Goal: Task Accomplishment & Management: Use online tool/utility

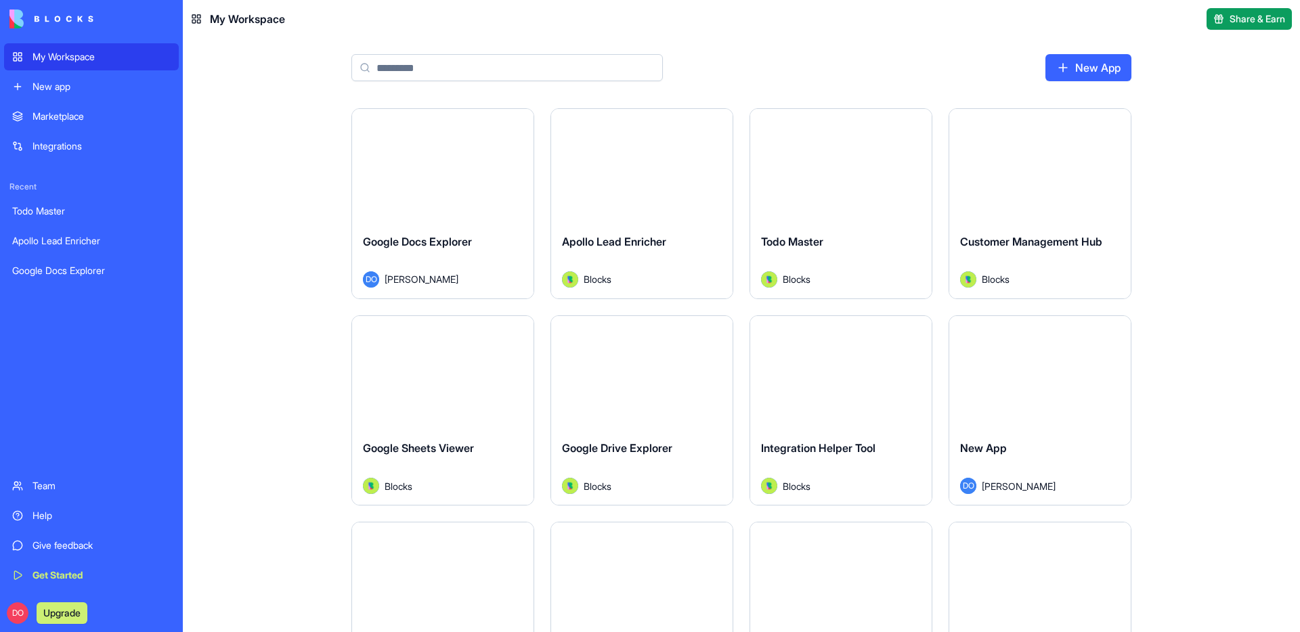
click at [416, 220] on div "Launch" at bounding box center [442, 166] width 181 height 114
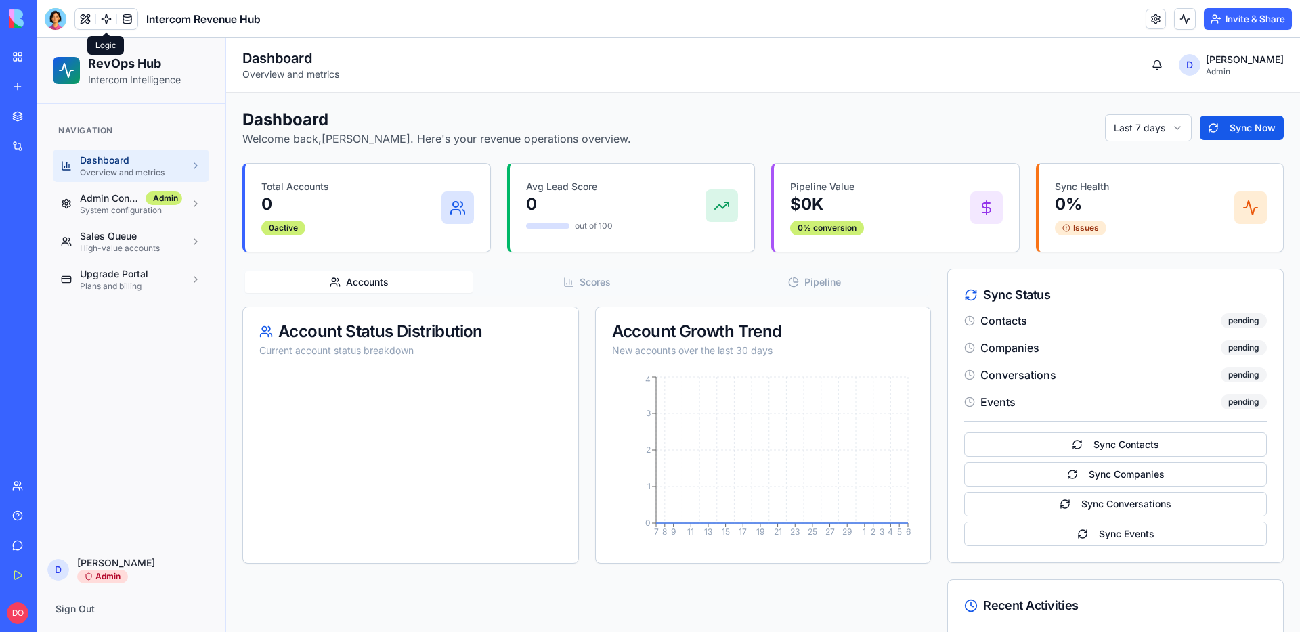
click at [107, 16] on link at bounding box center [106, 19] width 20 height 20
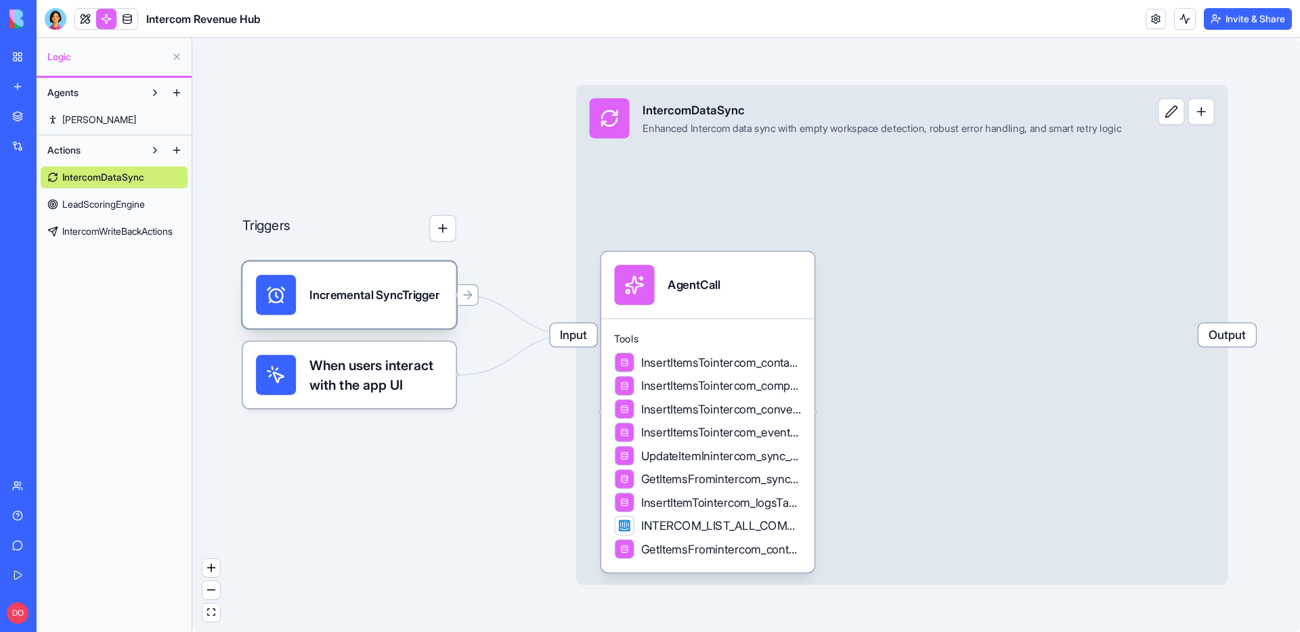
click at [371, 321] on div "Incremental SyncTrigger" at bounding box center [348, 295] width 213 height 66
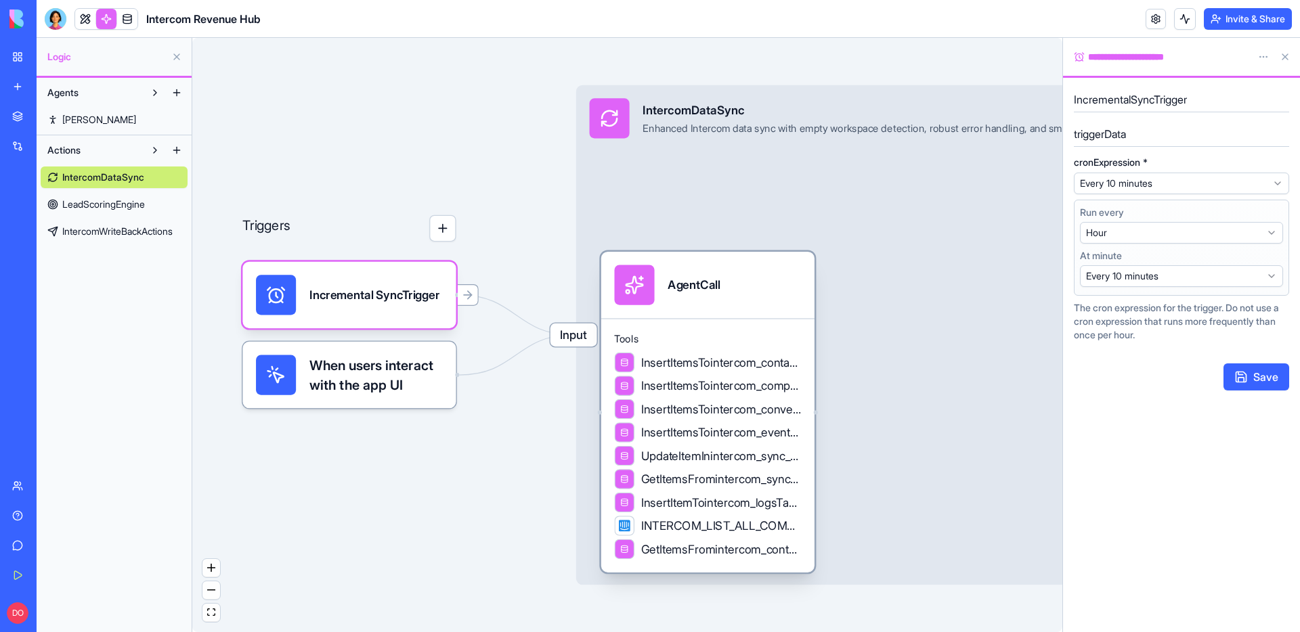
click at [695, 531] on span "INTERCOM_LIST_ALL_COMPANIES" at bounding box center [721, 526] width 160 height 17
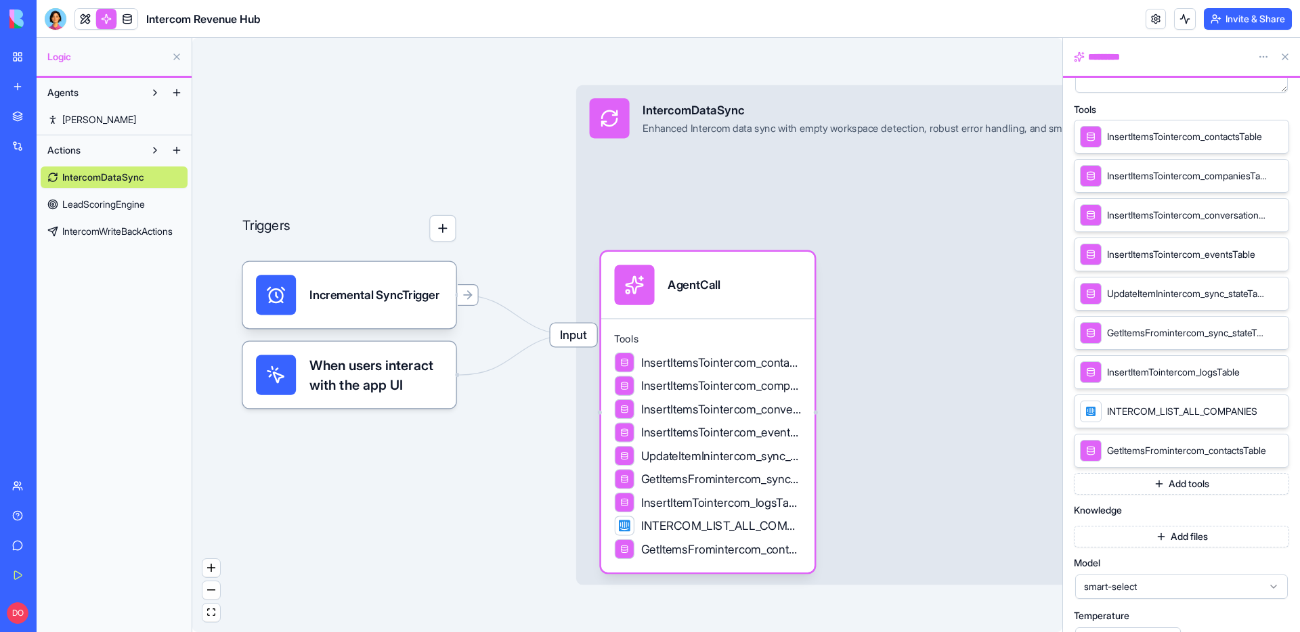
scroll to position [276, 0]
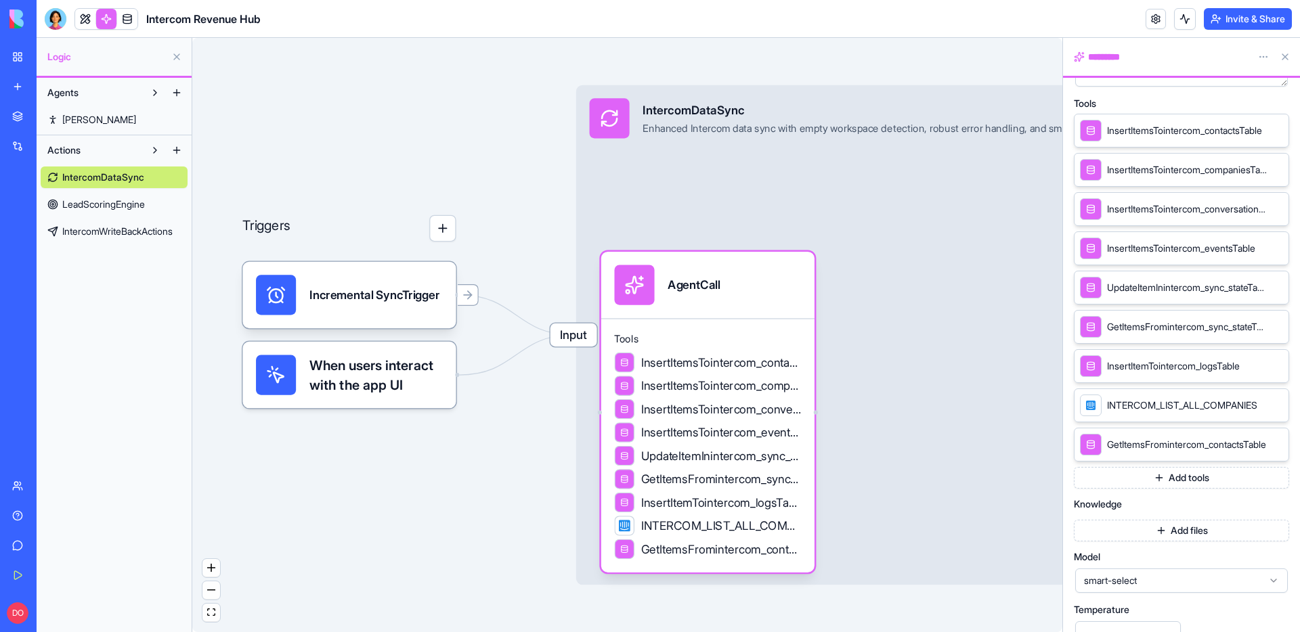
click at [1169, 410] on span "INTERCOM_LIST_ALL_COMPANIES" at bounding box center [1182, 406] width 150 height 14
click at [1165, 407] on span "INTERCOM_LIST_ALL_COMPANIES" at bounding box center [1182, 406] width 150 height 14
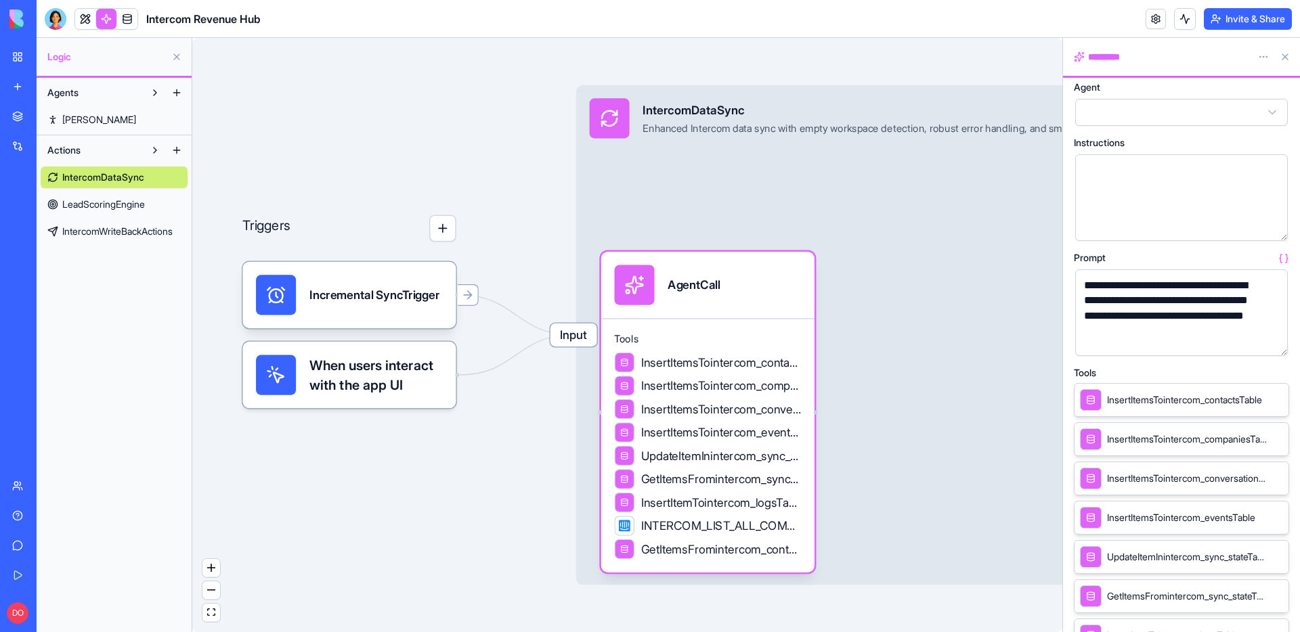
scroll to position [0, 0]
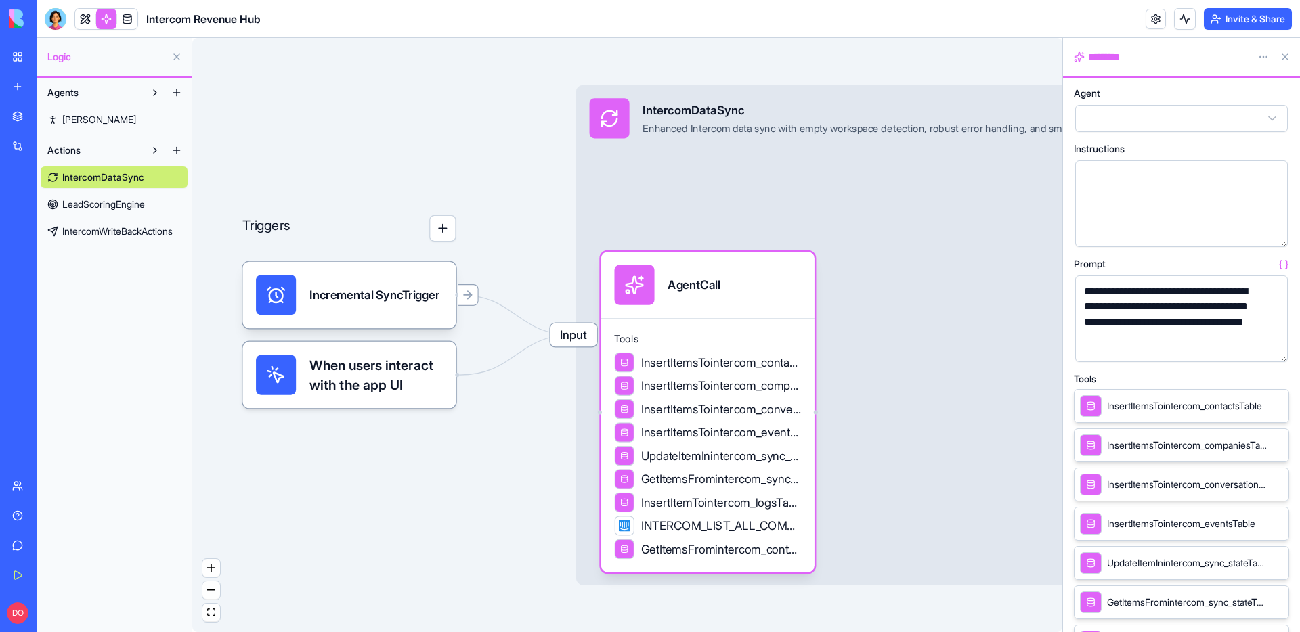
click at [1276, 349] on button "button" at bounding box center [1274, 349] width 22 height 22
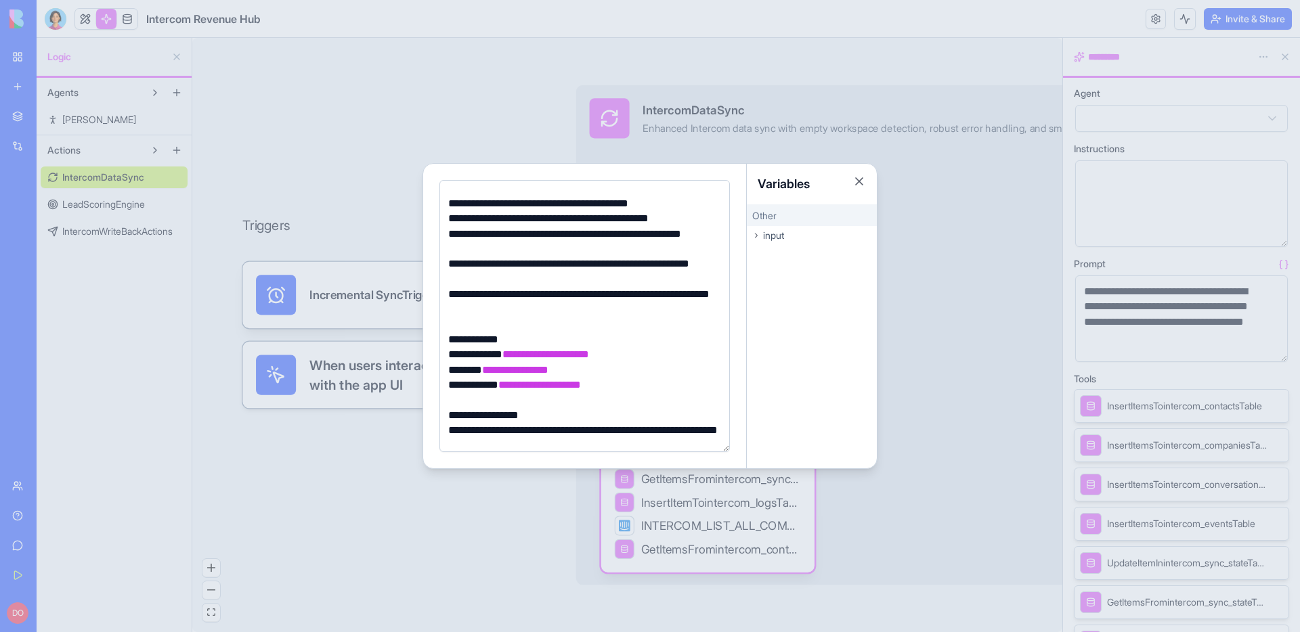
scroll to position [578, 0]
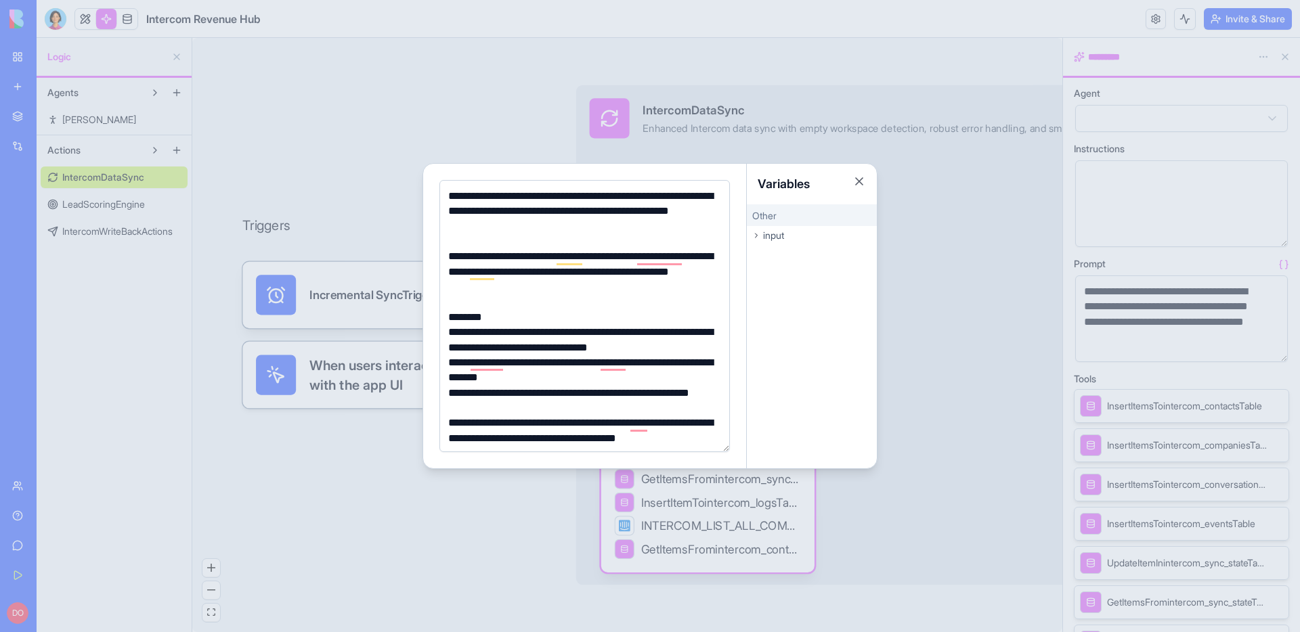
click at [755, 234] on icon at bounding box center [756, 236] width 8 height 8
click at [860, 181] on button "Close" at bounding box center [859, 182] width 14 height 14
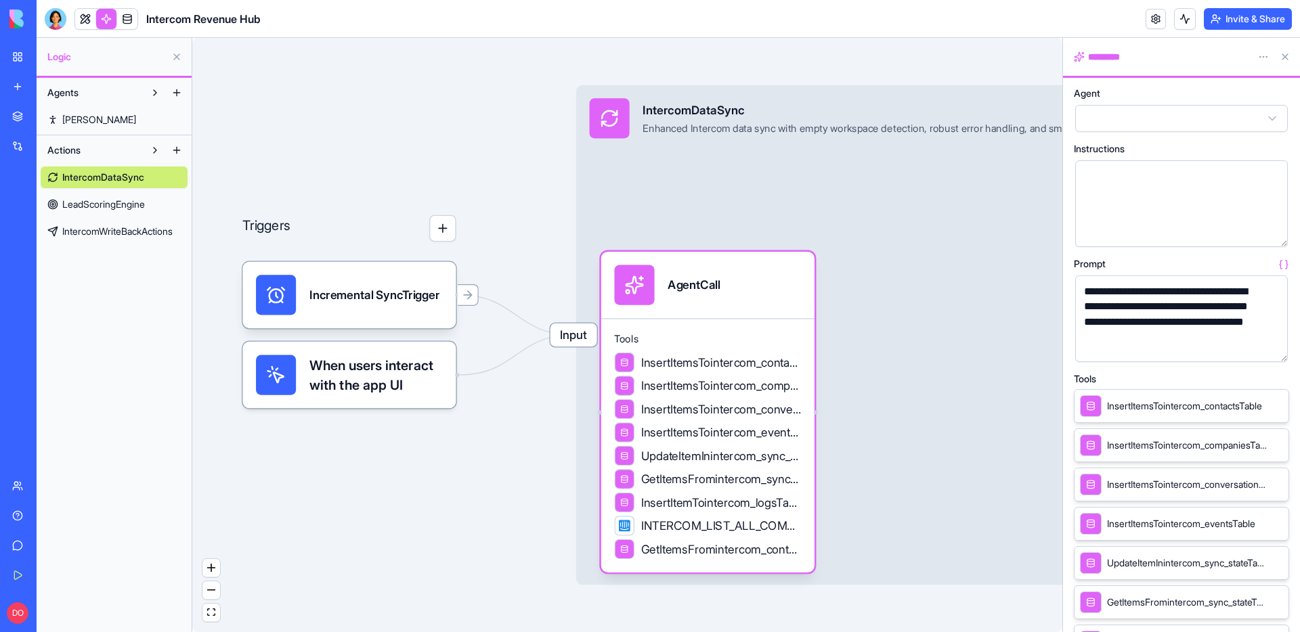
click at [102, 202] on span "LeadScoringEngine" at bounding box center [103, 205] width 83 height 14
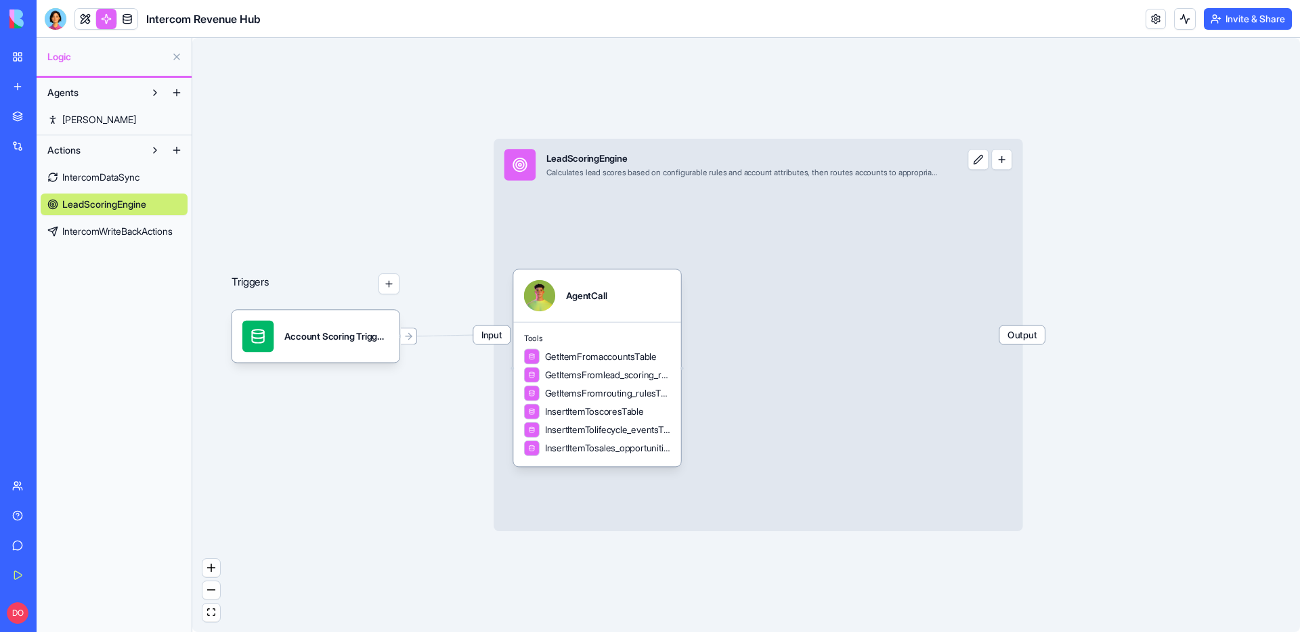
click at [106, 225] on span "IntercomWriteBackActions" at bounding box center [117, 232] width 110 height 14
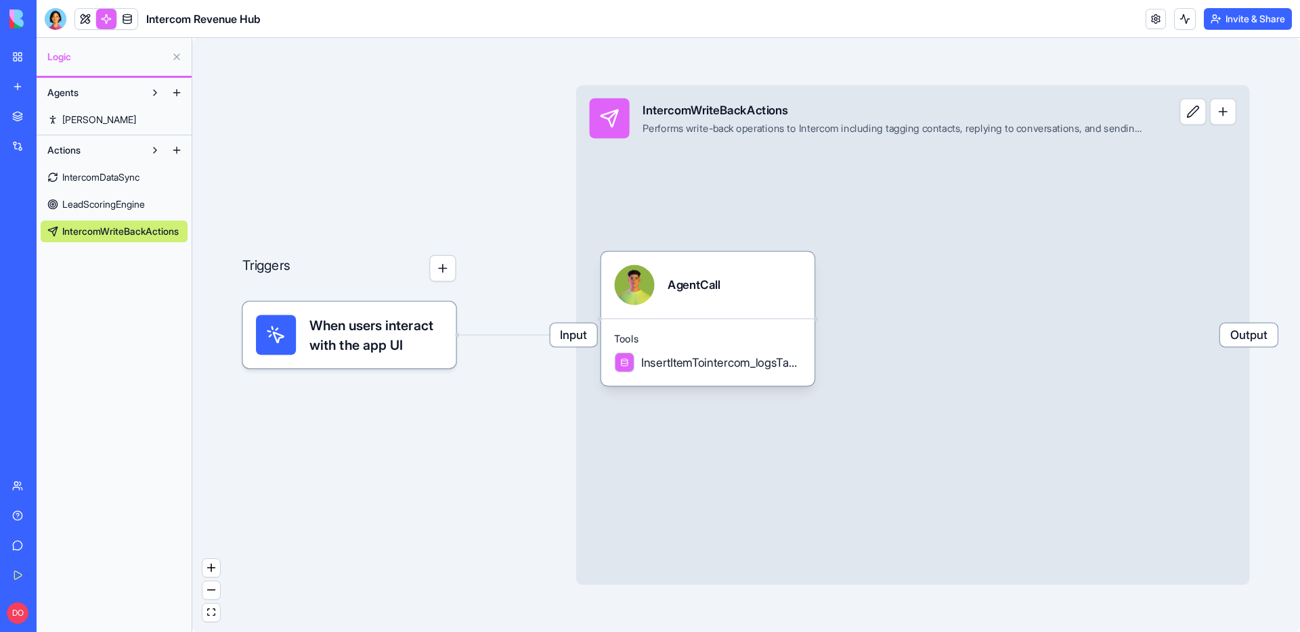
click at [110, 176] on span "IntercomDataSync" at bounding box center [100, 178] width 77 height 14
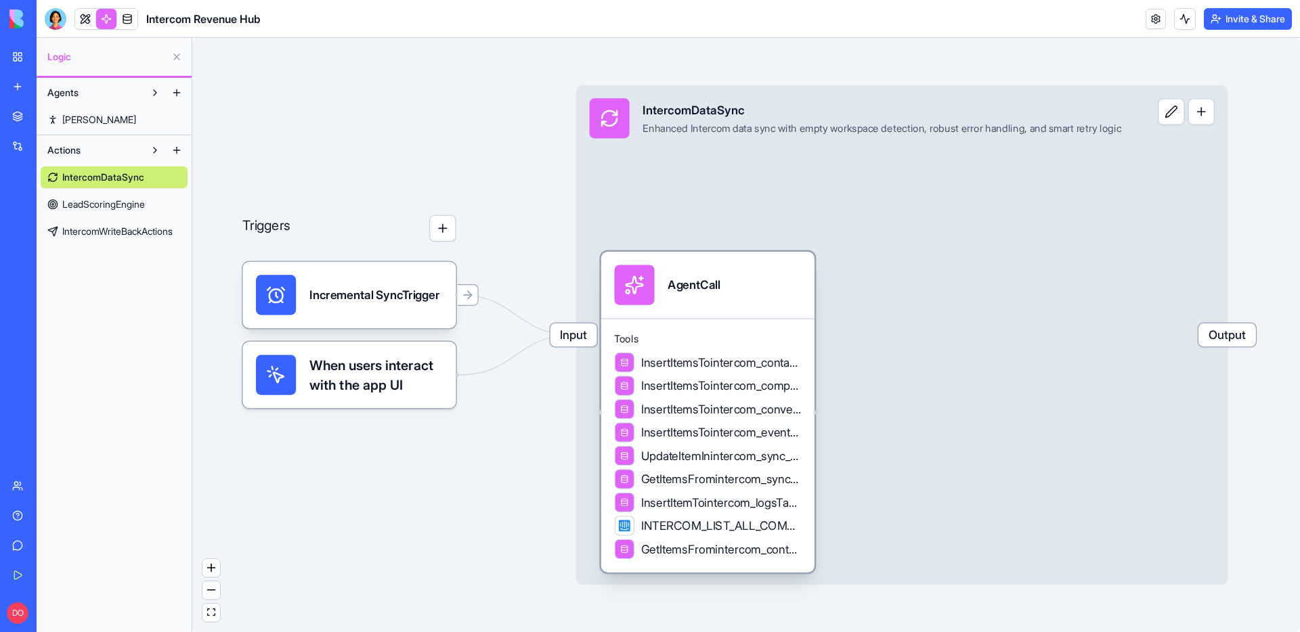
click at [709, 533] on span "INTERCOM_LIST_ALL_COMPANIES" at bounding box center [721, 526] width 160 height 17
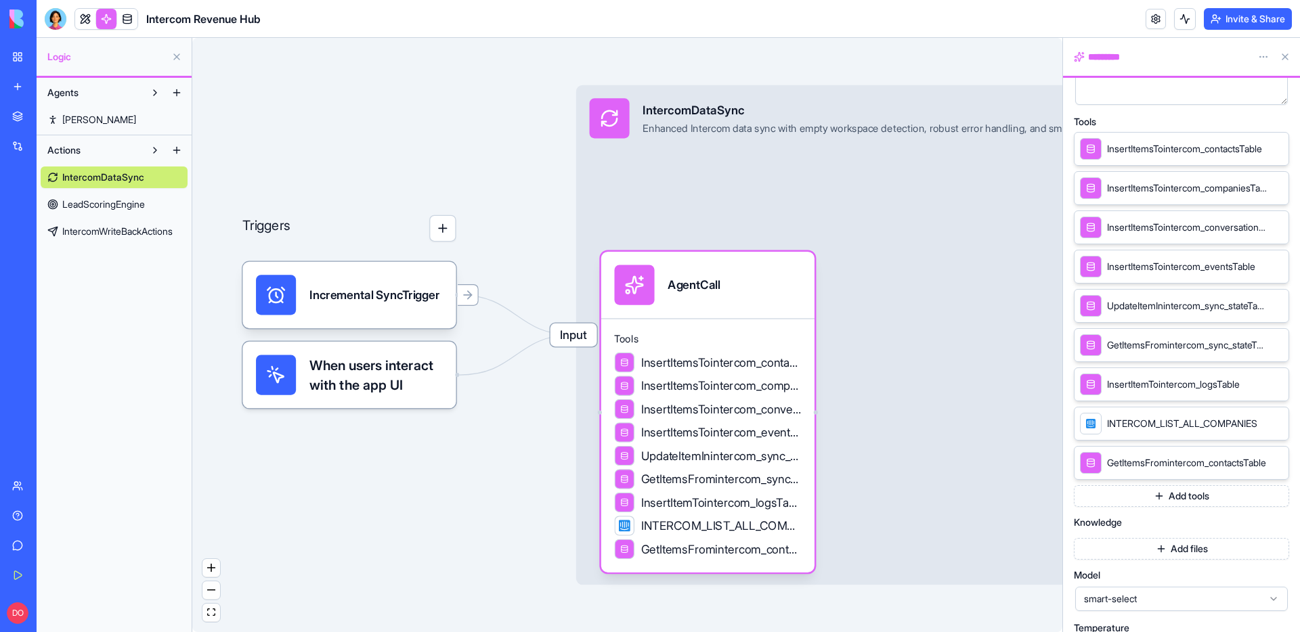
click at [1194, 425] on span "INTERCOM_LIST_ALL_COMPANIES" at bounding box center [1182, 424] width 150 height 14
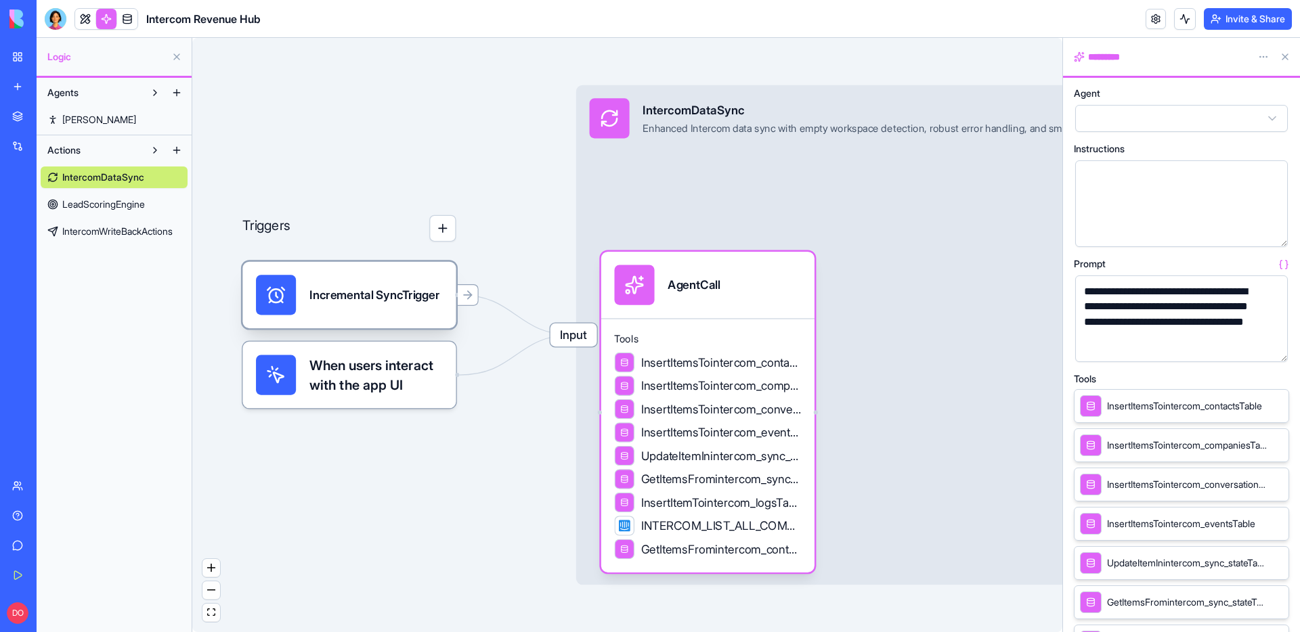
click at [355, 326] on div "Incremental SyncTrigger" at bounding box center [348, 295] width 213 height 66
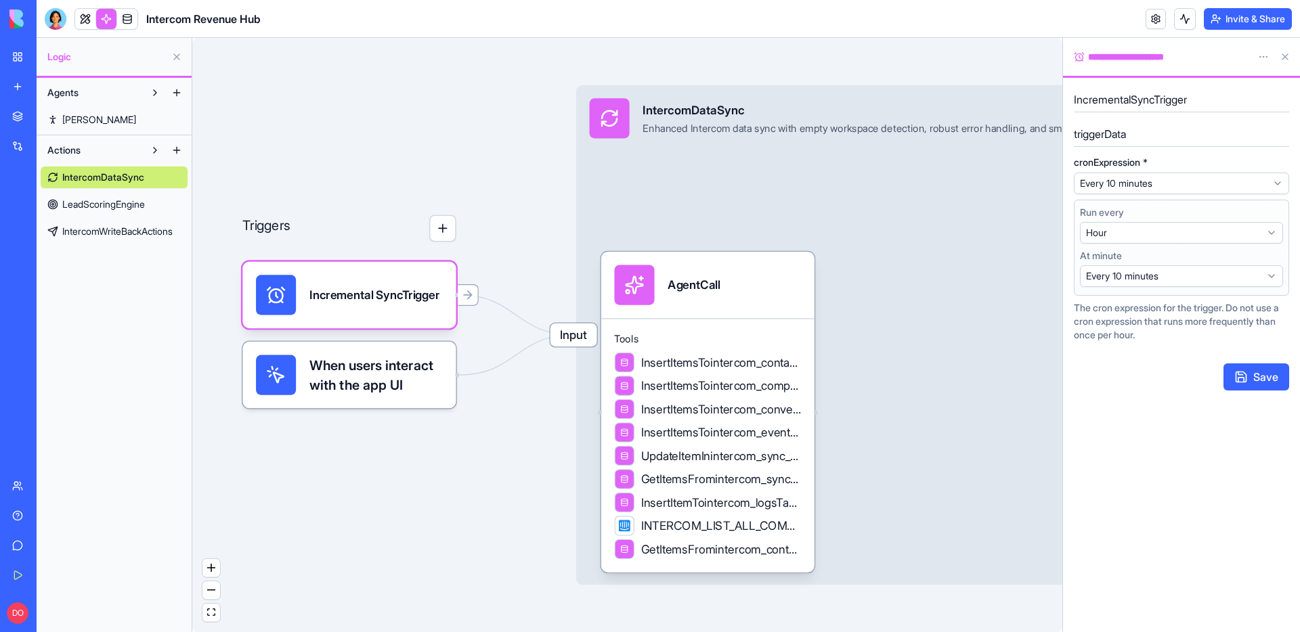
click at [574, 336] on span "Input" at bounding box center [573, 335] width 47 height 23
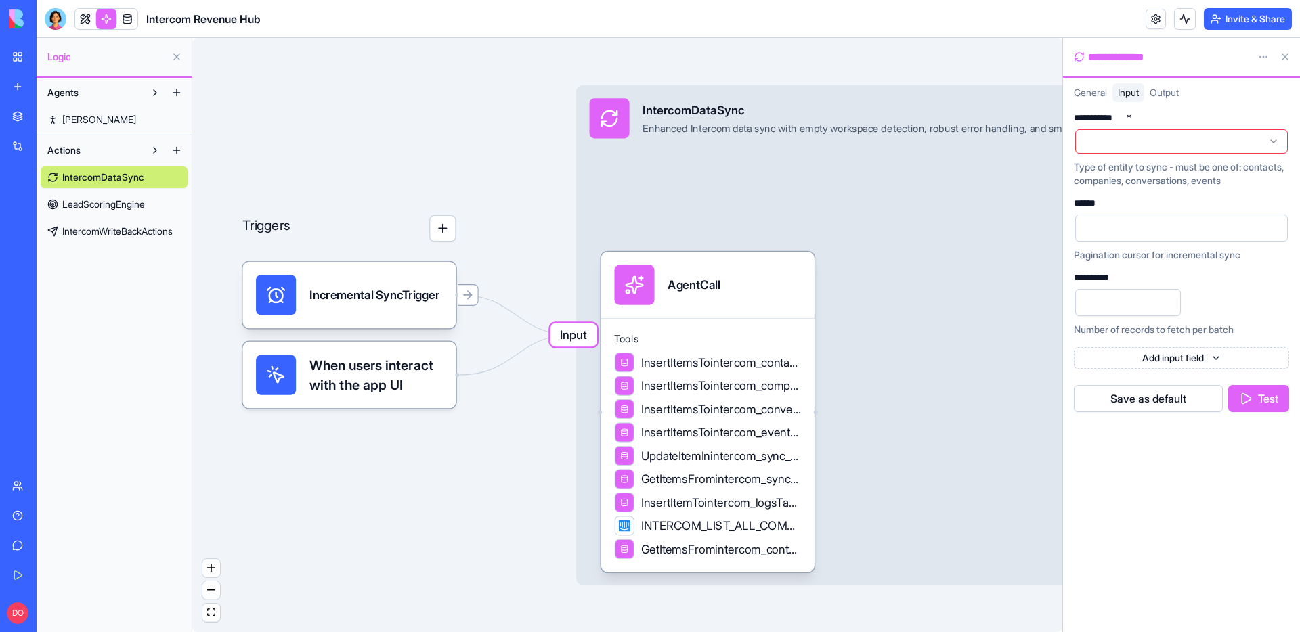
click at [1086, 302] on input "***" at bounding box center [1128, 302] width 106 height 27
type input "**"
click at [1177, 469] on div "**********" at bounding box center [1181, 367] width 237 height 530
click at [1267, 401] on button "Test" at bounding box center [1258, 398] width 61 height 27
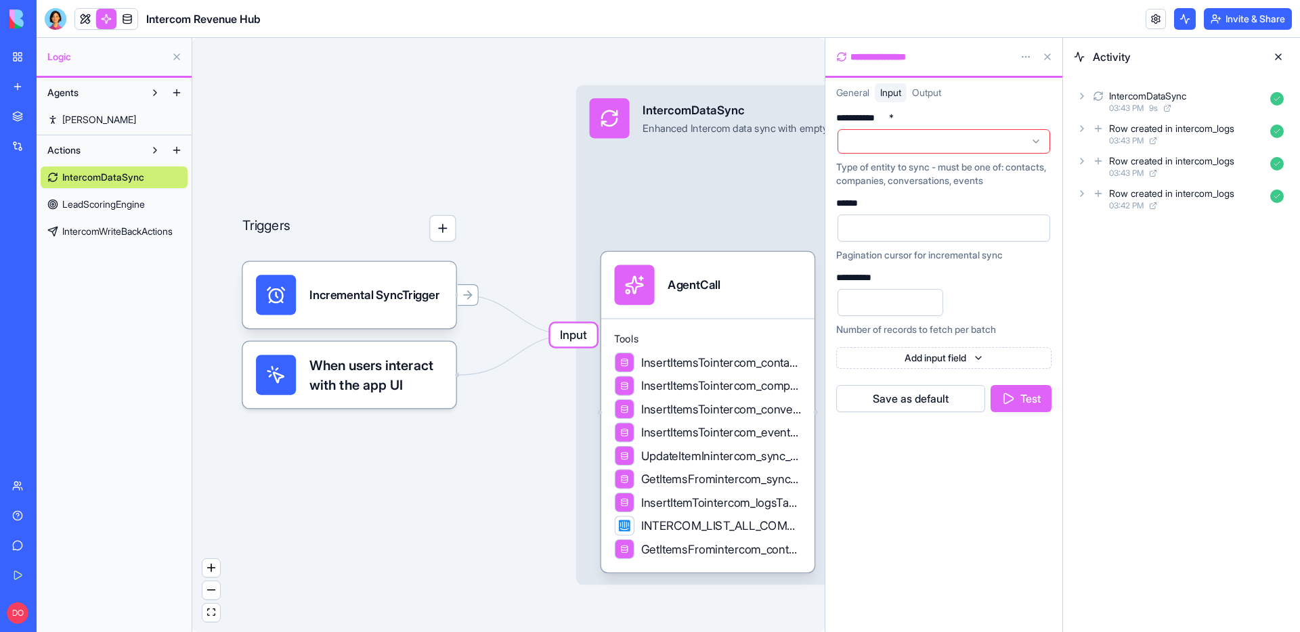
click at [1083, 95] on icon at bounding box center [1082, 96] width 11 height 11
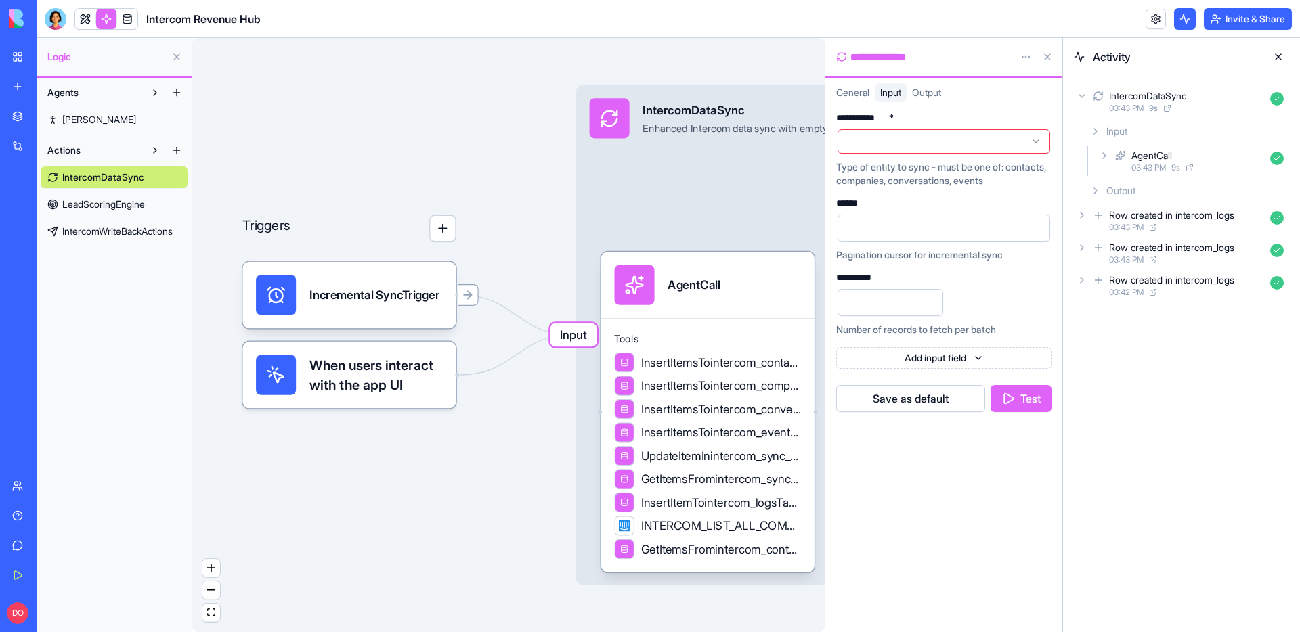
click at [1102, 151] on icon at bounding box center [1104, 155] width 11 height 11
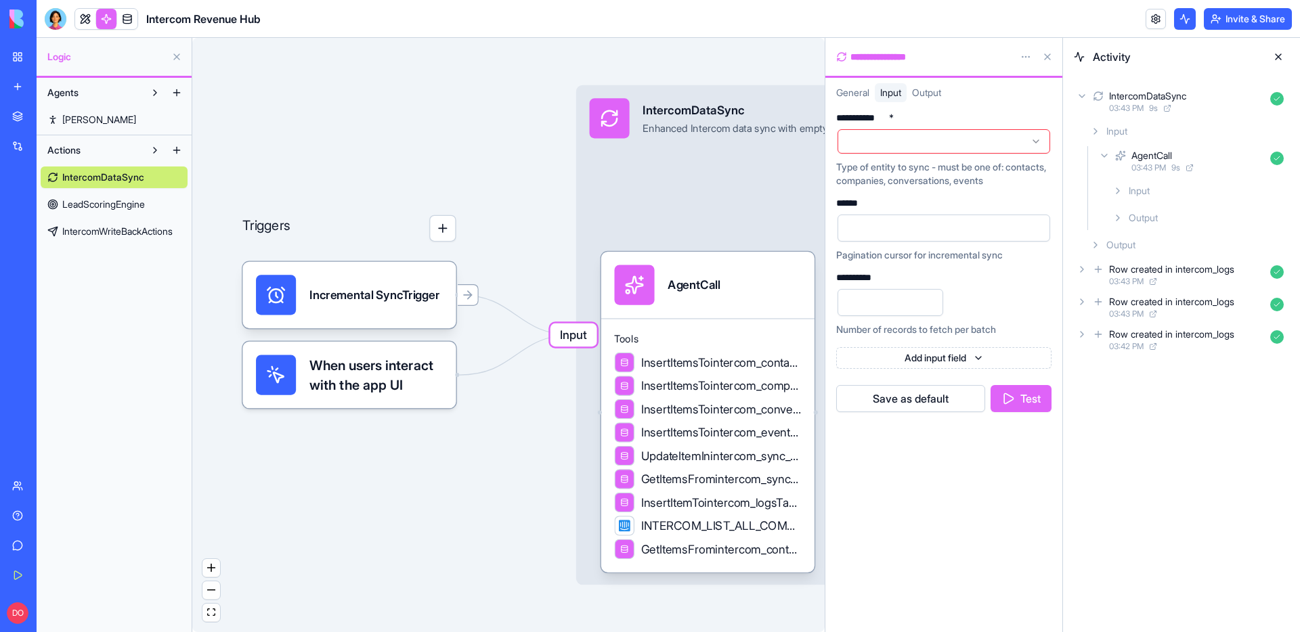
click at [1114, 213] on icon at bounding box center [1117, 218] width 11 height 11
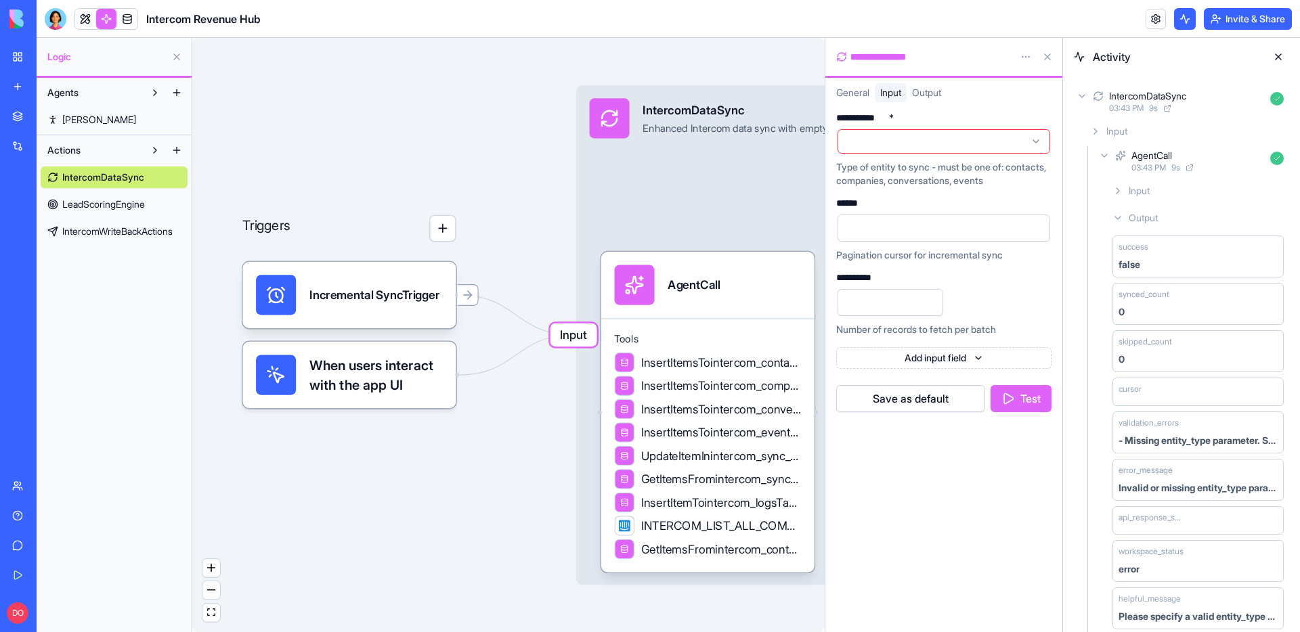
click at [1279, 51] on button at bounding box center [1278, 57] width 22 height 22
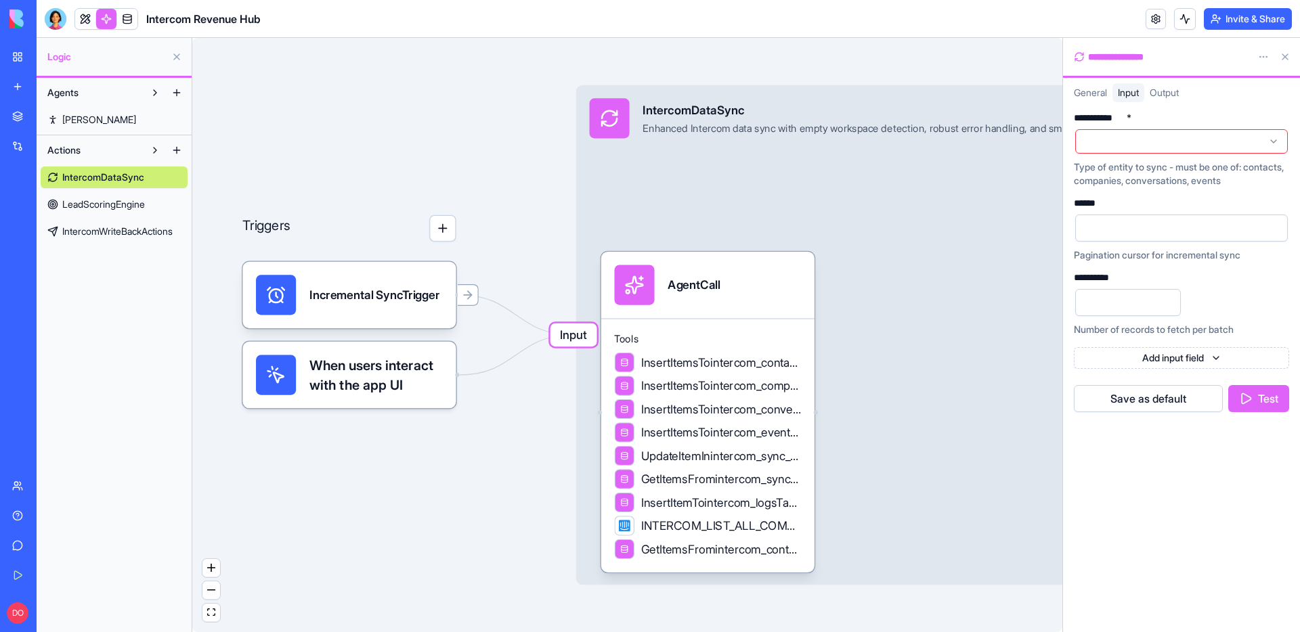
click at [1283, 59] on button at bounding box center [1285, 57] width 22 height 22
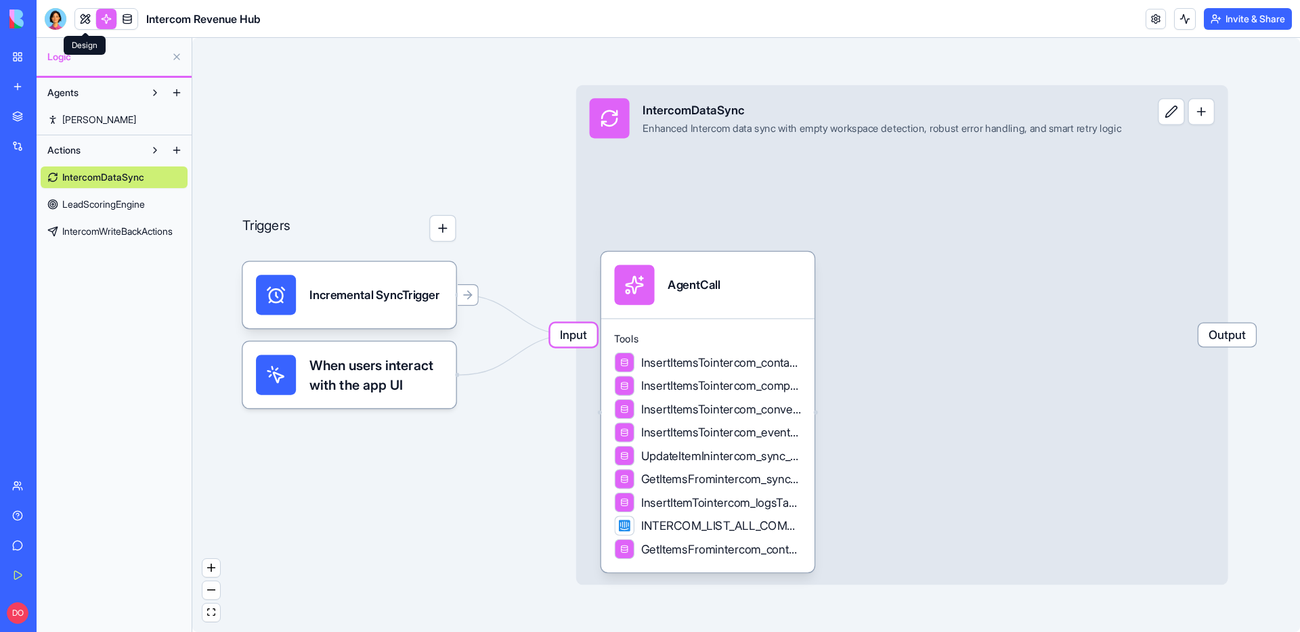
click at [91, 18] on link at bounding box center [85, 19] width 20 height 20
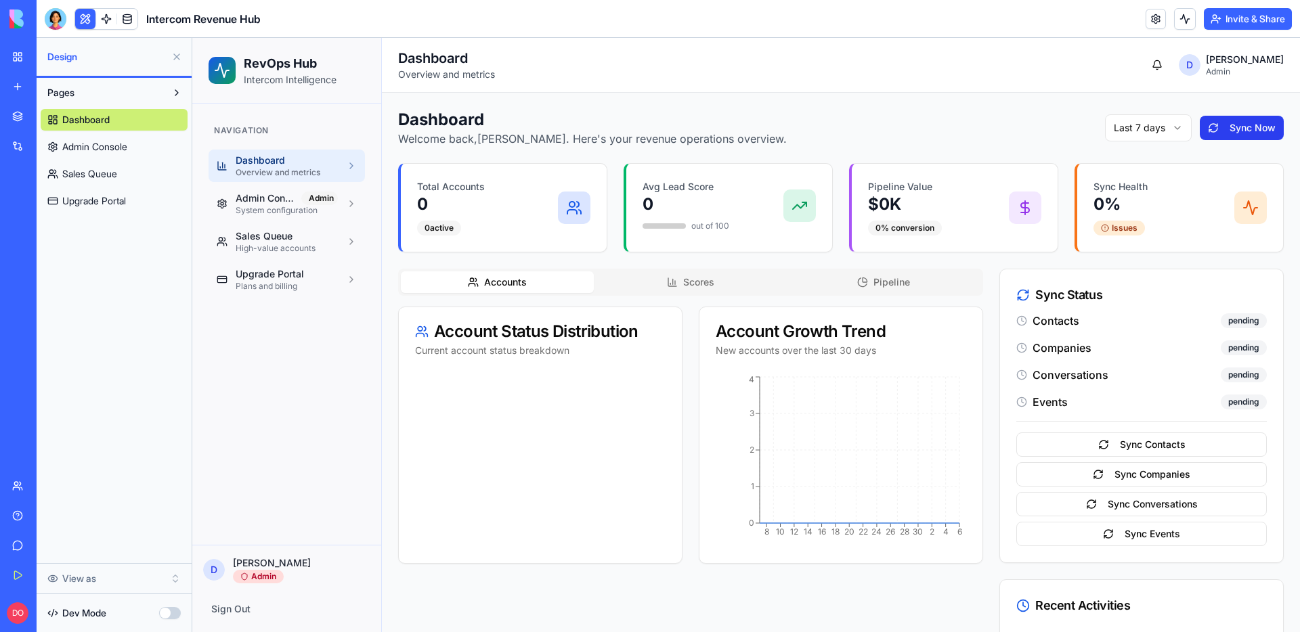
click at [1231, 127] on button "Sync Now" at bounding box center [1242, 128] width 84 height 24
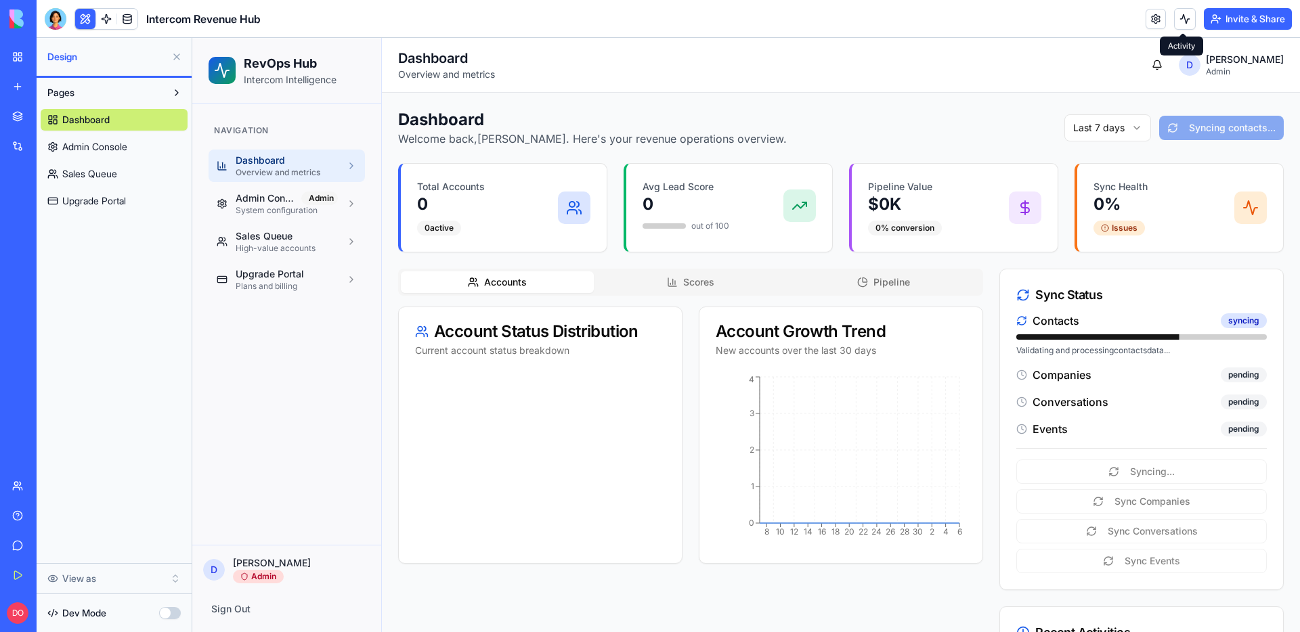
click at [1193, 19] on div "Invite & Share" at bounding box center [1219, 19] width 146 height 22
click at [1190, 20] on button at bounding box center [1185, 19] width 22 height 22
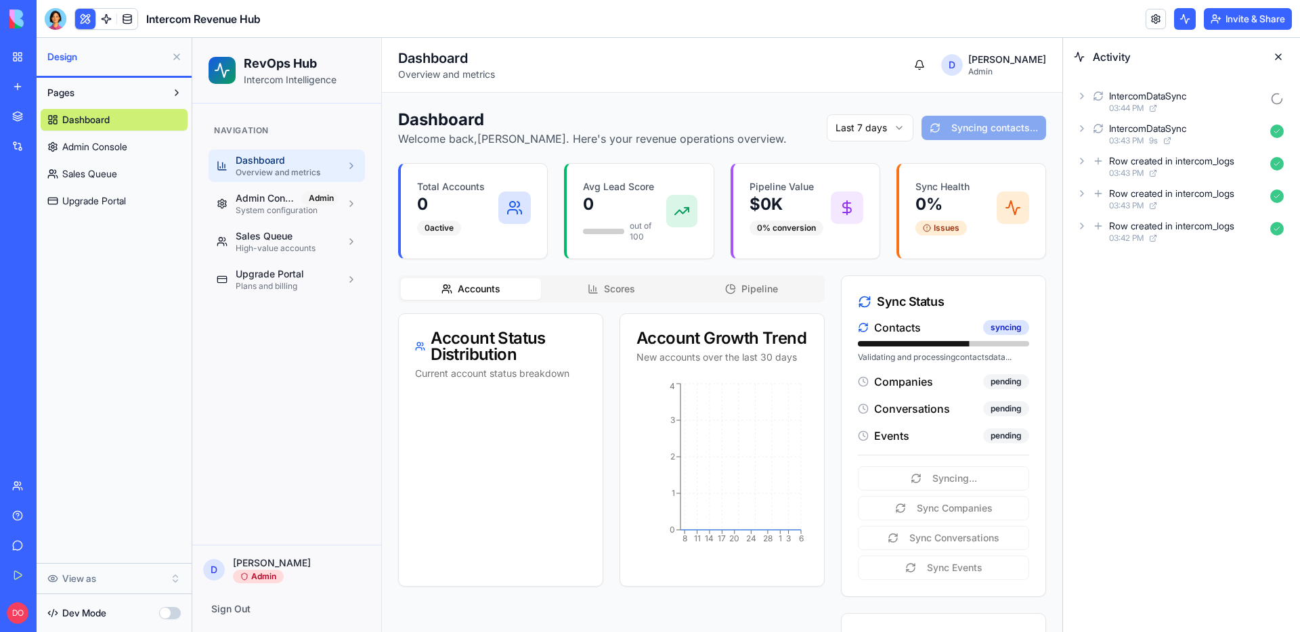
click at [1083, 129] on icon at bounding box center [1082, 128] width 11 height 11
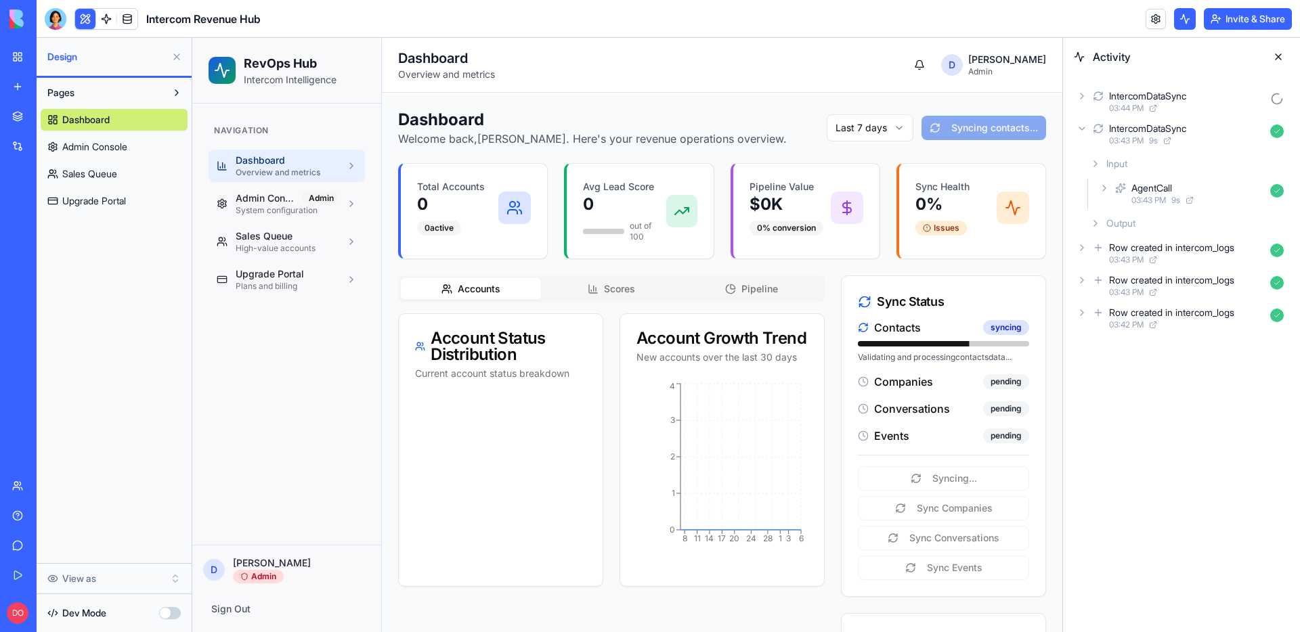
click at [1093, 218] on icon at bounding box center [1095, 223] width 11 height 11
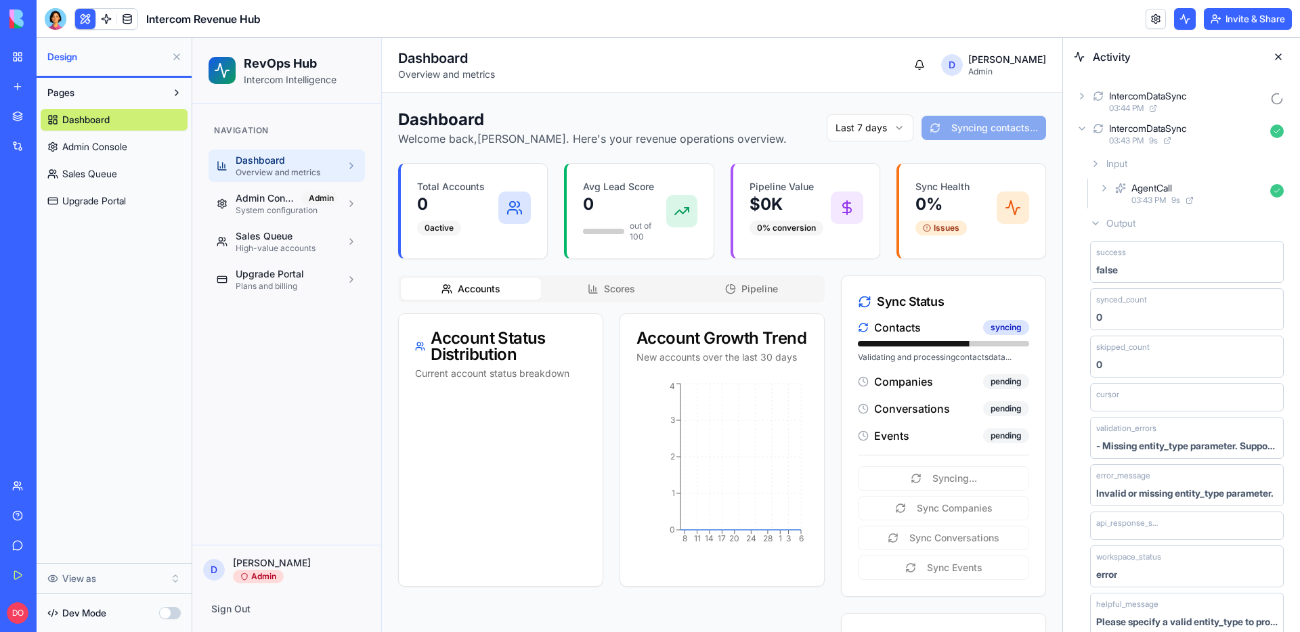
click at [1083, 125] on icon at bounding box center [1082, 128] width 11 height 11
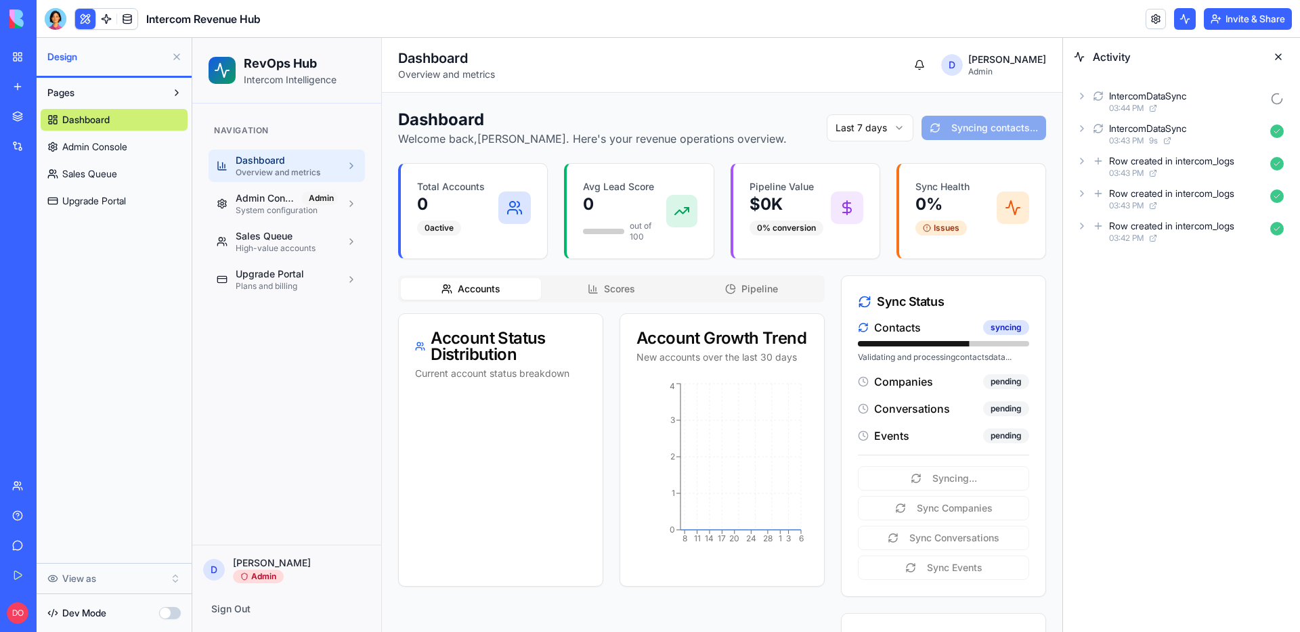
click at [1084, 100] on icon at bounding box center [1082, 96] width 11 height 11
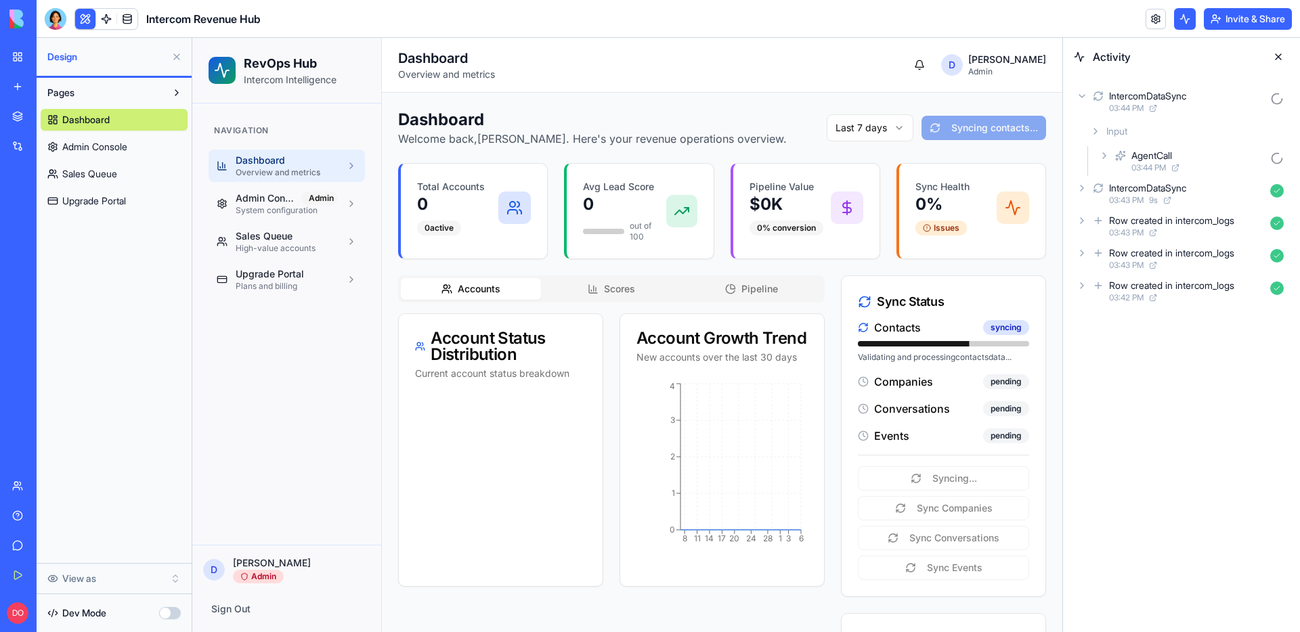
click at [1104, 158] on icon at bounding box center [1104, 155] width 11 height 11
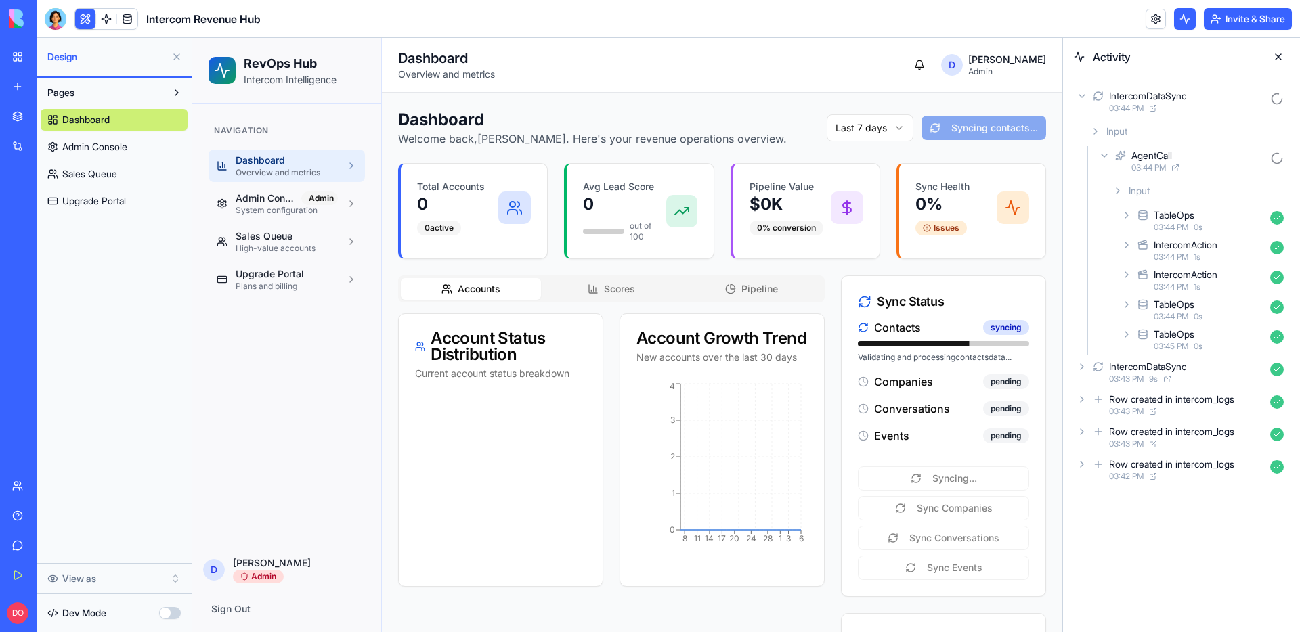
click at [1127, 278] on icon at bounding box center [1126, 274] width 11 height 11
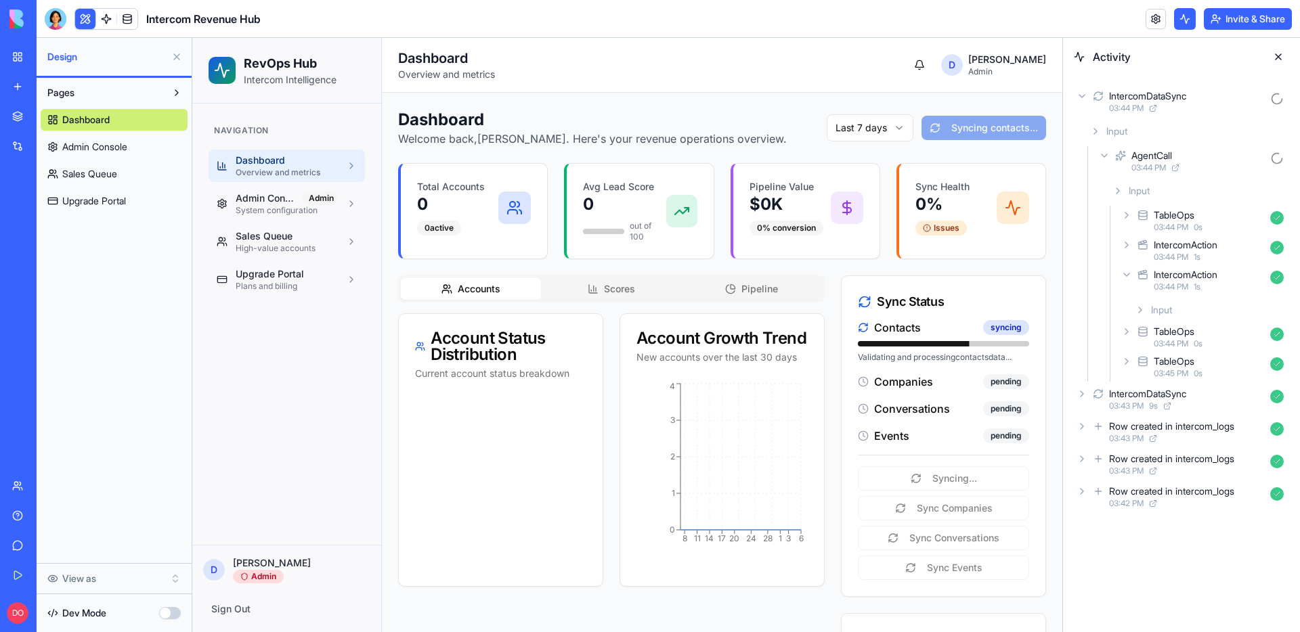
click at [1126, 247] on icon at bounding box center [1126, 245] width 11 height 11
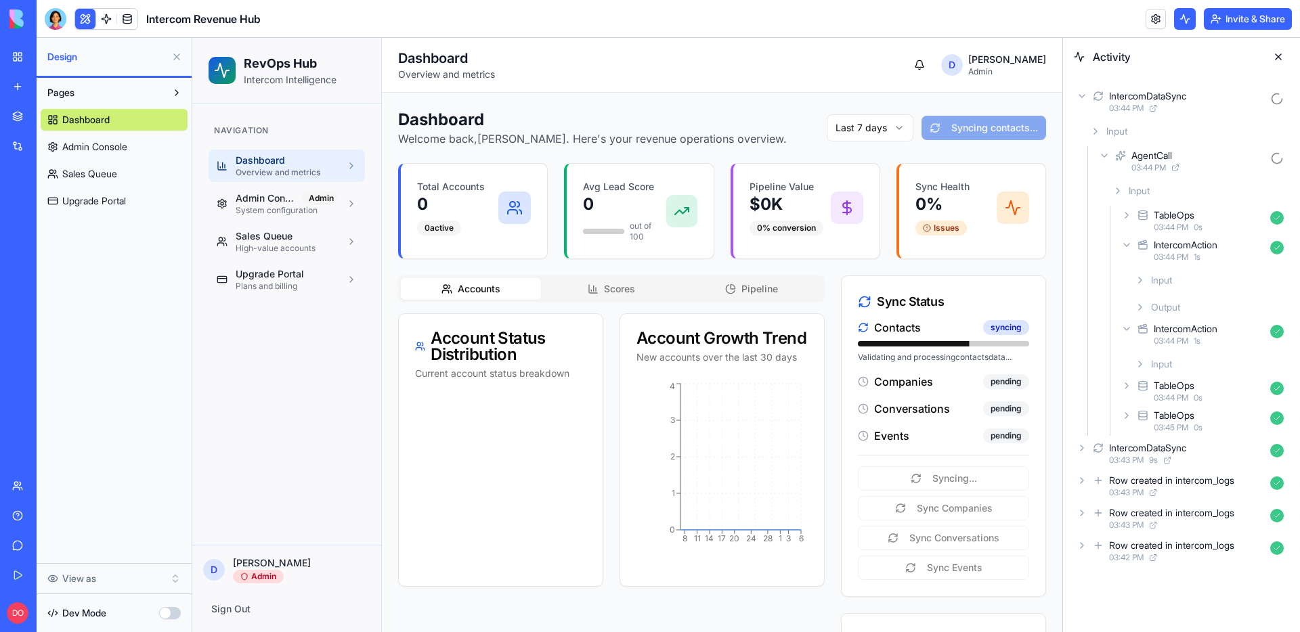
click at [1141, 305] on icon at bounding box center [1140, 307] width 11 height 11
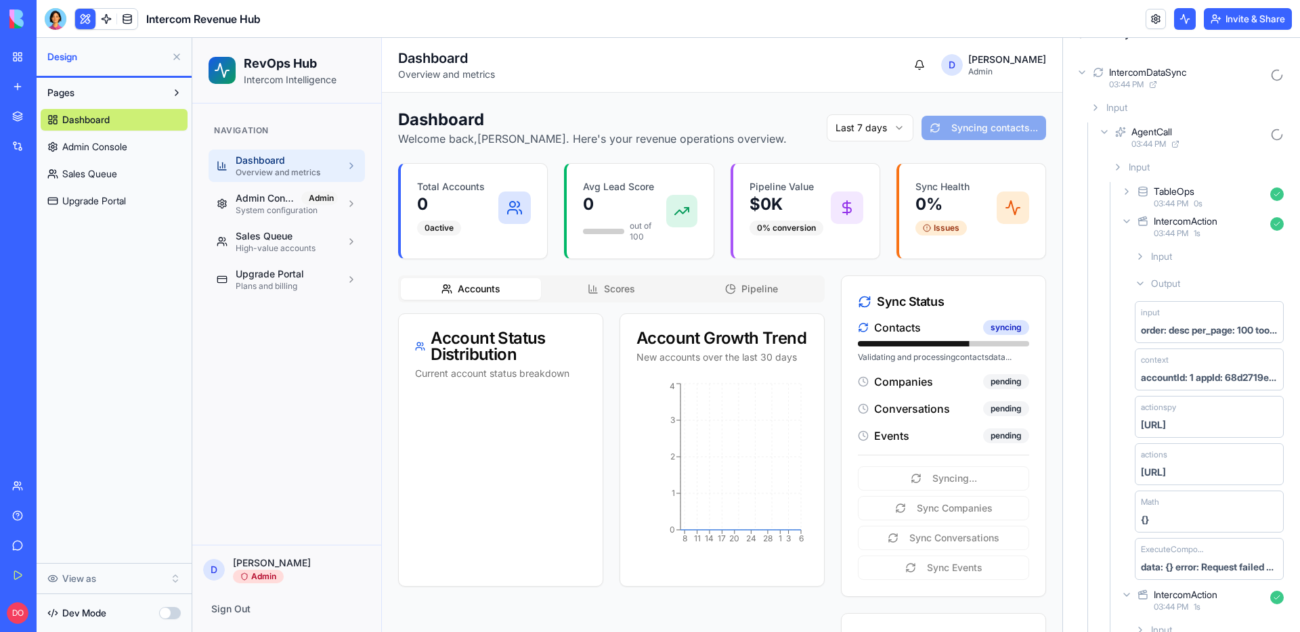
scroll to position [22, 0]
click at [1098, 110] on icon at bounding box center [1095, 109] width 11 height 11
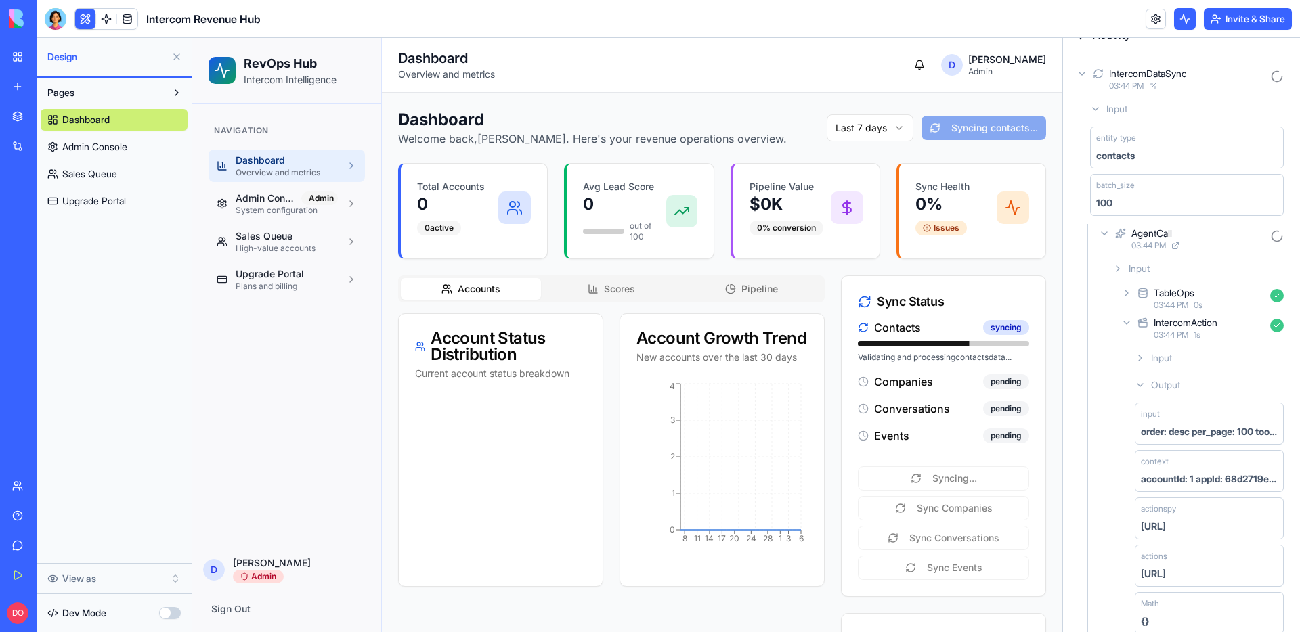
click at [1083, 72] on icon at bounding box center [1082, 73] width 11 height 11
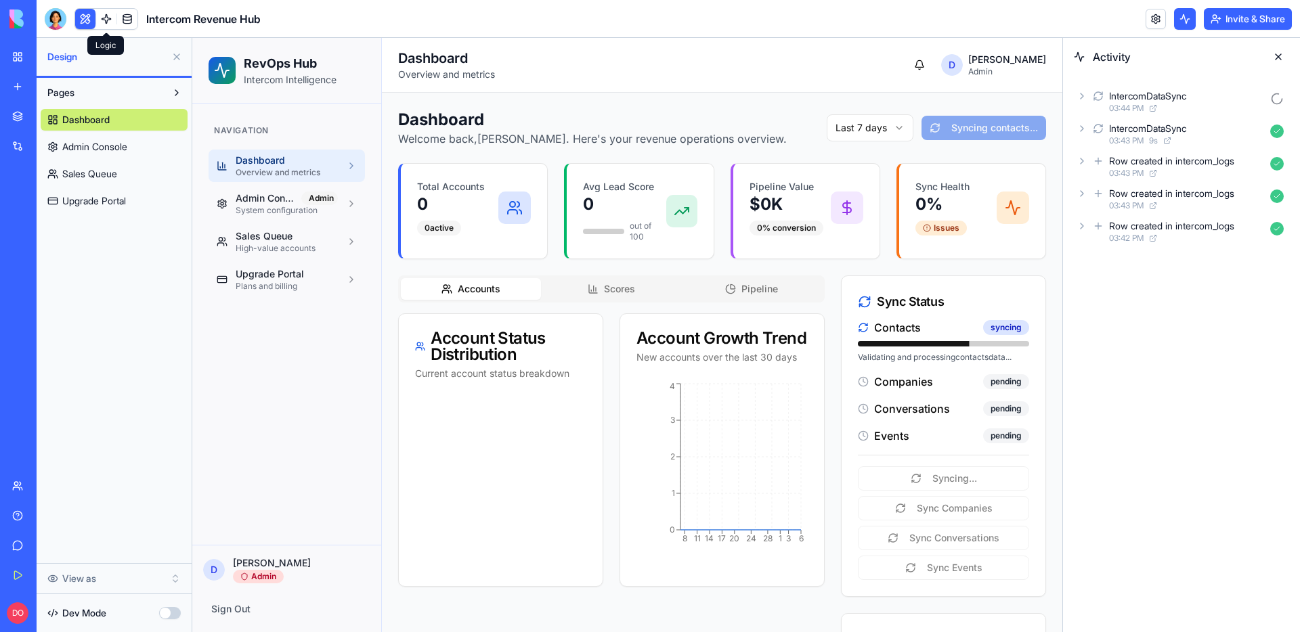
click at [107, 13] on link at bounding box center [106, 19] width 20 height 20
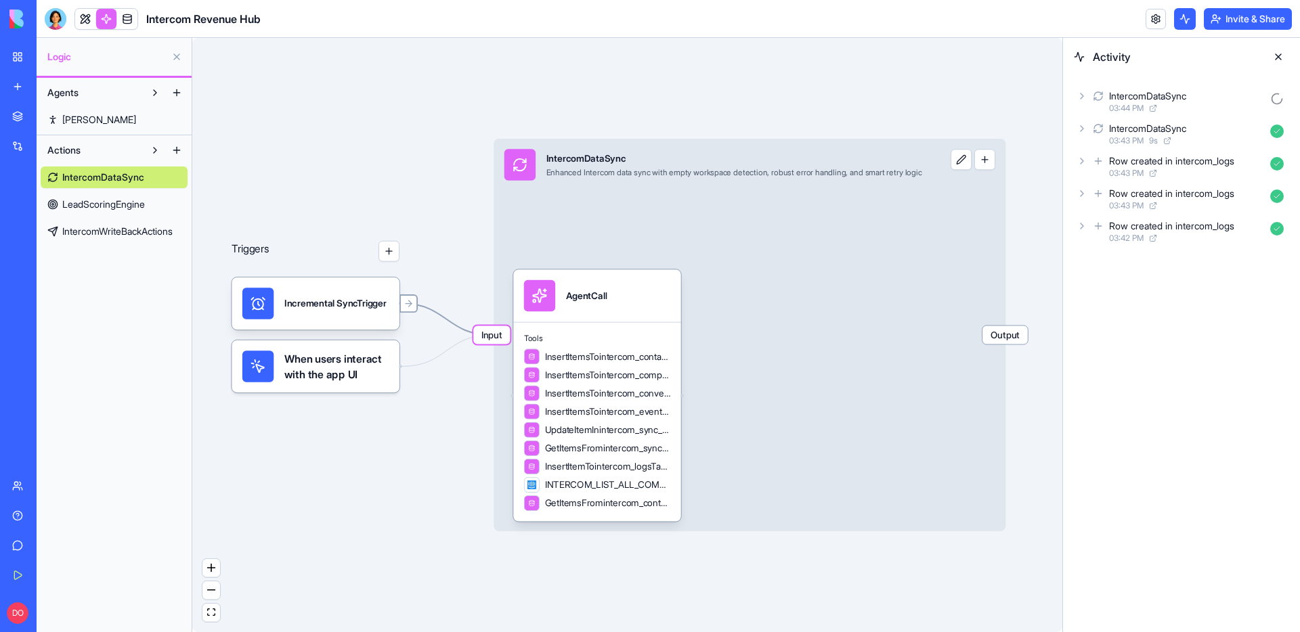
click at [410, 306] on icon at bounding box center [409, 304] width 10 height 10
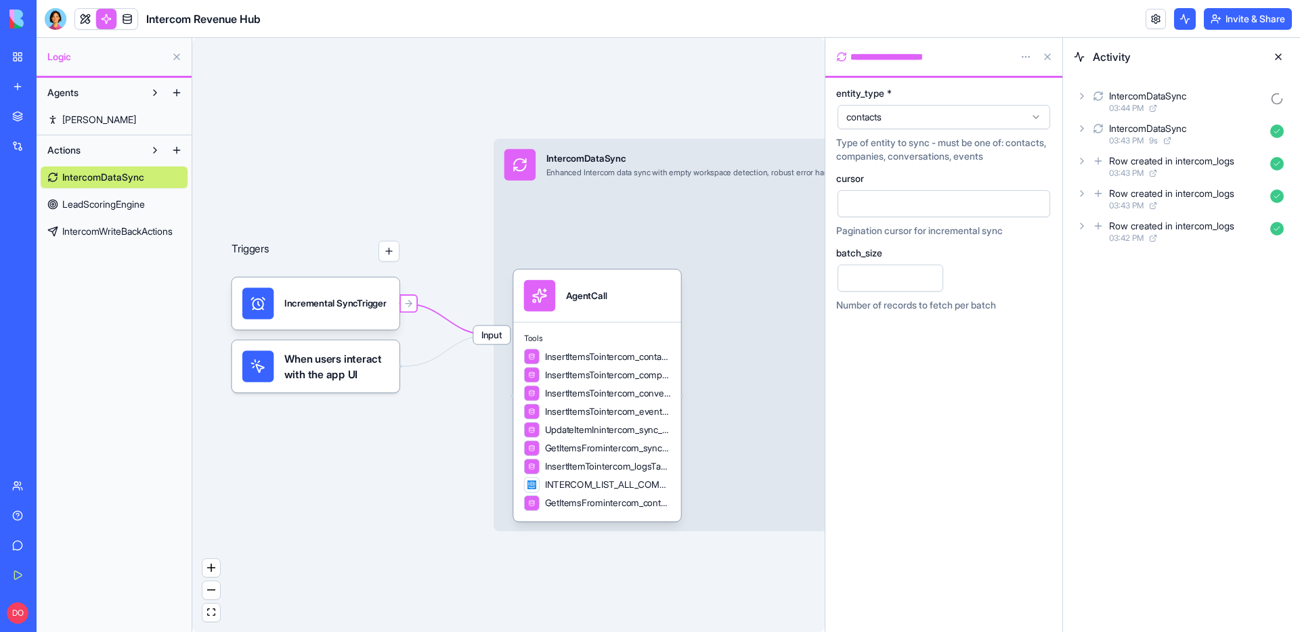
click at [847, 278] on input "***" at bounding box center [891, 278] width 106 height 27
type input "**"
click at [917, 388] on div "entity_type * contacts Type of entity to sync - must be one of: contacts, compa…" at bounding box center [943, 355] width 237 height 554
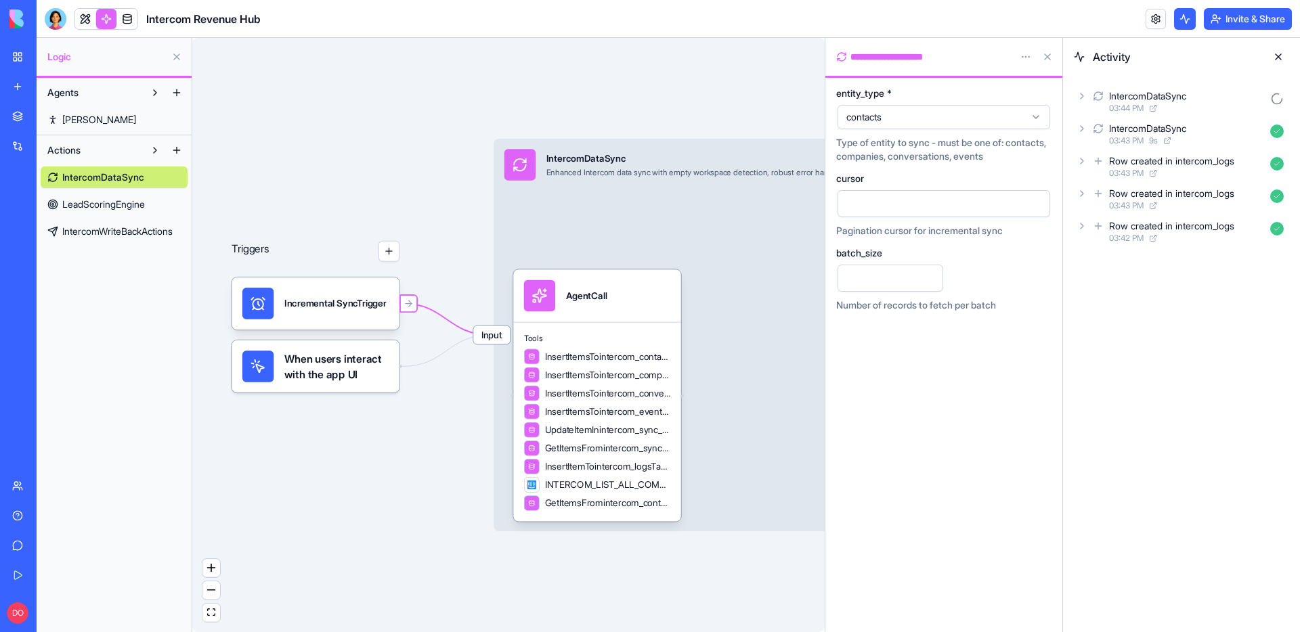
click at [771, 559] on div "Triggers Incremental SyncTrigger When users interact with the app UI Input Inte…" at bounding box center [508, 335] width 632 height 594
click at [1020, 56] on html "**********" at bounding box center [650, 316] width 1300 height 632
click at [999, 77] on div "State" at bounding box center [993, 85] width 80 height 22
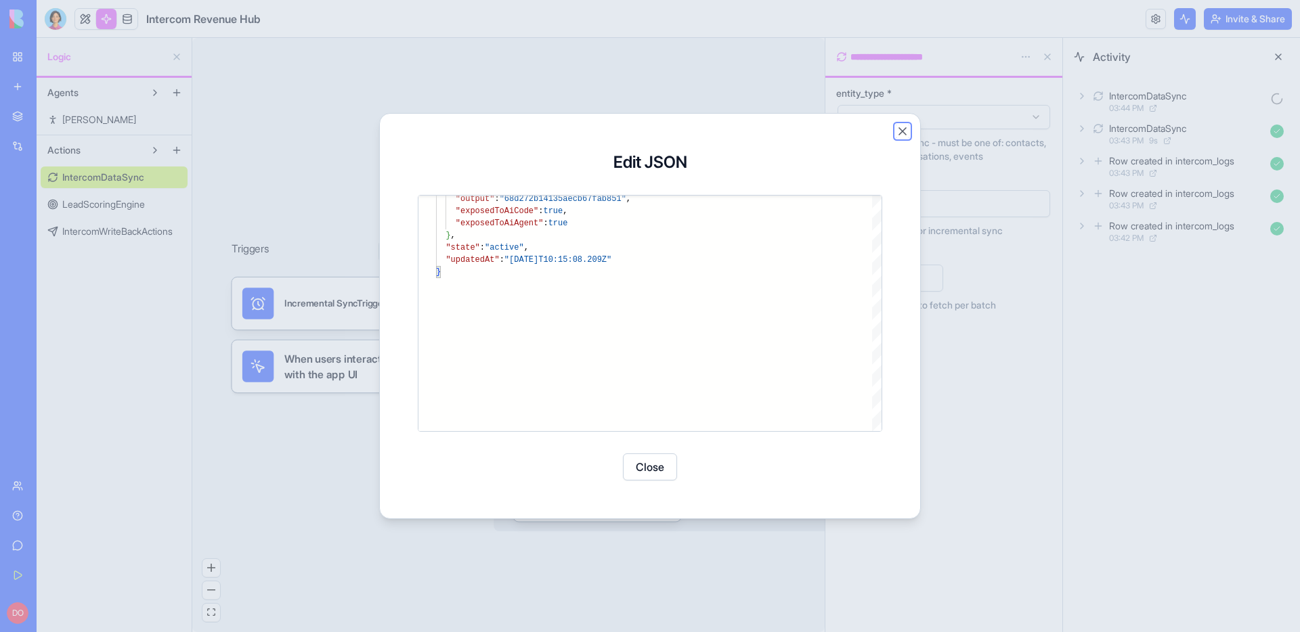
click at [905, 131] on button "Close" at bounding box center [903, 132] width 14 height 14
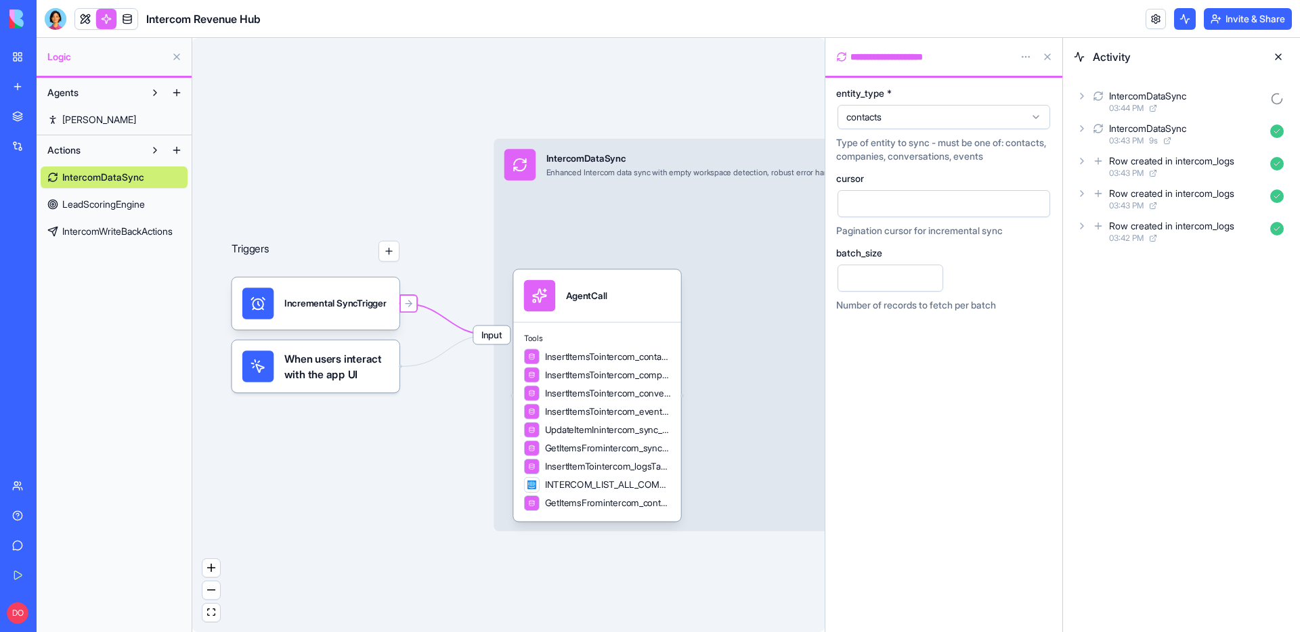
click at [1278, 58] on button at bounding box center [1278, 57] width 22 height 22
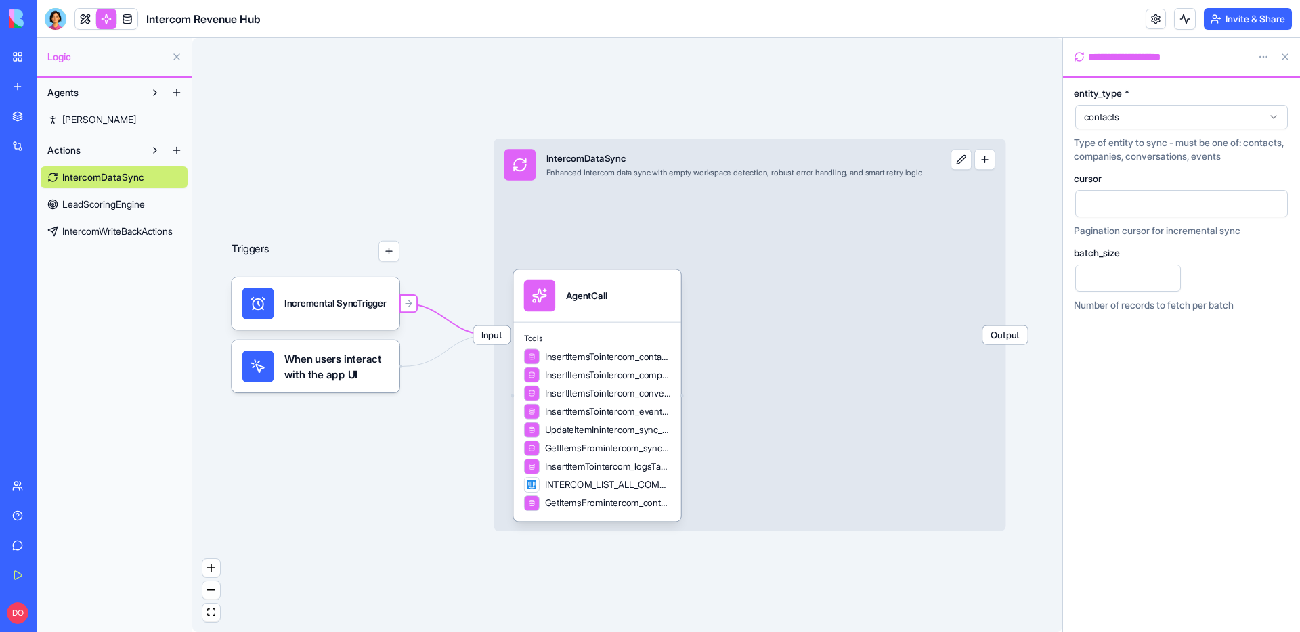
click at [1285, 61] on button at bounding box center [1285, 57] width 22 height 22
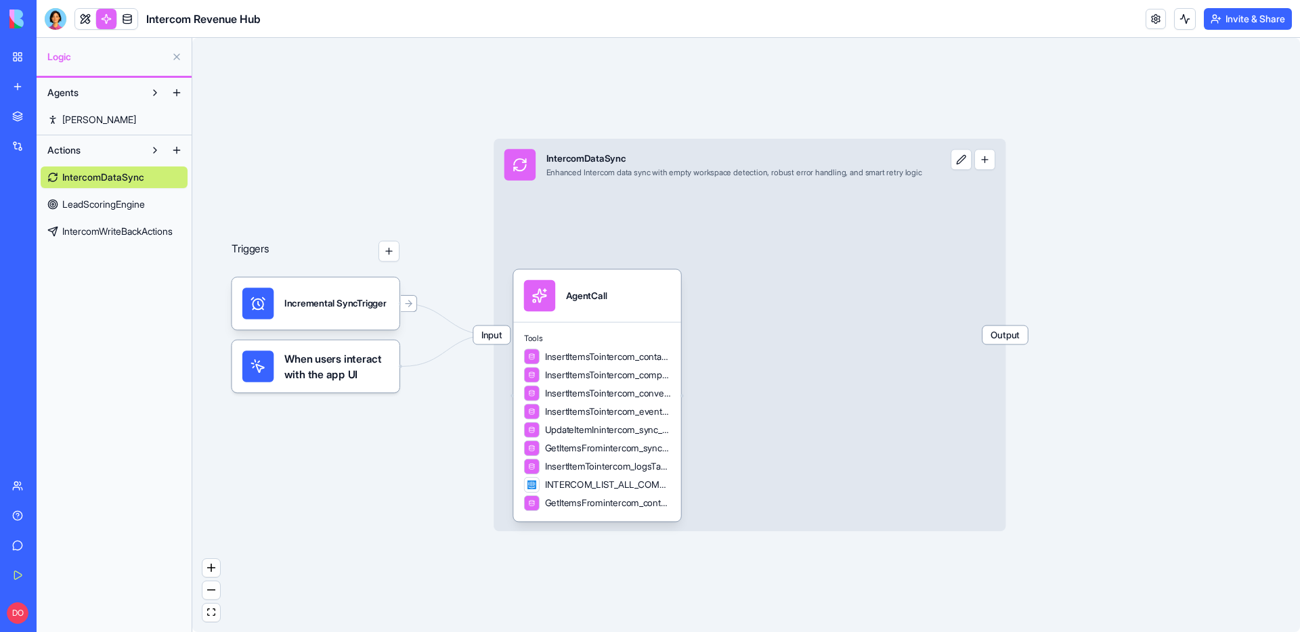
click at [413, 438] on div "Triggers Incremental SyncTrigger When users interact with the app UI Input Inte…" at bounding box center [746, 335] width 1108 height 594
click at [456, 343] on icon "Edge from UI_TRIGGERS to 68d272b24135aecb67fab855" at bounding box center [446, 350] width 89 height 31
click at [443, 318] on icon "Edge from 68d2732c1b3e3528b90e7028 to 68d272b24135aecb67fab855" at bounding box center [446, 319] width 89 height 31
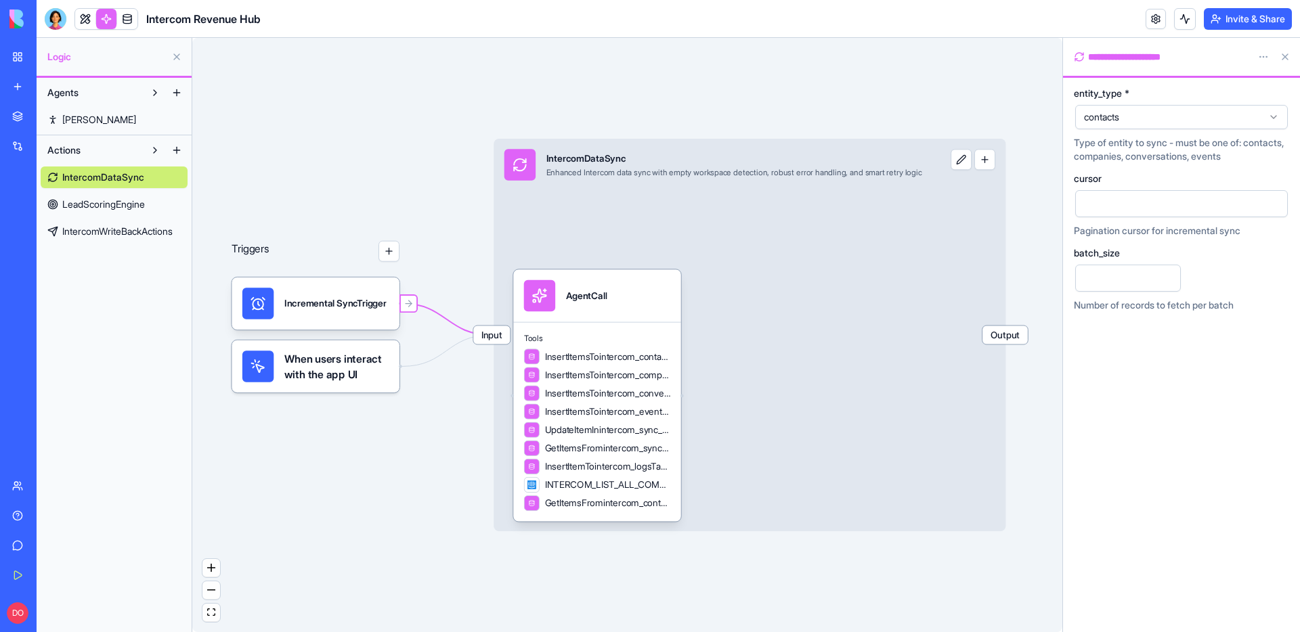
click at [493, 332] on span "Input" at bounding box center [491, 335] width 37 height 18
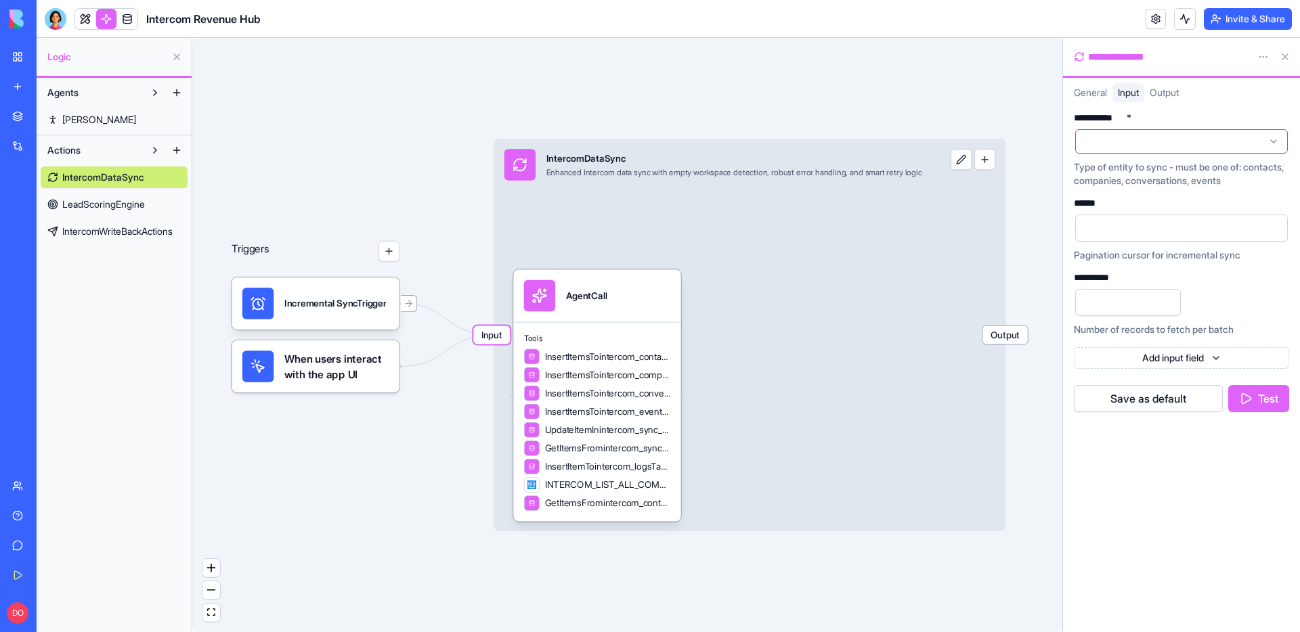
click at [1112, 307] on input "***" at bounding box center [1128, 302] width 106 height 27
click at [1093, 305] on input "***" at bounding box center [1128, 302] width 106 height 27
type input "**"
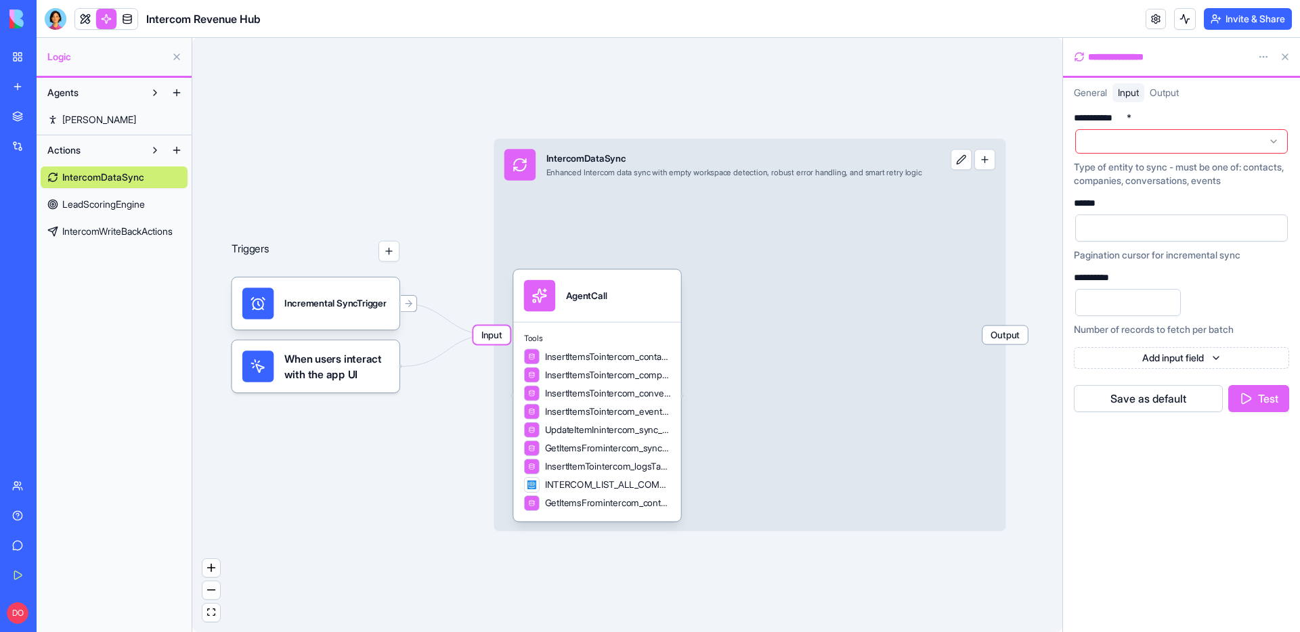
click at [1122, 393] on button "Save as default" at bounding box center [1148, 398] width 149 height 27
click at [438, 316] on icon "Edge from 68d2732c1b3e3528b90e7028 to 68d272b24135aecb67fab855" at bounding box center [446, 319] width 89 height 31
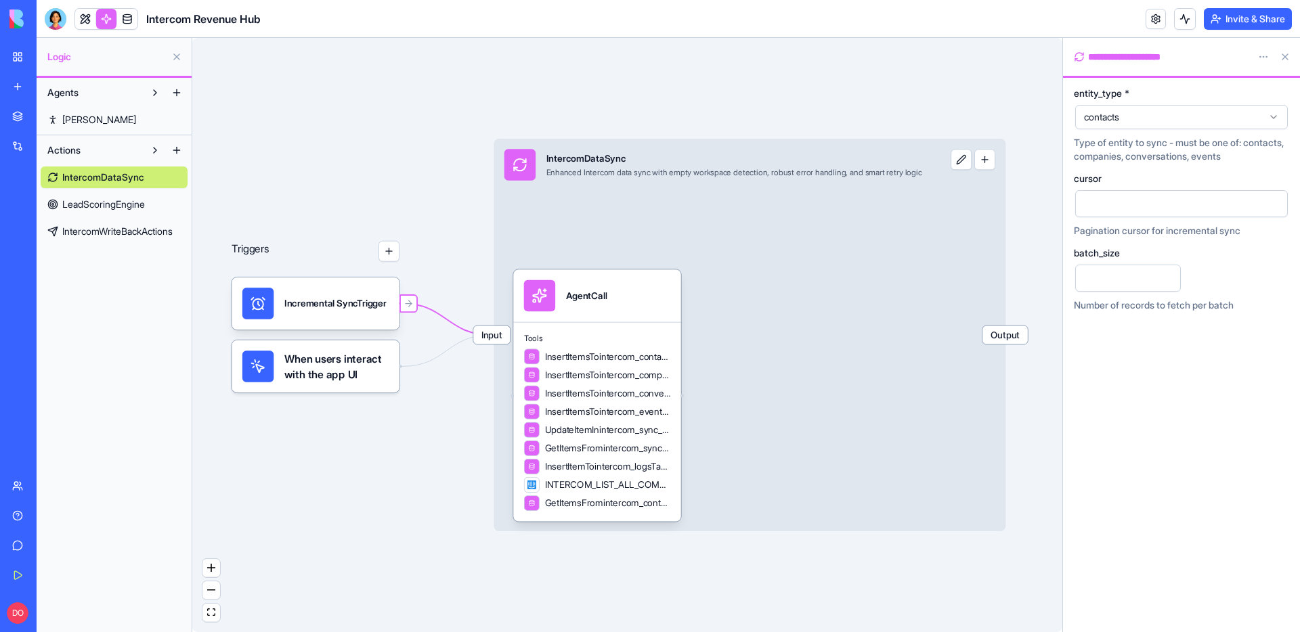
click at [494, 332] on span "Input" at bounding box center [491, 335] width 37 height 18
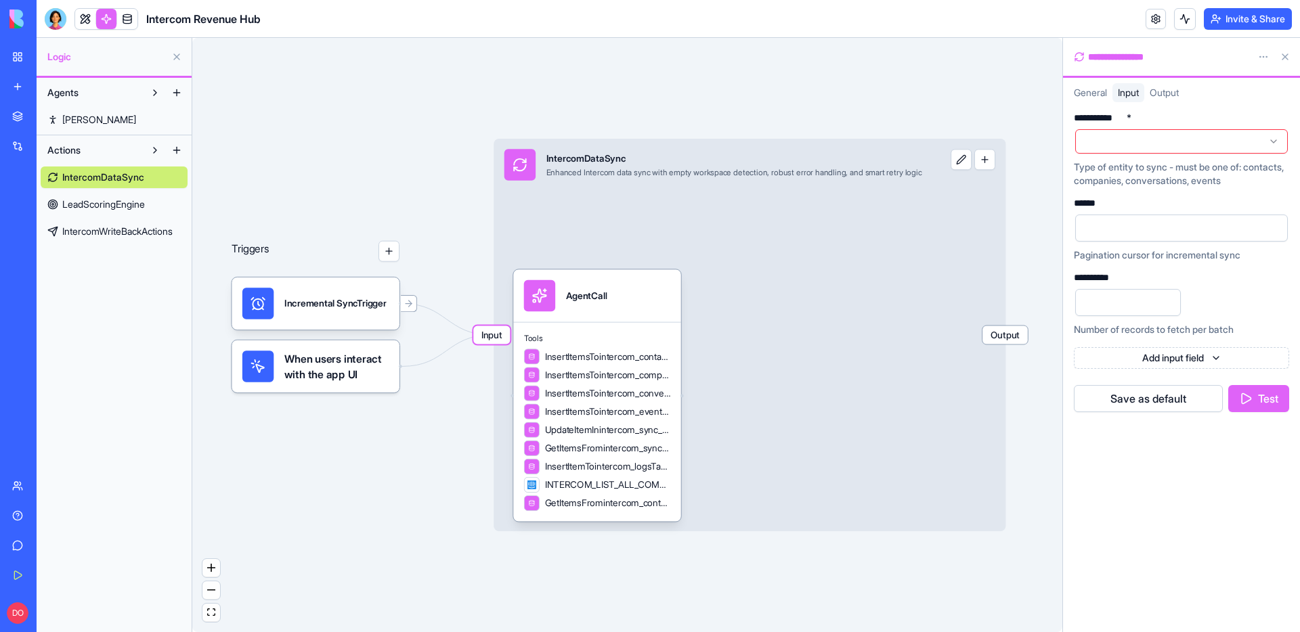
click at [1282, 55] on button at bounding box center [1285, 57] width 22 height 22
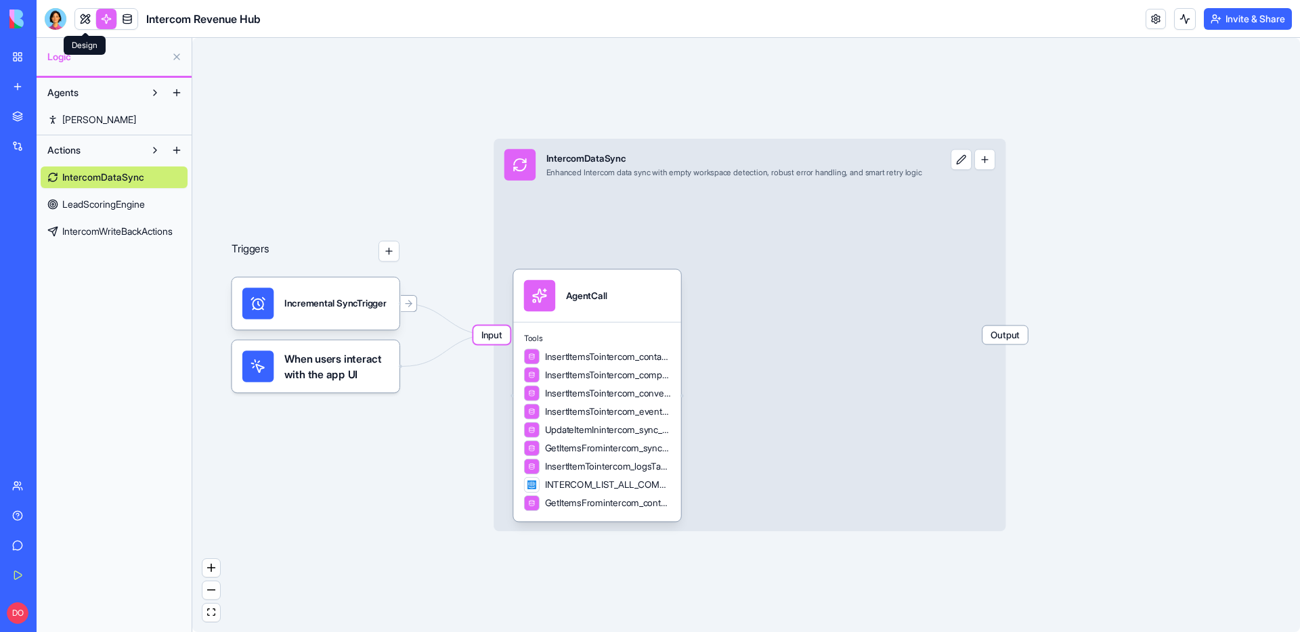
click at [82, 20] on link at bounding box center [85, 19] width 20 height 20
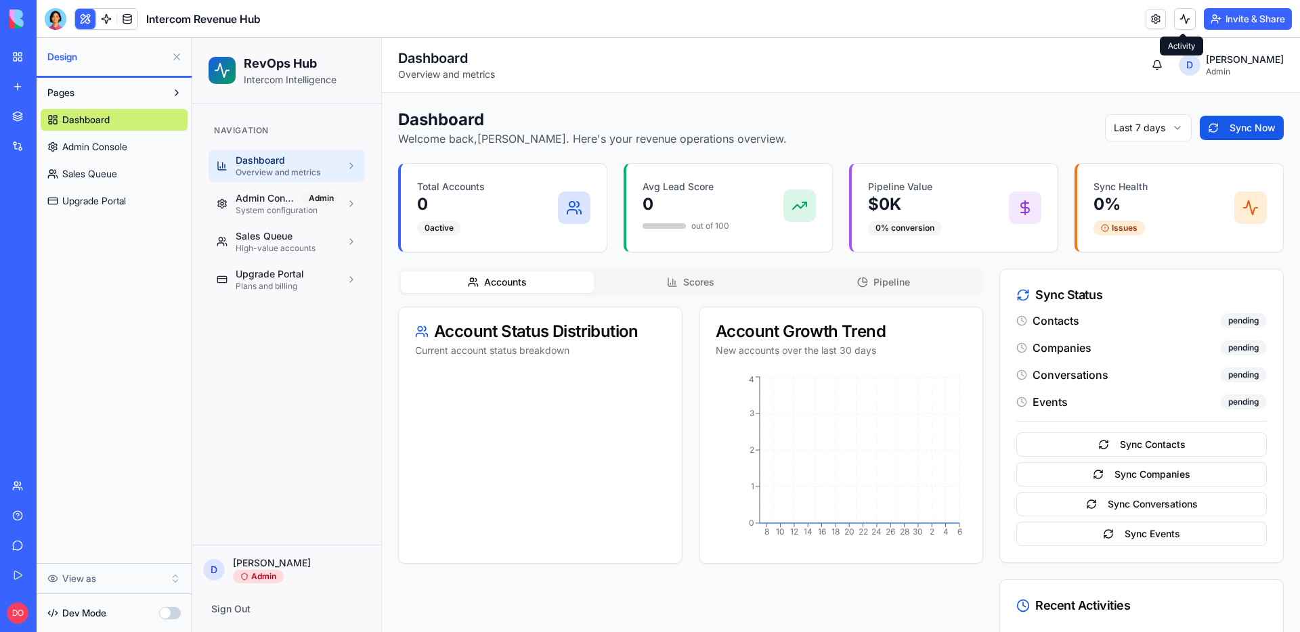
click at [1183, 17] on button at bounding box center [1185, 19] width 22 height 22
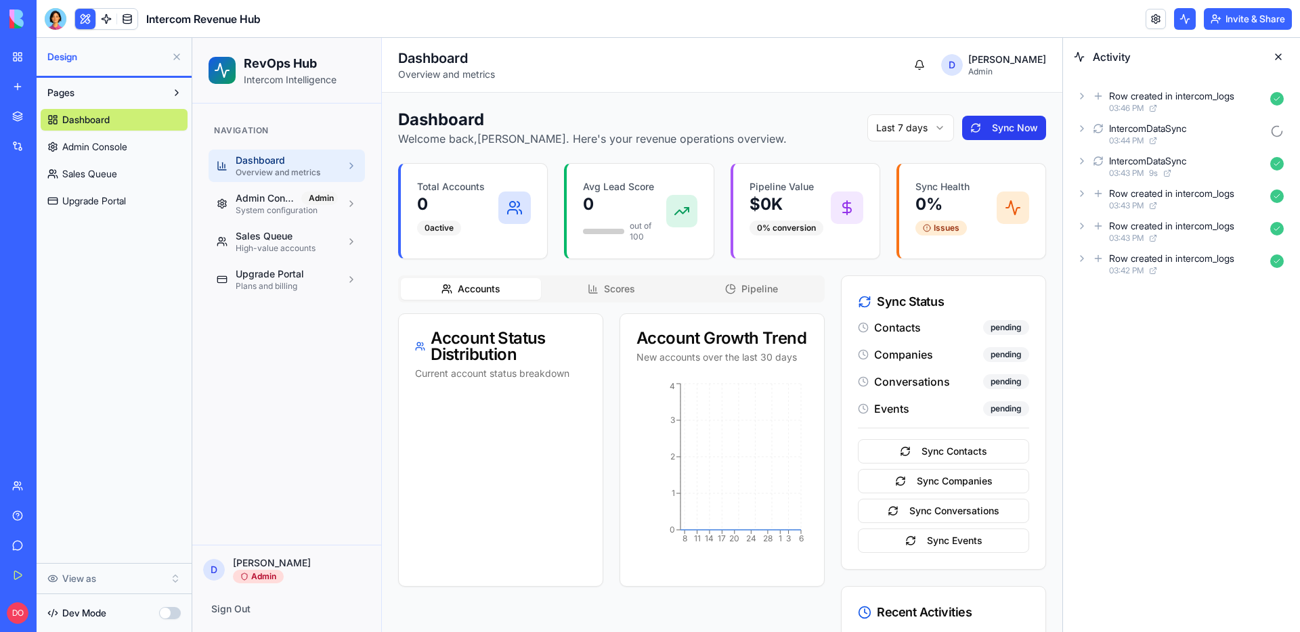
click at [1016, 130] on button "Sync Now" at bounding box center [1004, 128] width 84 height 24
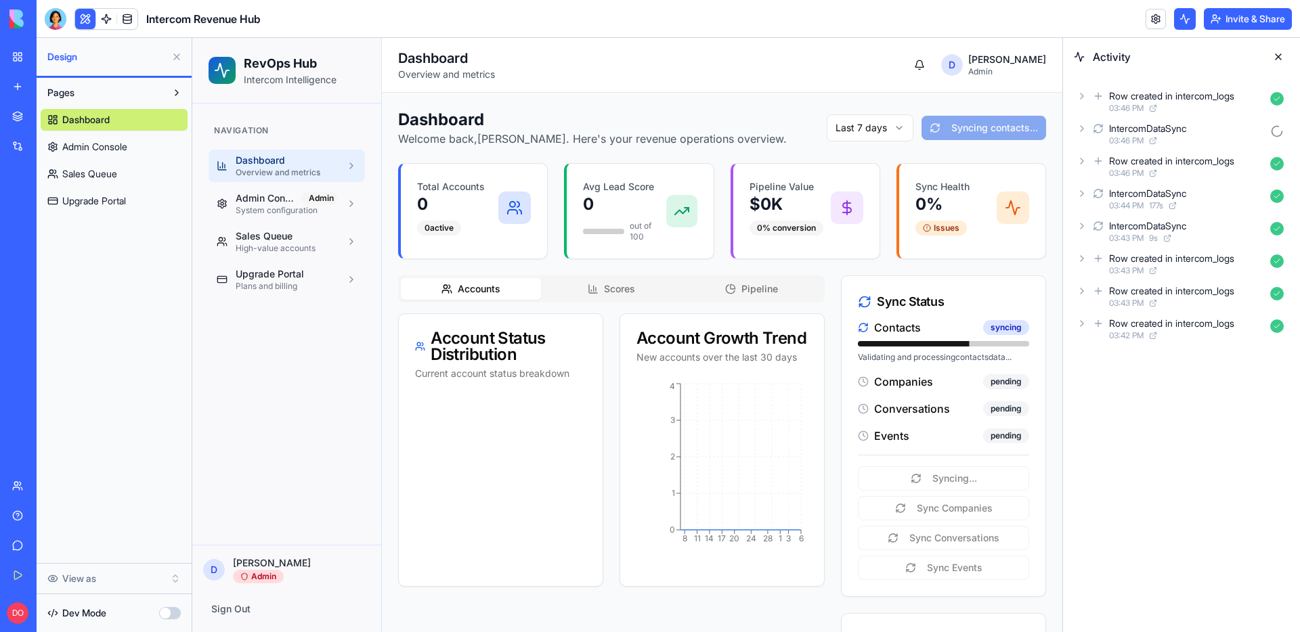
click at [1083, 100] on icon at bounding box center [1082, 96] width 11 height 11
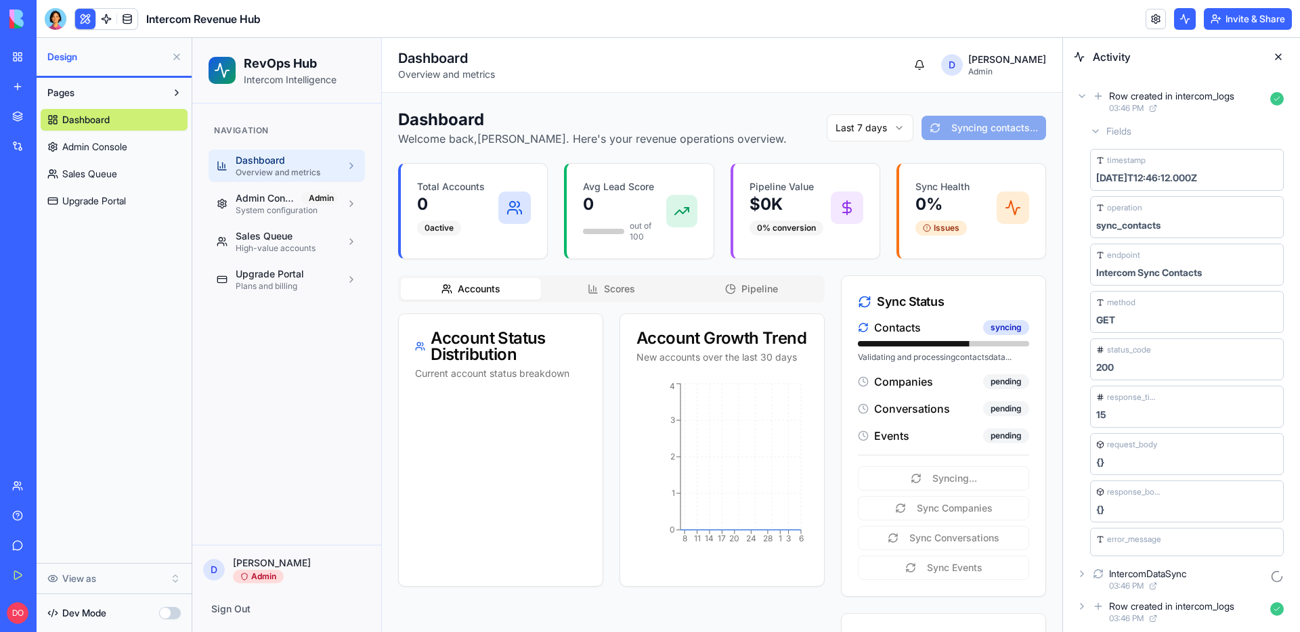
click at [1083, 100] on icon at bounding box center [1082, 96] width 11 height 11
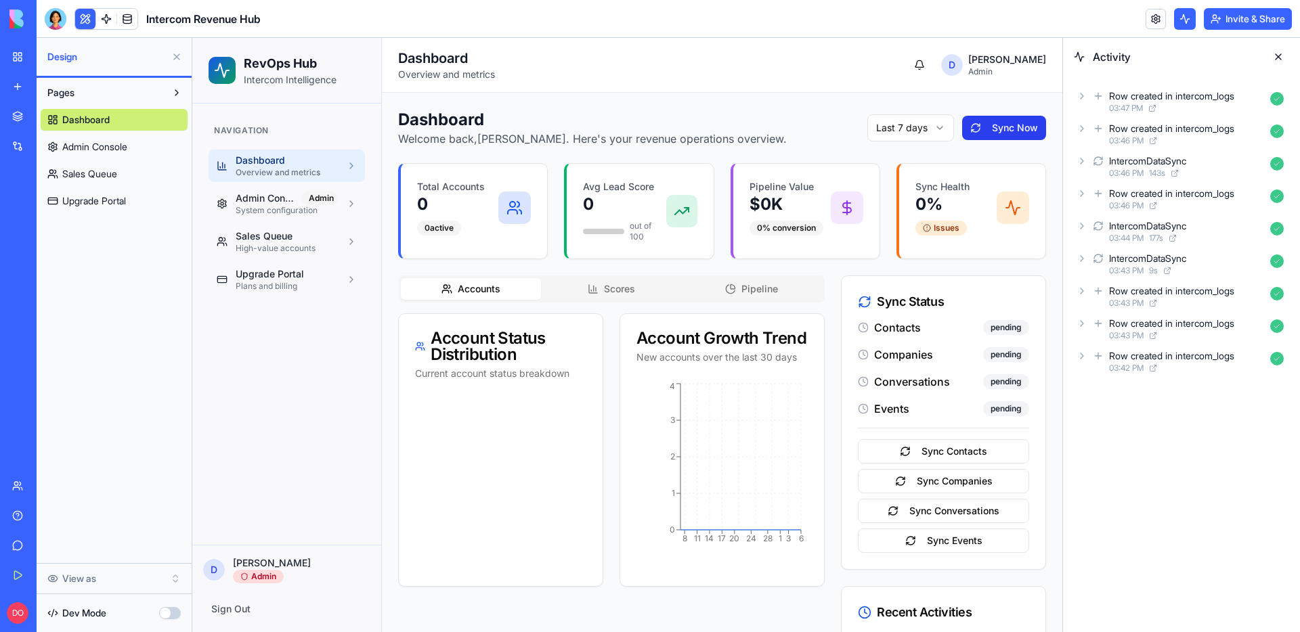
click at [1006, 126] on button "Sync Now" at bounding box center [1004, 128] width 84 height 24
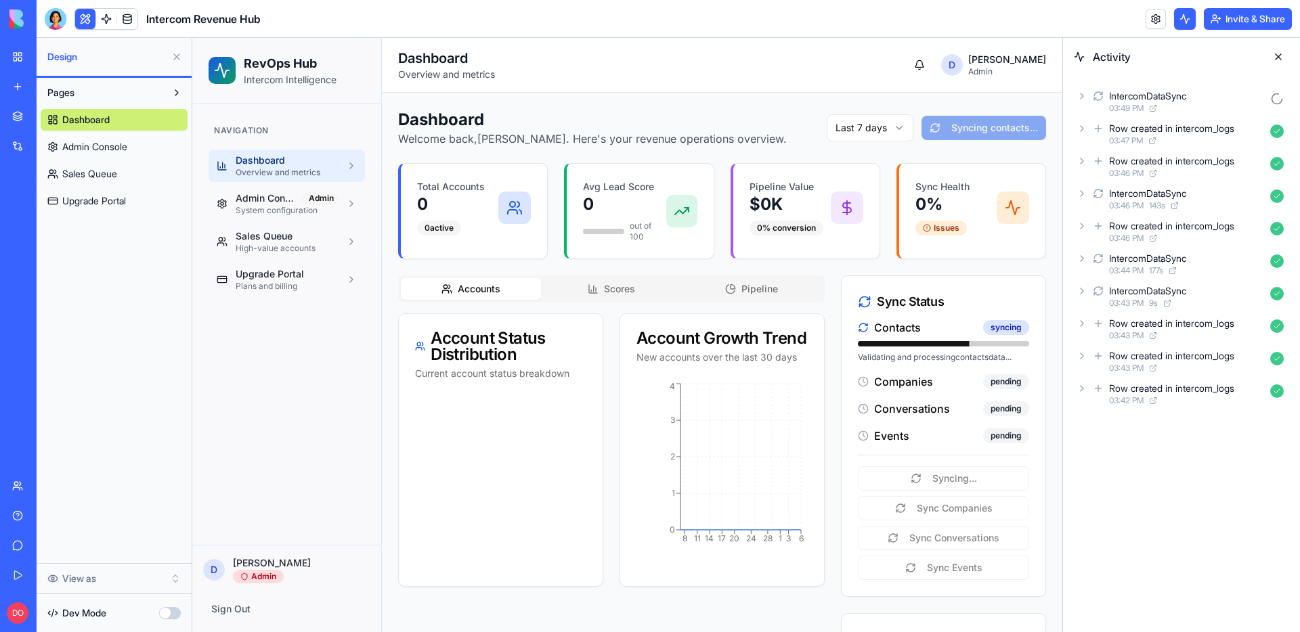
click at [1079, 96] on icon at bounding box center [1082, 96] width 11 height 11
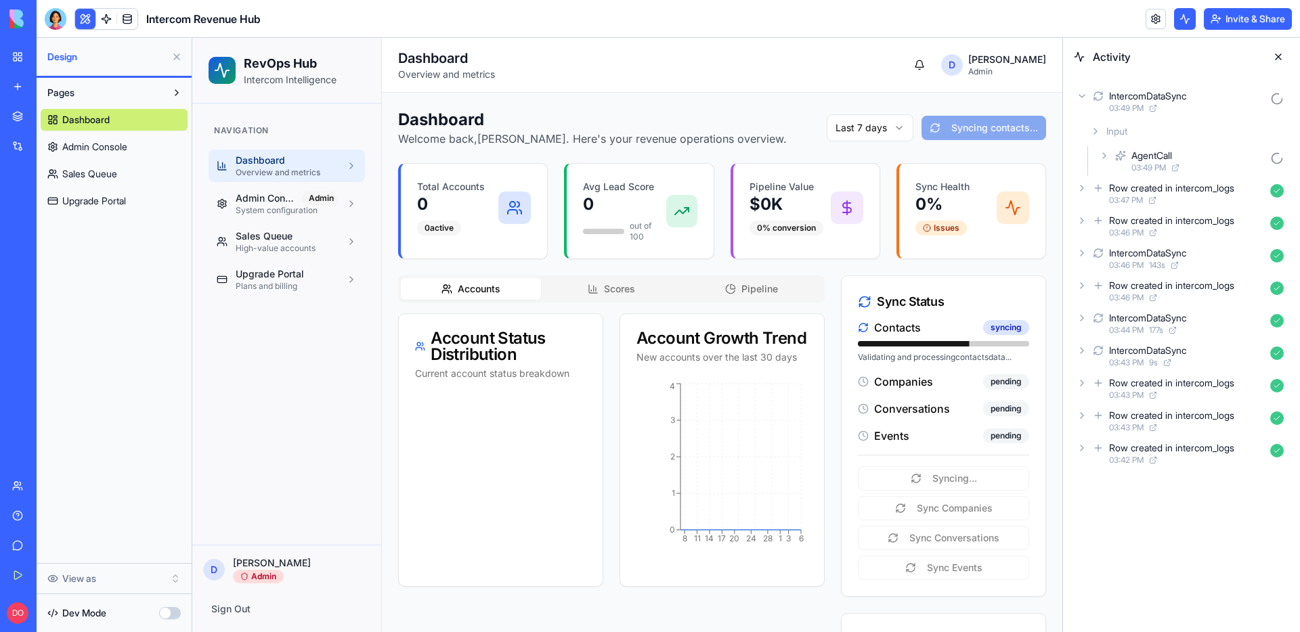
click at [1101, 150] on icon at bounding box center [1104, 155] width 11 height 11
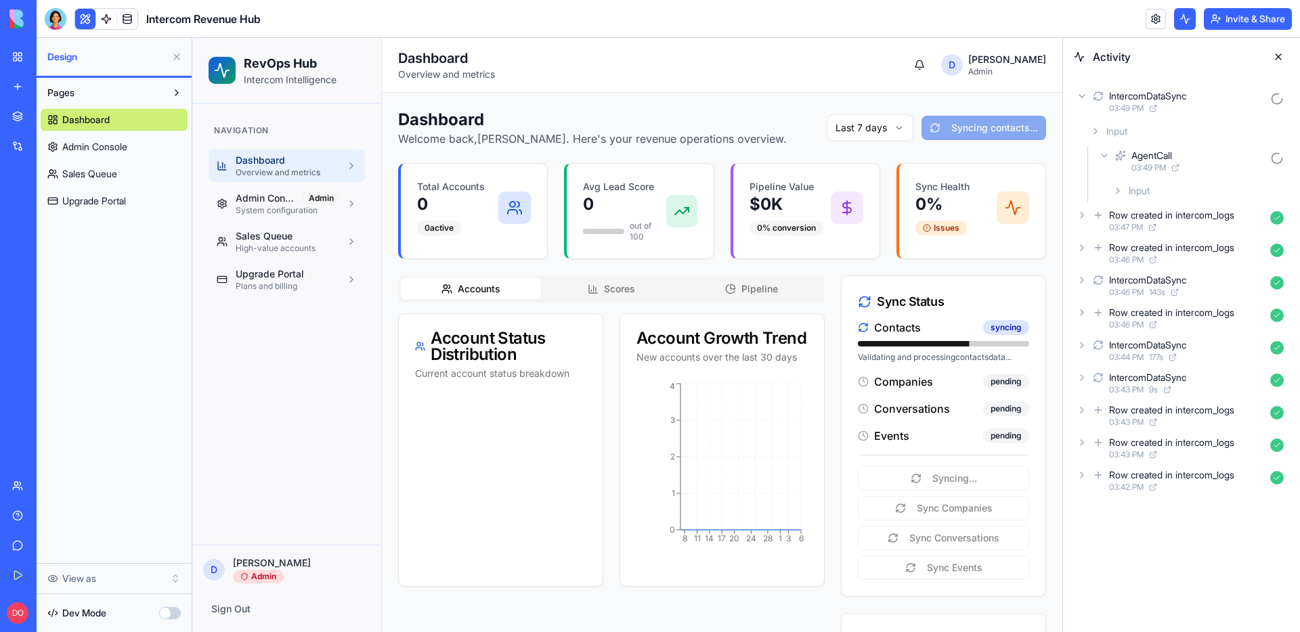
click at [1114, 184] on div "Input" at bounding box center [1198, 191] width 182 height 24
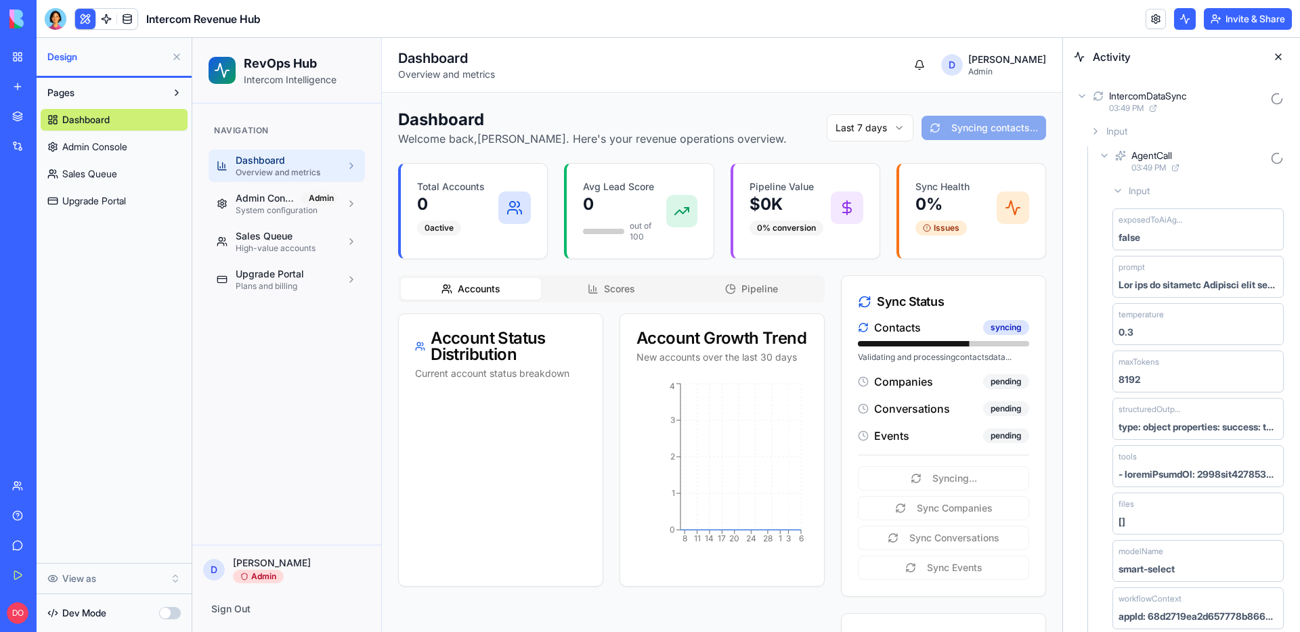
click at [1106, 153] on icon at bounding box center [1104, 155] width 11 height 11
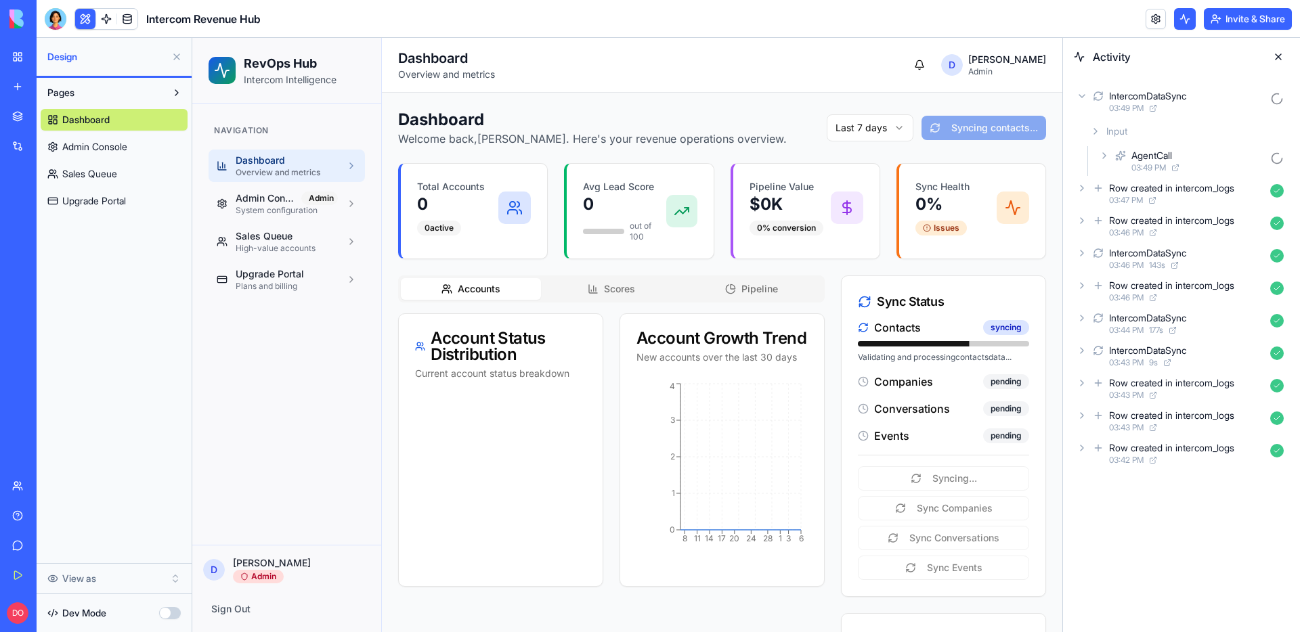
click at [1103, 154] on icon at bounding box center [1104, 155] width 11 height 11
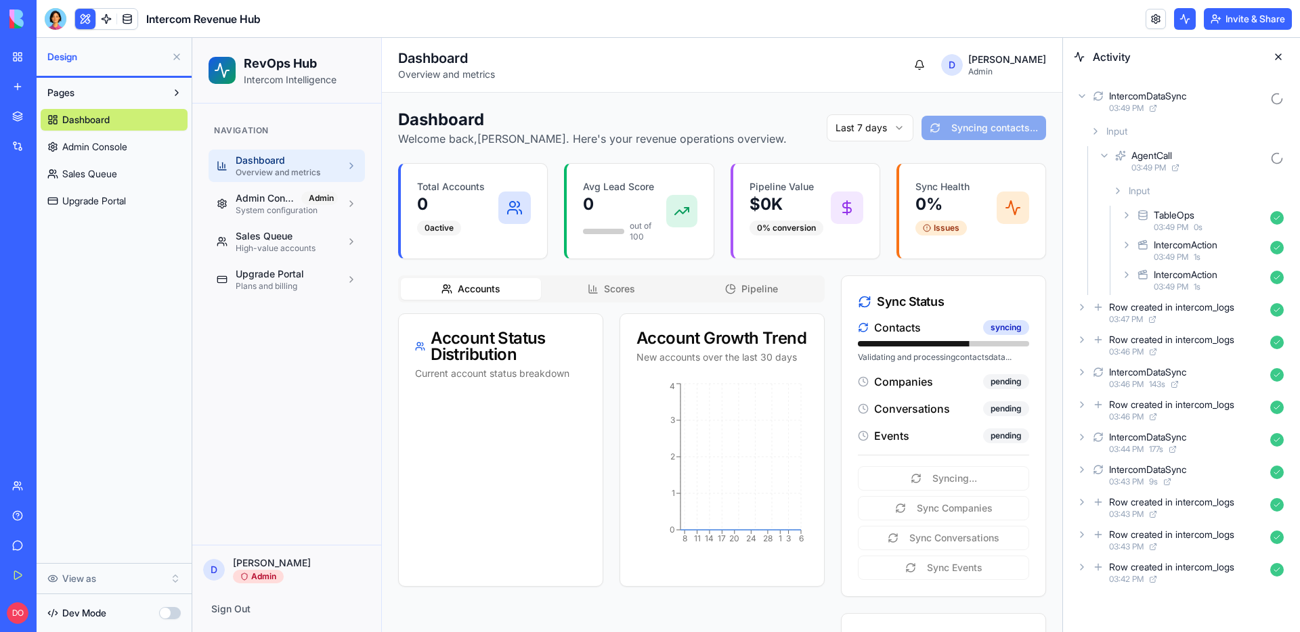
click at [1125, 271] on icon at bounding box center [1126, 274] width 11 height 11
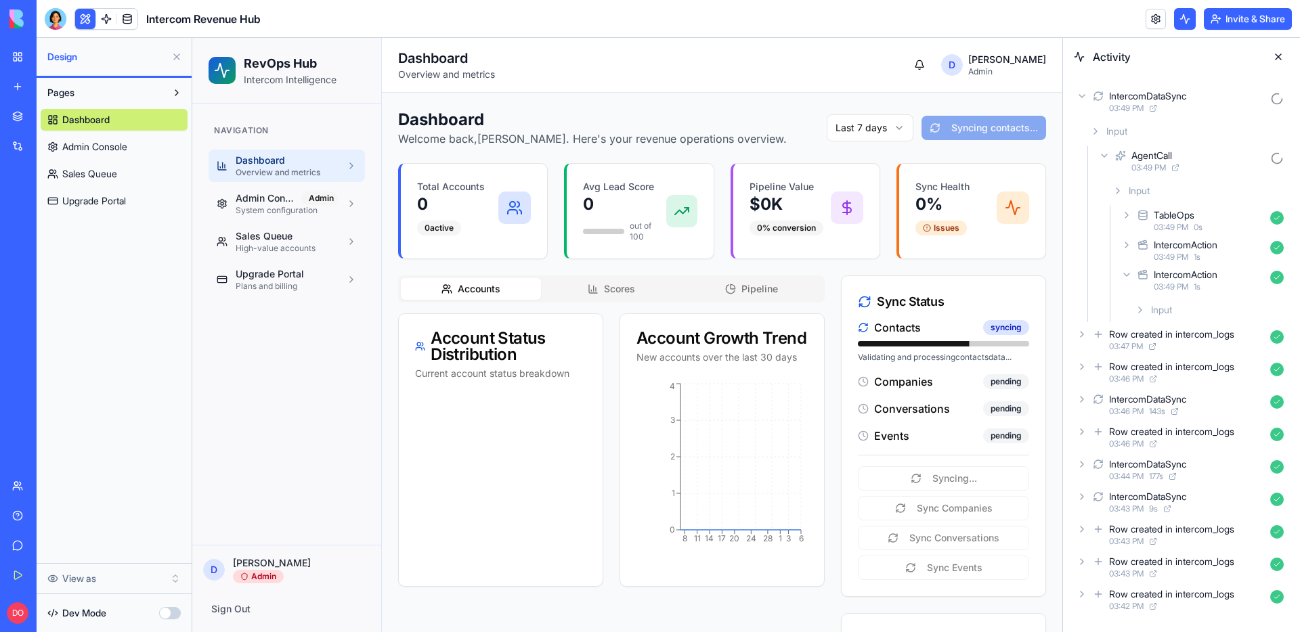
click at [1139, 309] on icon at bounding box center [1140, 310] width 11 height 11
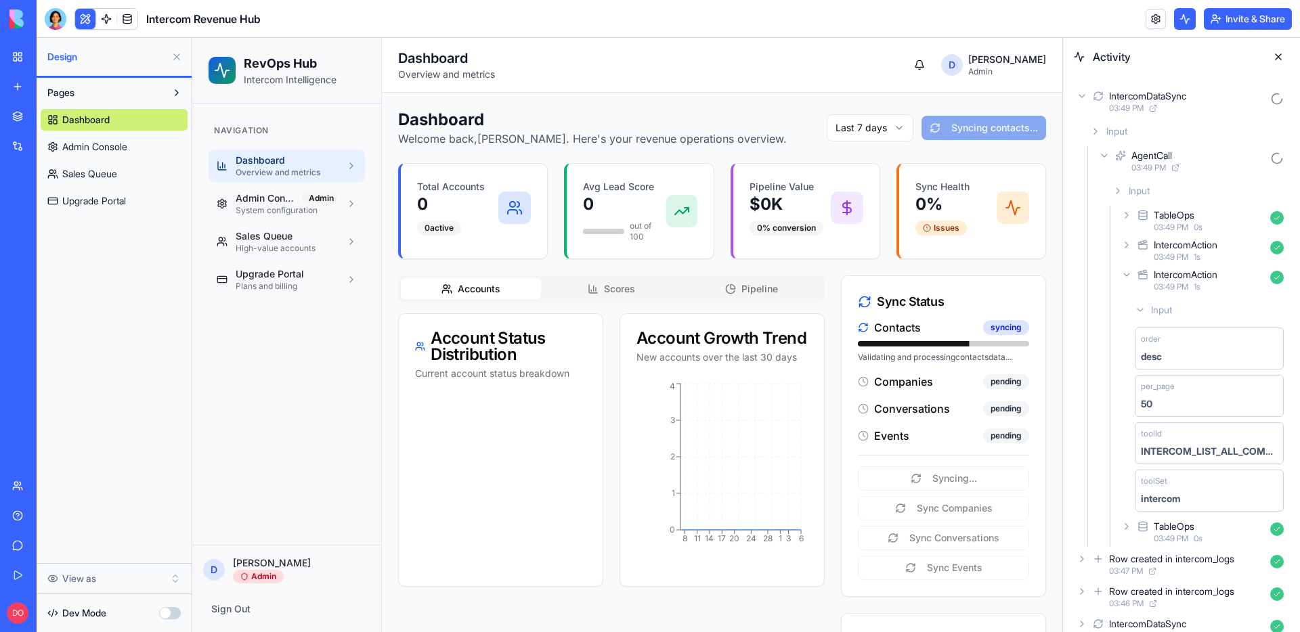
click at [1139, 309] on icon at bounding box center [1140, 310] width 11 height 11
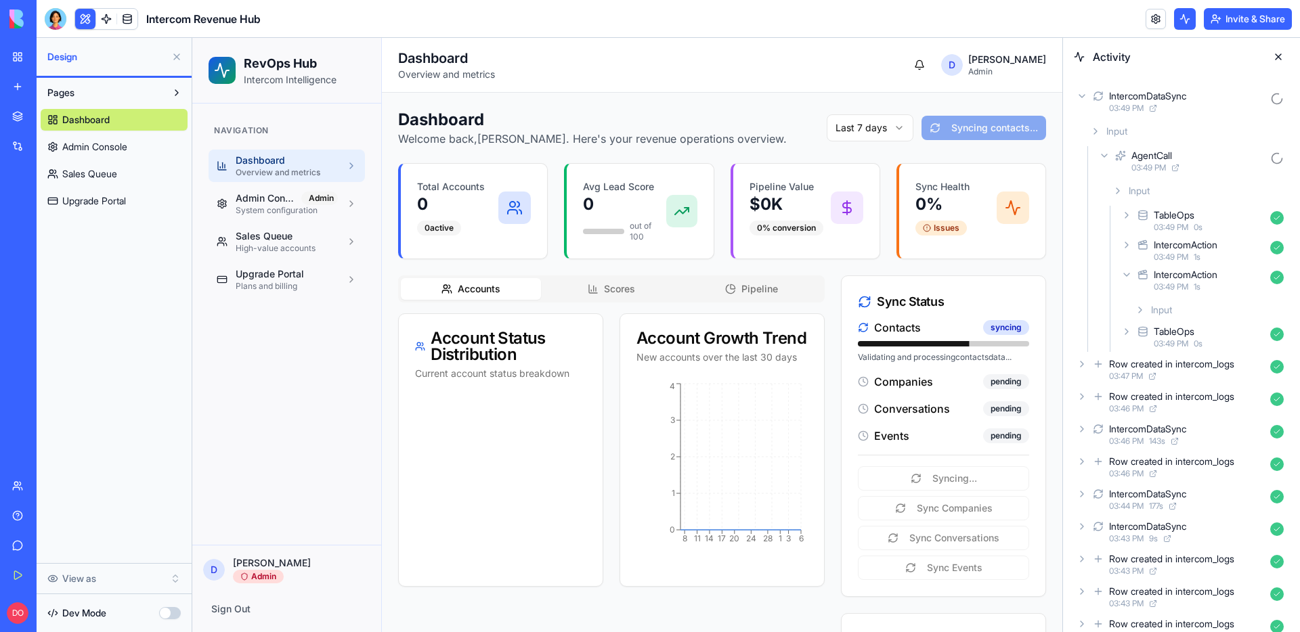
click at [1129, 277] on icon at bounding box center [1126, 274] width 11 height 11
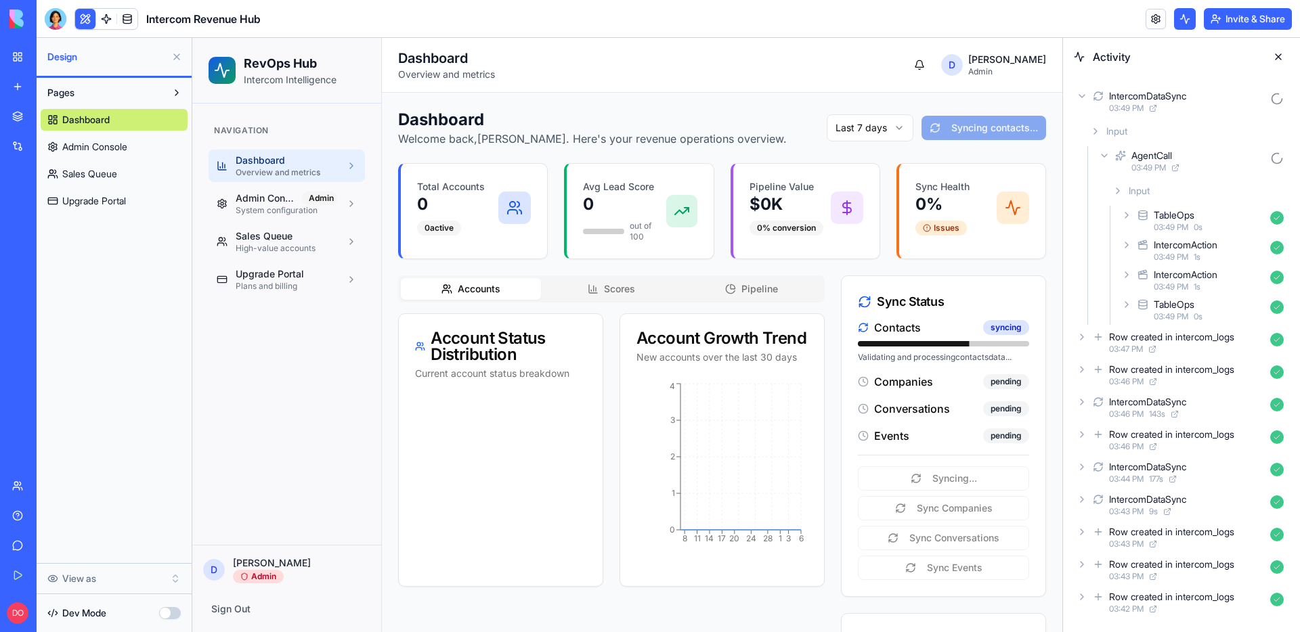
click at [1125, 250] on icon at bounding box center [1126, 245] width 11 height 11
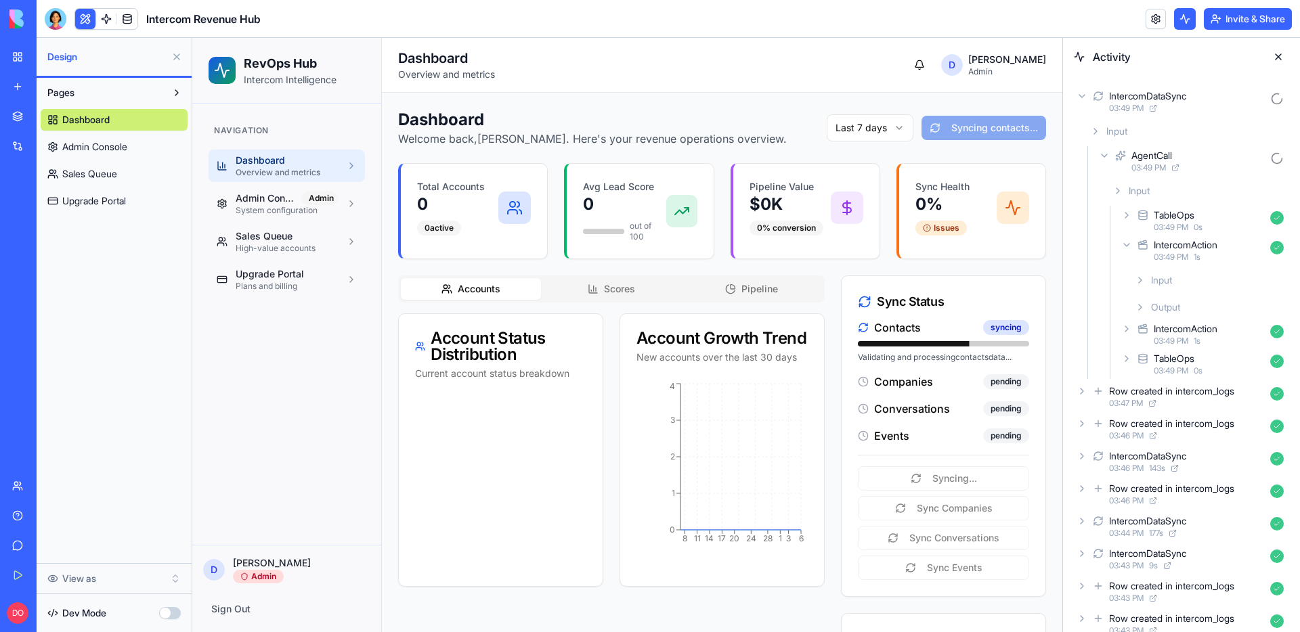
click at [1137, 280] on icon at bounding box center [1140, 280] width 11 height 11
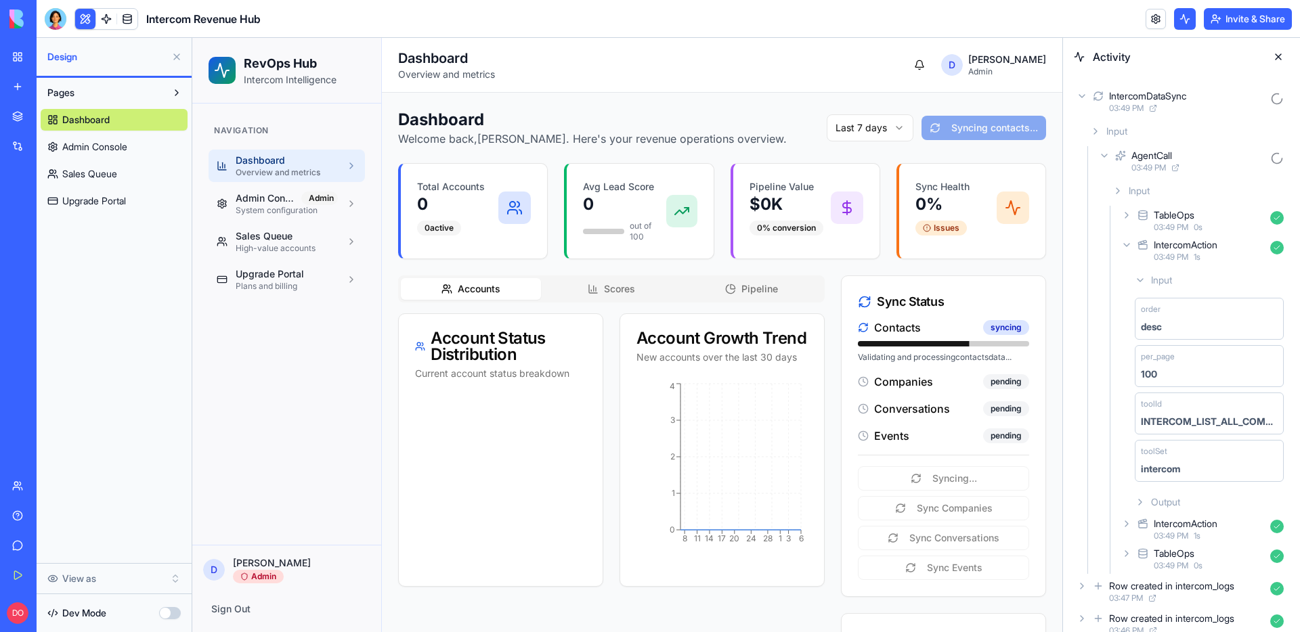
click at [1137, 280] on icon at bounding box center [1140, 280] width 11 height 11
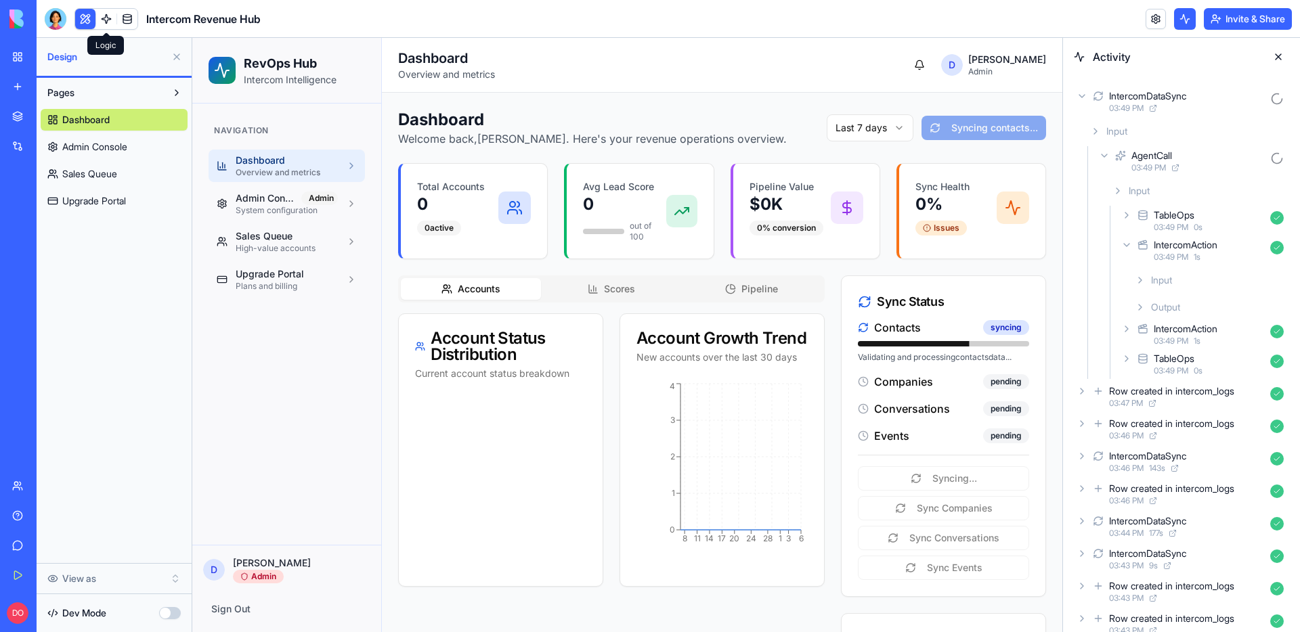
click at [112, 19] on link at bounding box center [106, 19] width 20 height 20
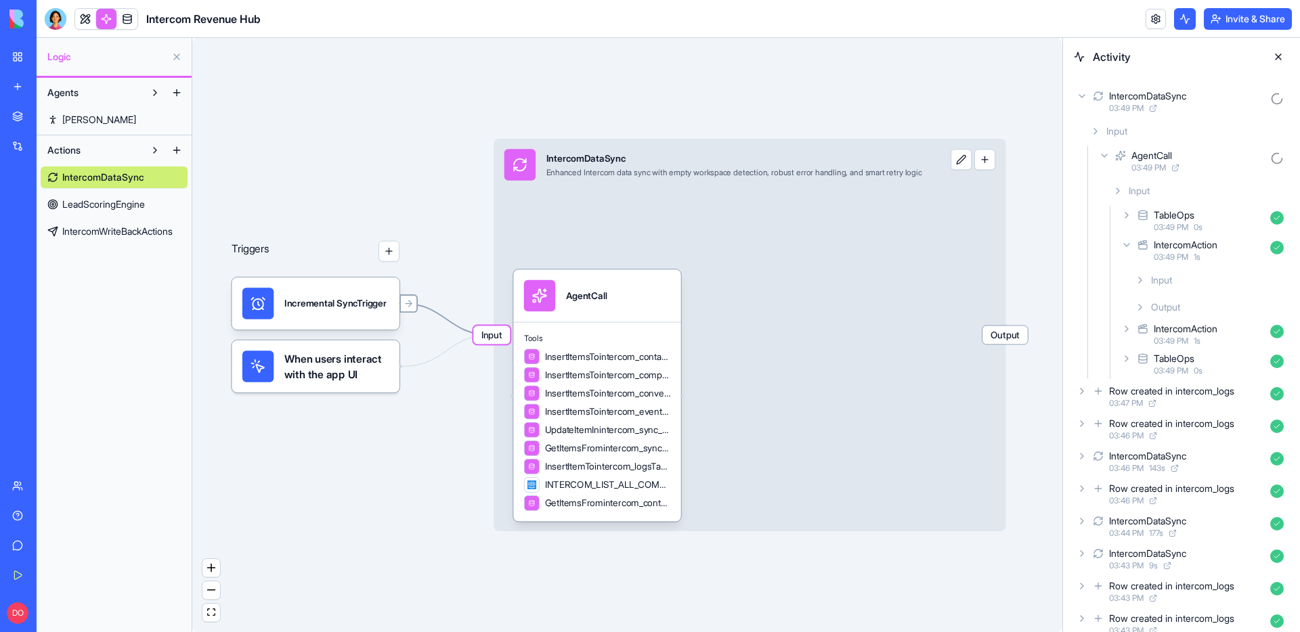
click at [430, 309] on icon "Edge from 68d2732c1b3e3528b90e7028 to 68d272b24135aecb67fab855" at bounding box center [446, 319] width 89 height 31
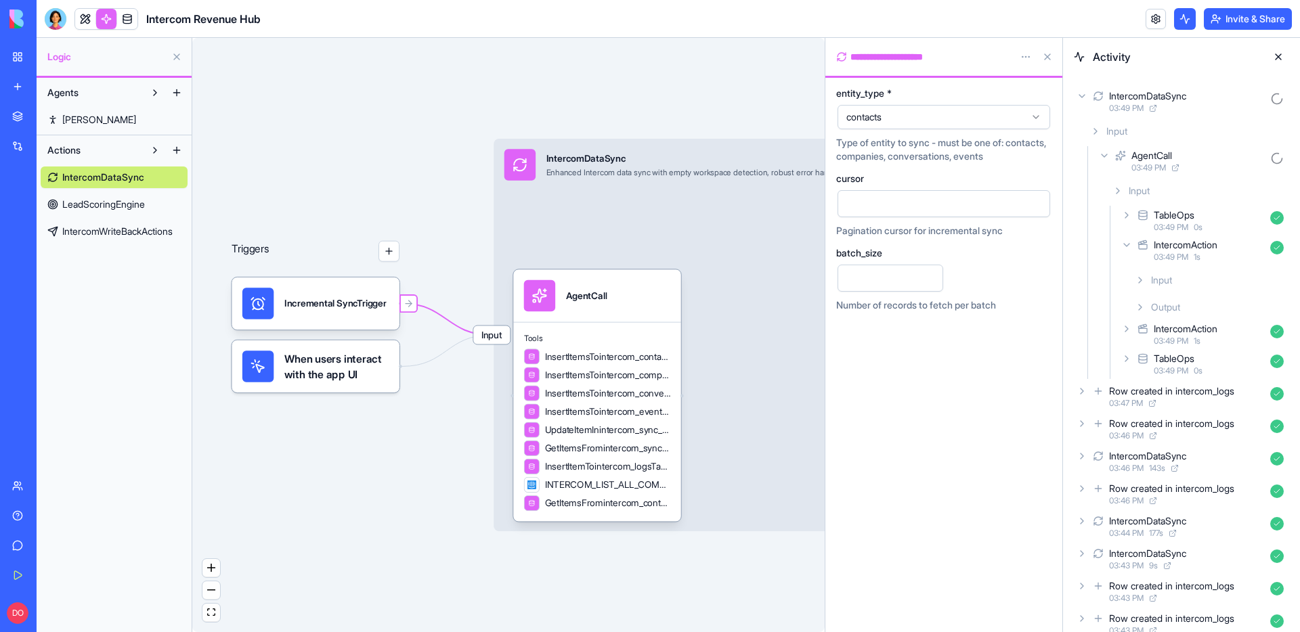
click at [484, 332] on span "Input" at bounding box center [491, 335] width 37 height 18
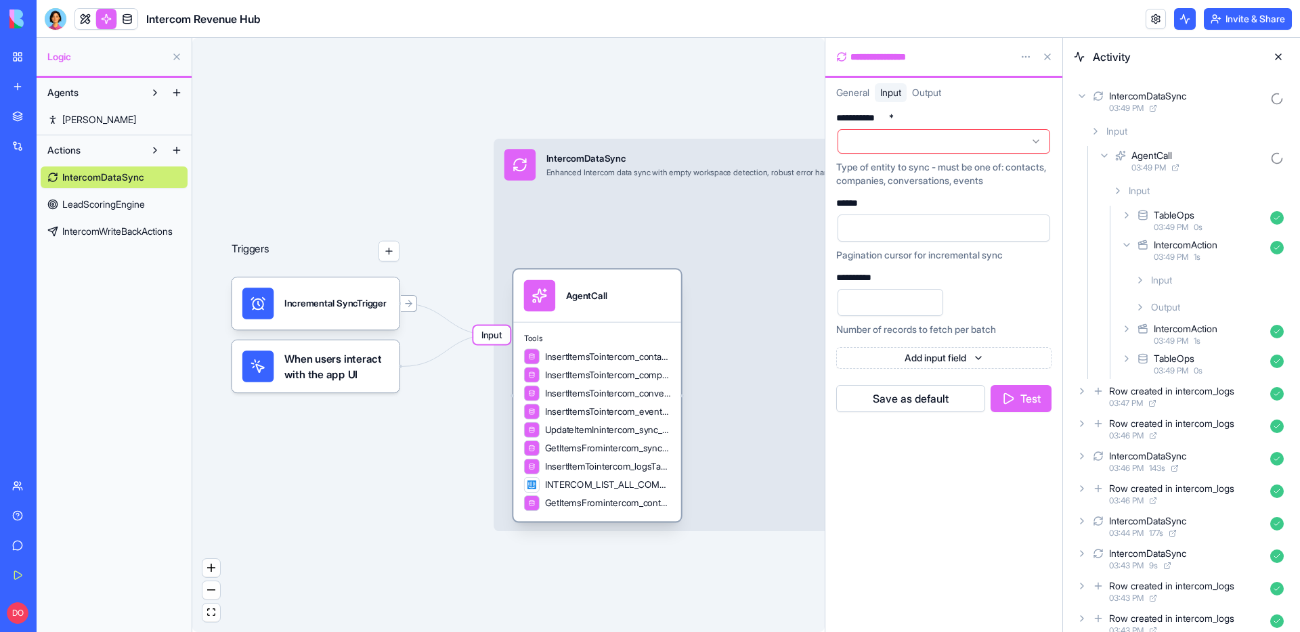
click at [591, 327] on div "Tools InsertItemsTointercom_contactsTable InsertItemsTointercom_companiesTable …" at bounding box center [597, 422] width 168 height 200
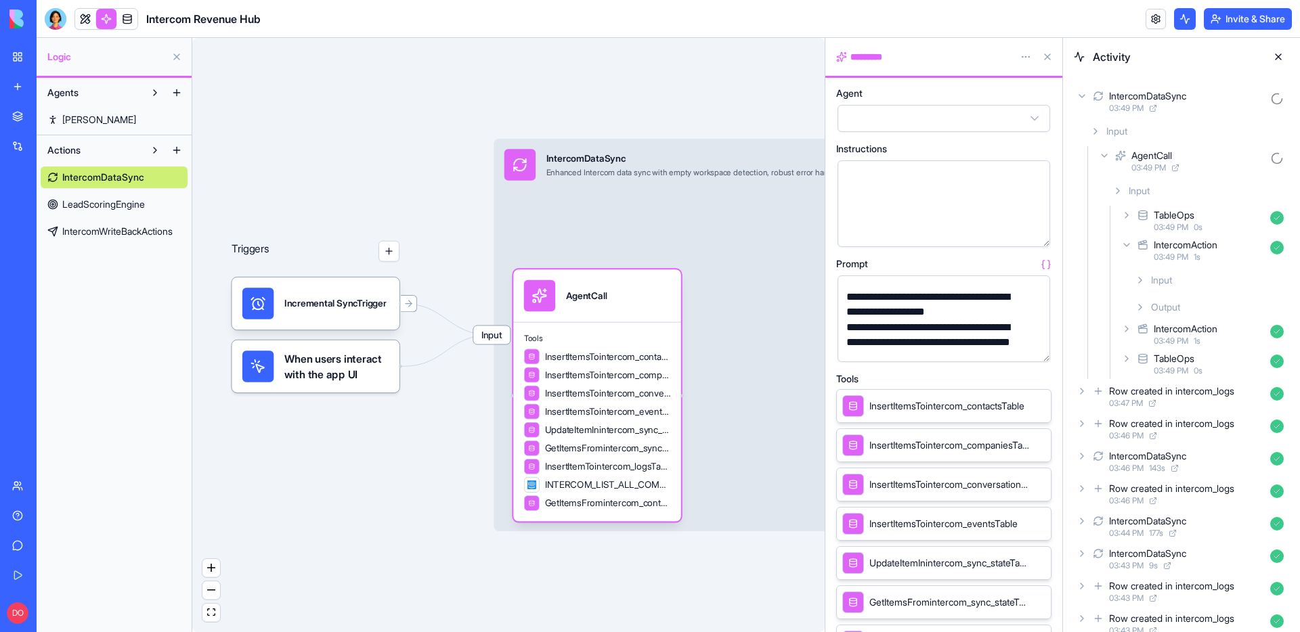
scroll to position [473, 0]
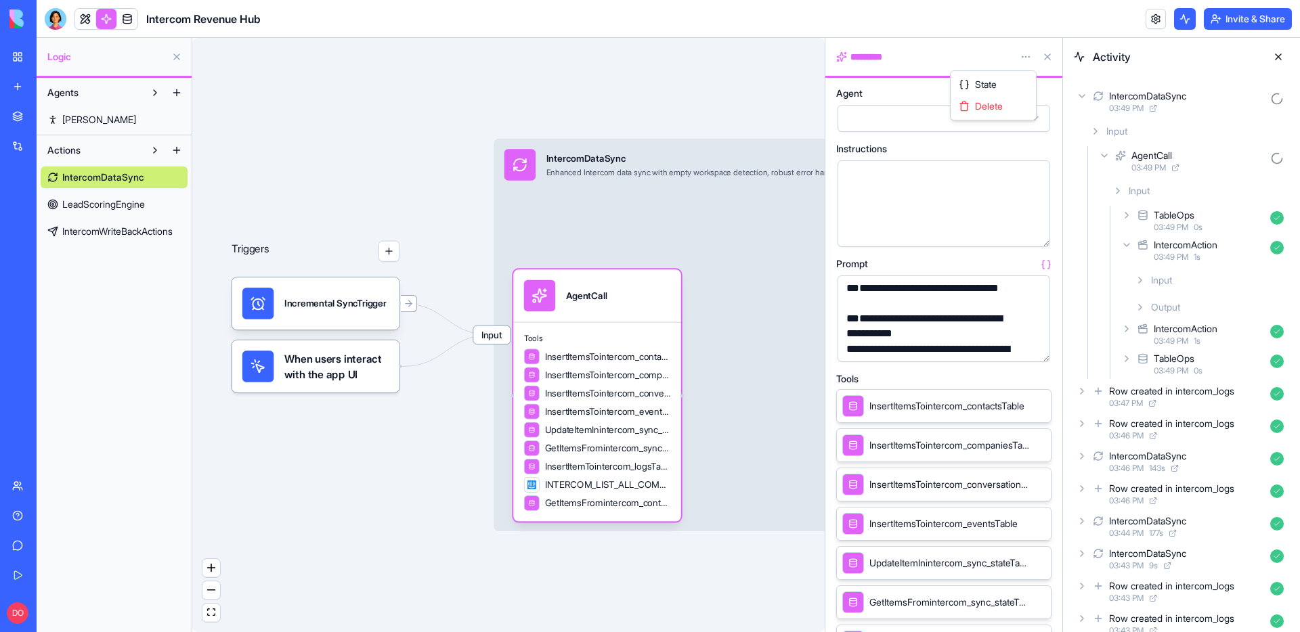
click at [1024, 60] on html "My Workspace New app Marketplace Integrations Recent Slack Signup Enricher Lead…" at bounding box center [650, 316] width 1300 height 632
click at [993, 88] on span "State" at bounding box center [986, 85] width 22 height 14
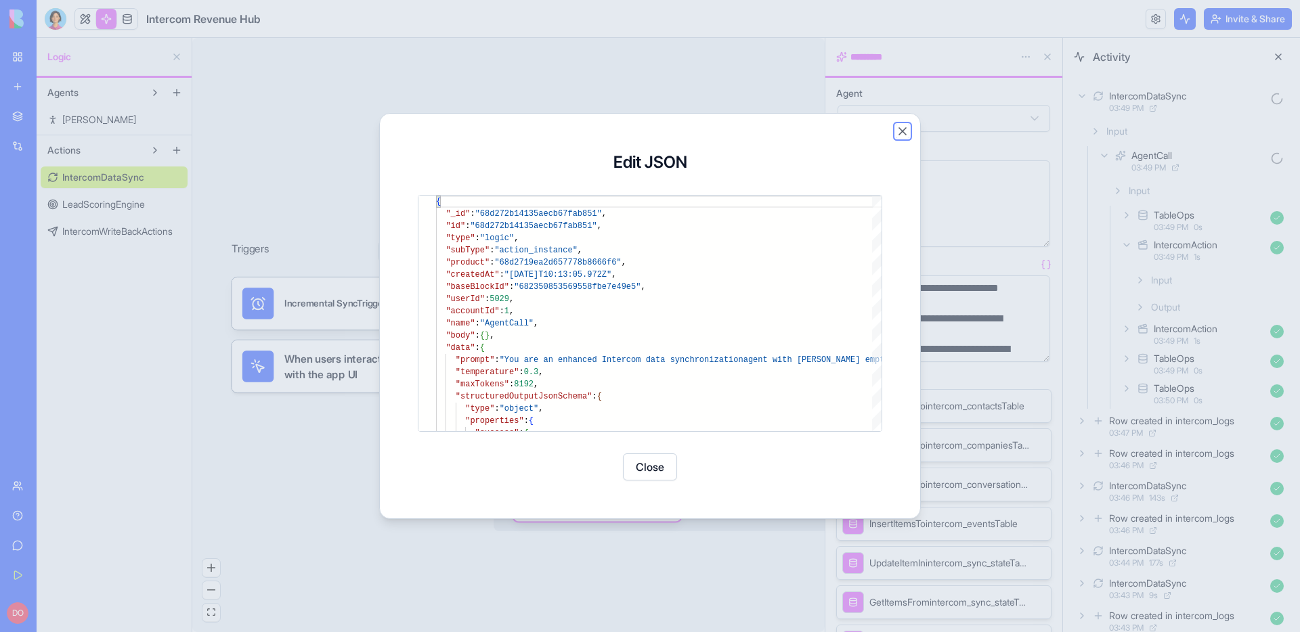
click at [900, 132] on button "Close" at bounding box center [903, 132] width 14 height 14
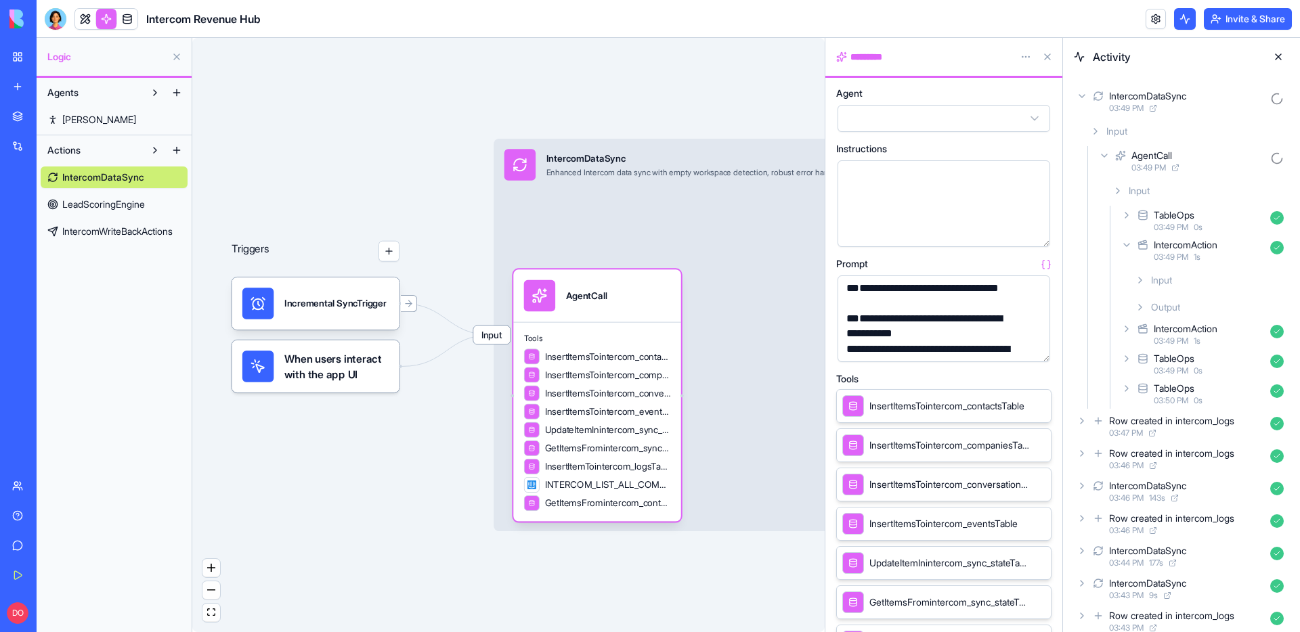
click at [335, 375] on span "When users interact with the app UI" at bounding box center [336, 366] width 105 height 31
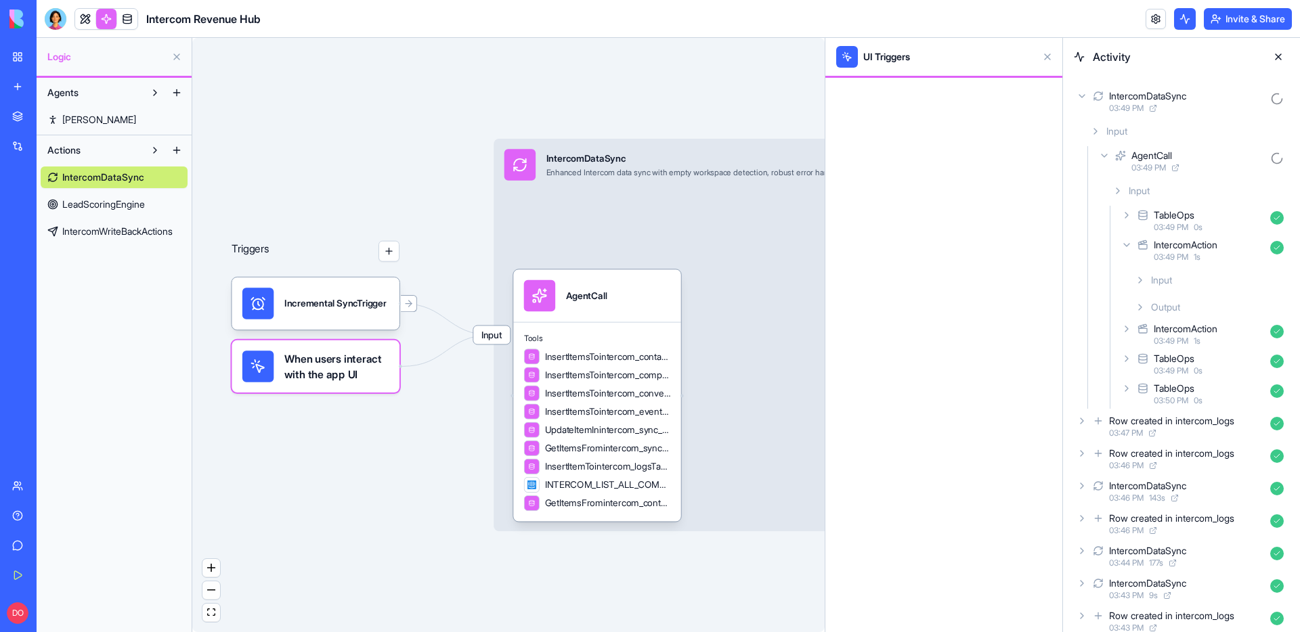
click at [503, 338] on span "Input" at bounding box center [491, 335] width 37 height 18
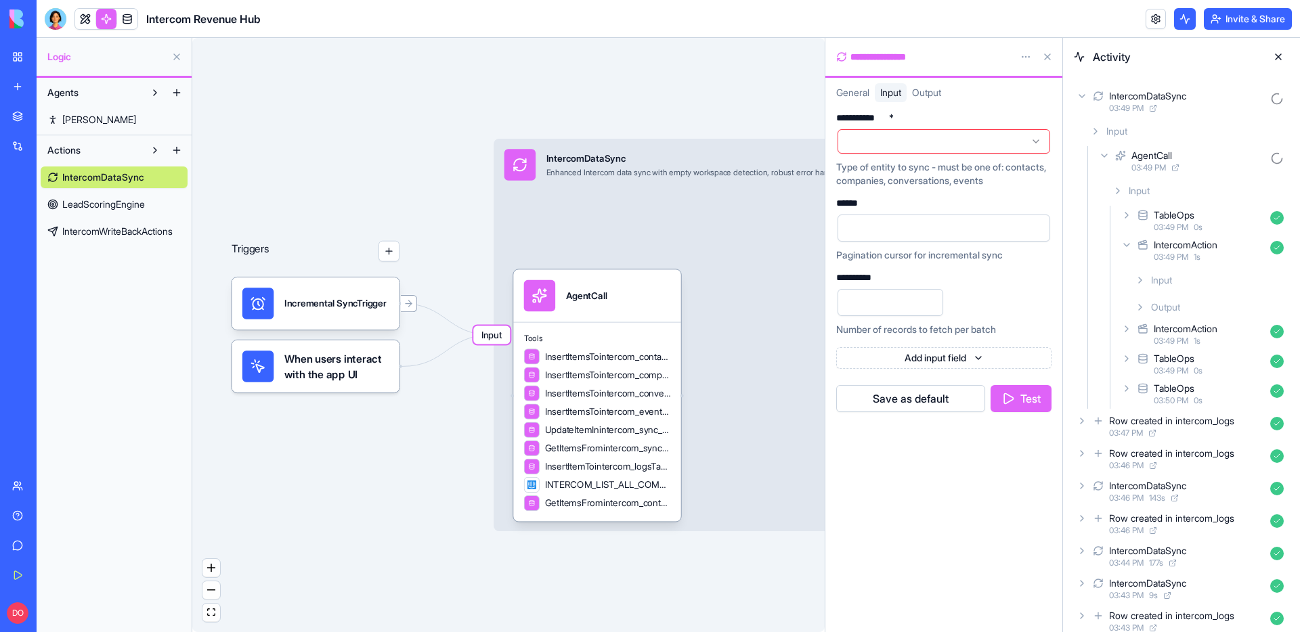
click at [849, 91] on span "General" at bounding box center [852, 93] width 33 height 12
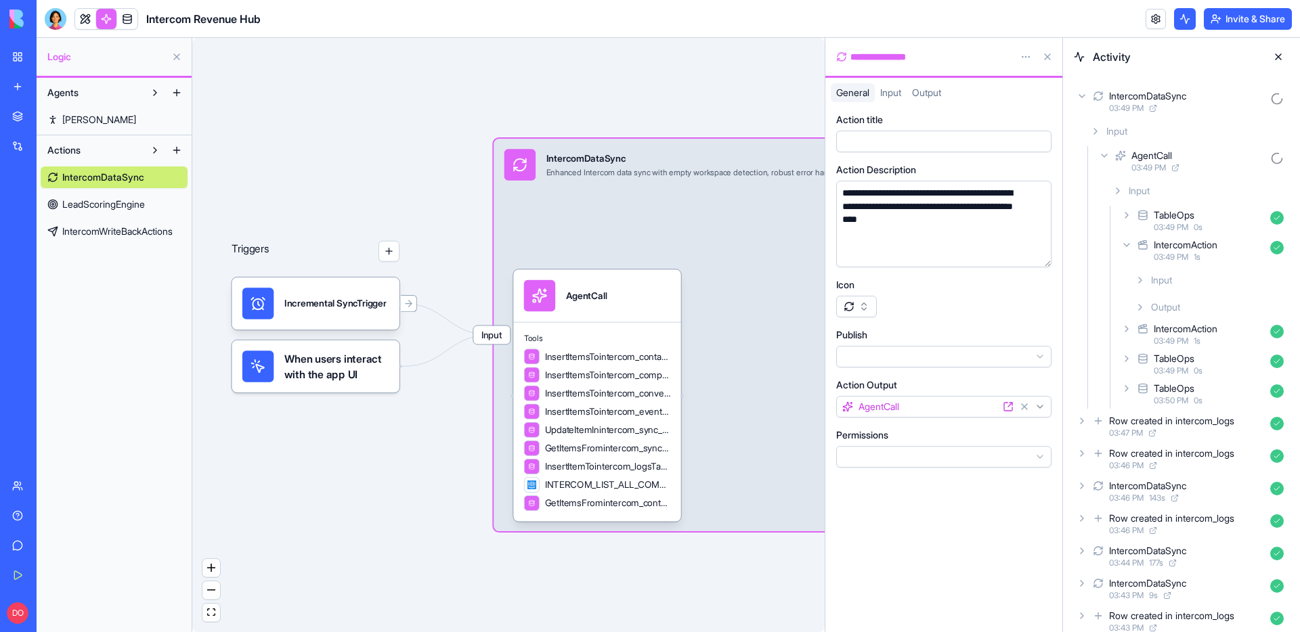
click at [886, 92] on span "Input" at bounding box center [890, 93] width 21 height 12
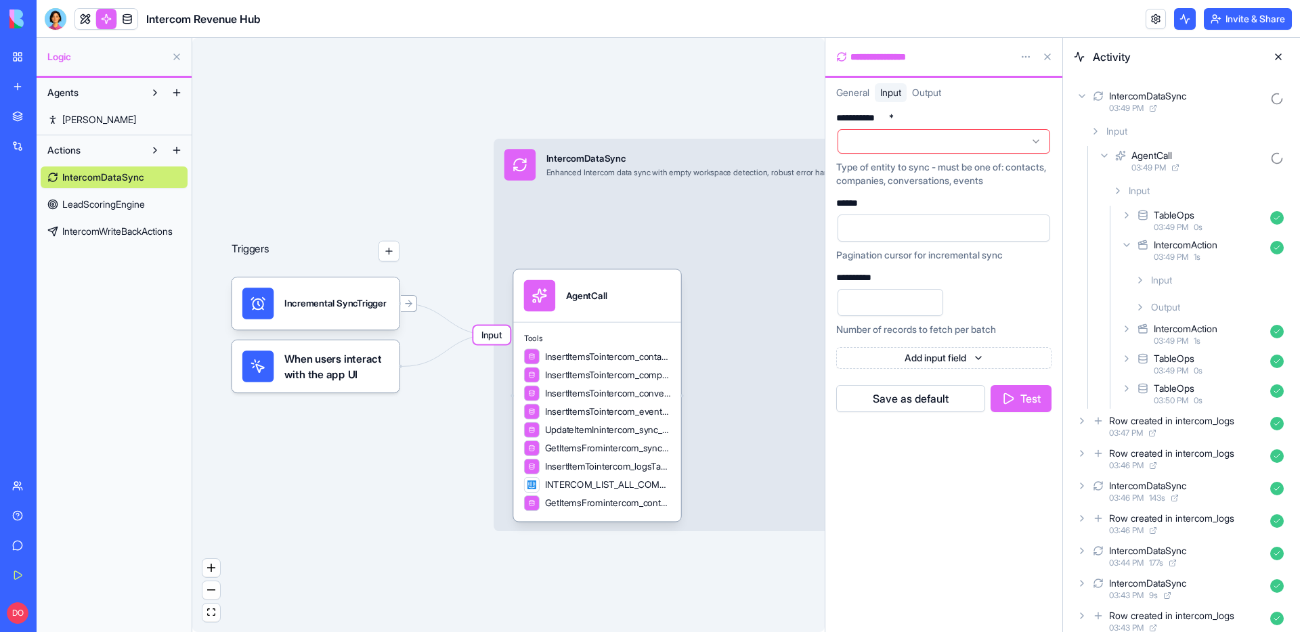
click at [941, 93] on span "Output" at bounding box center [926, 93] width 29 height 12
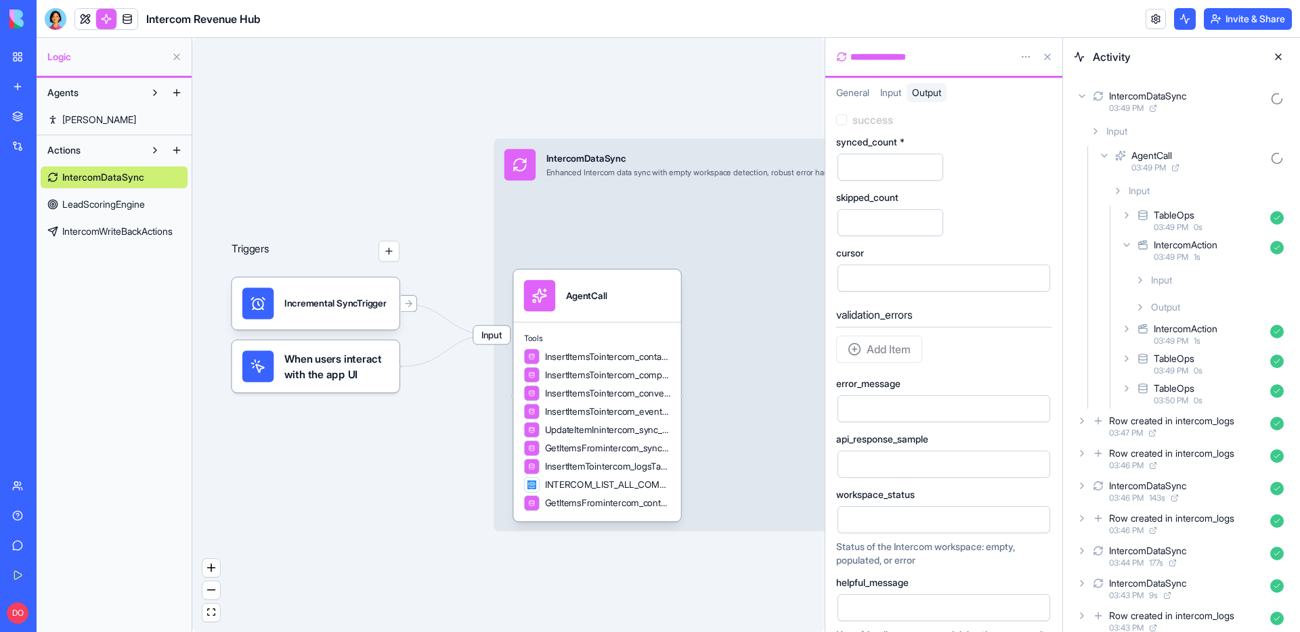
click at [106, 212] on link "LeadScoringEngine" at bounding box center [114, 205] width 147 height 22
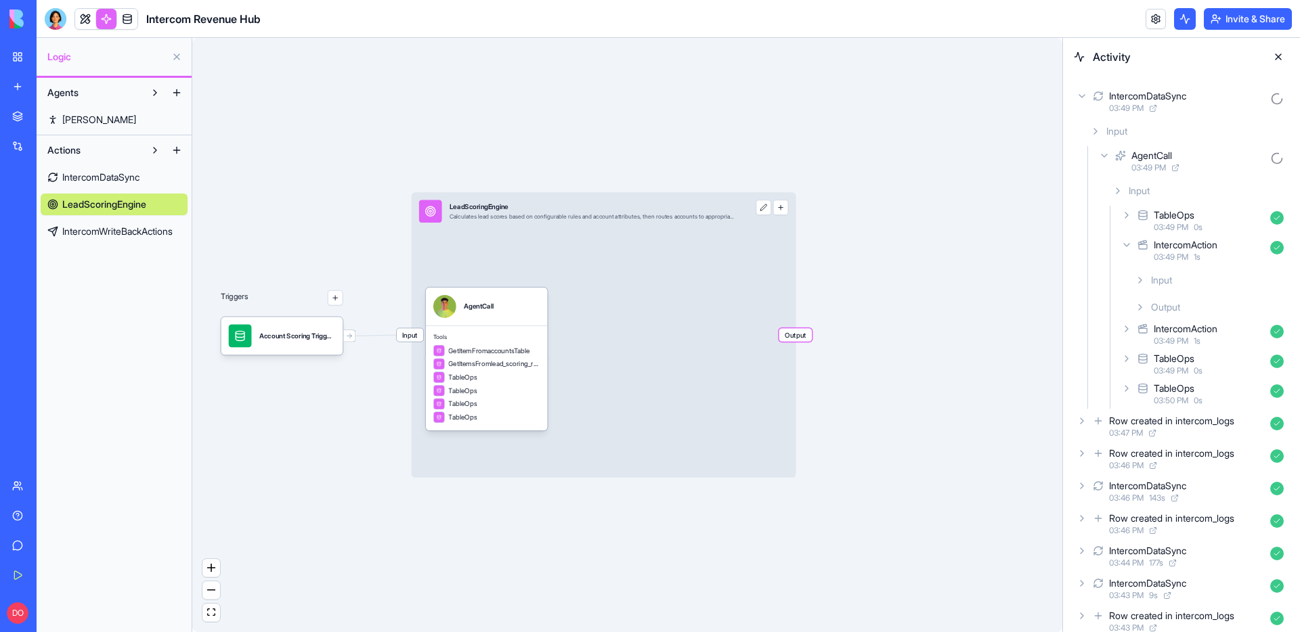
click at [121, 237] on span "IntercomWriteBackActions" at bounding box center [117, 232] width 110 height 14
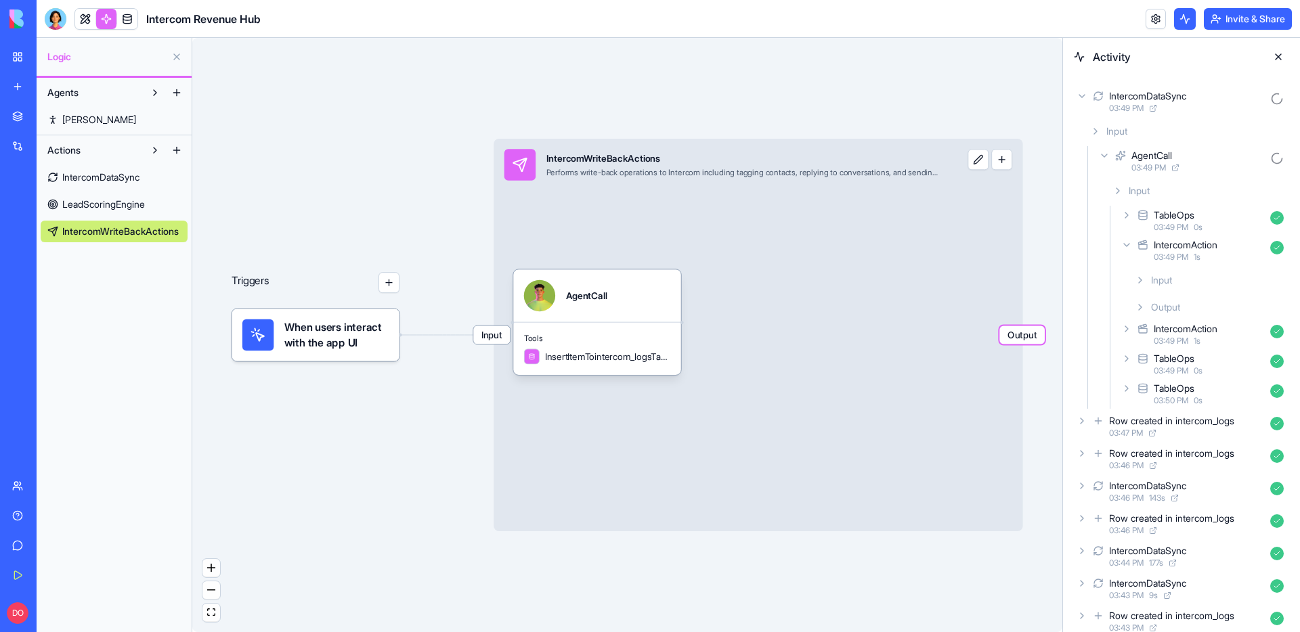
click at [118, 182] on span "IntercomDataSync" at bounding box center [100, 178] width 77 height 14
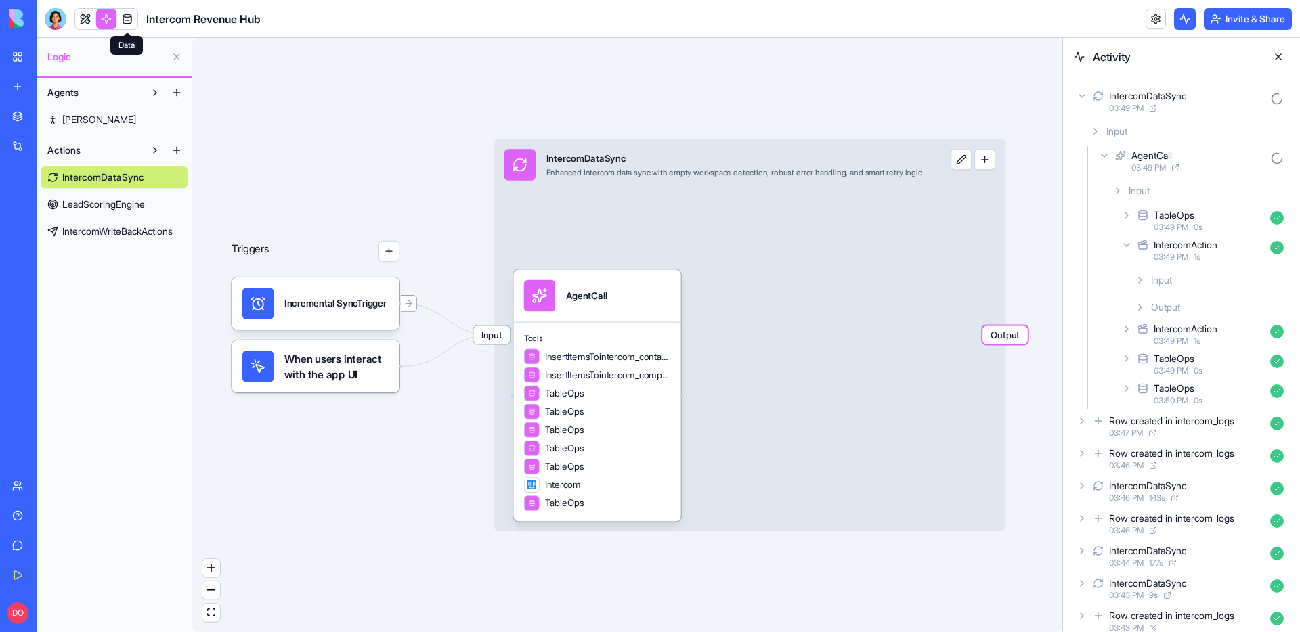
click at [128, 22] on link at bounding box center [127, 19] width 20 height 20
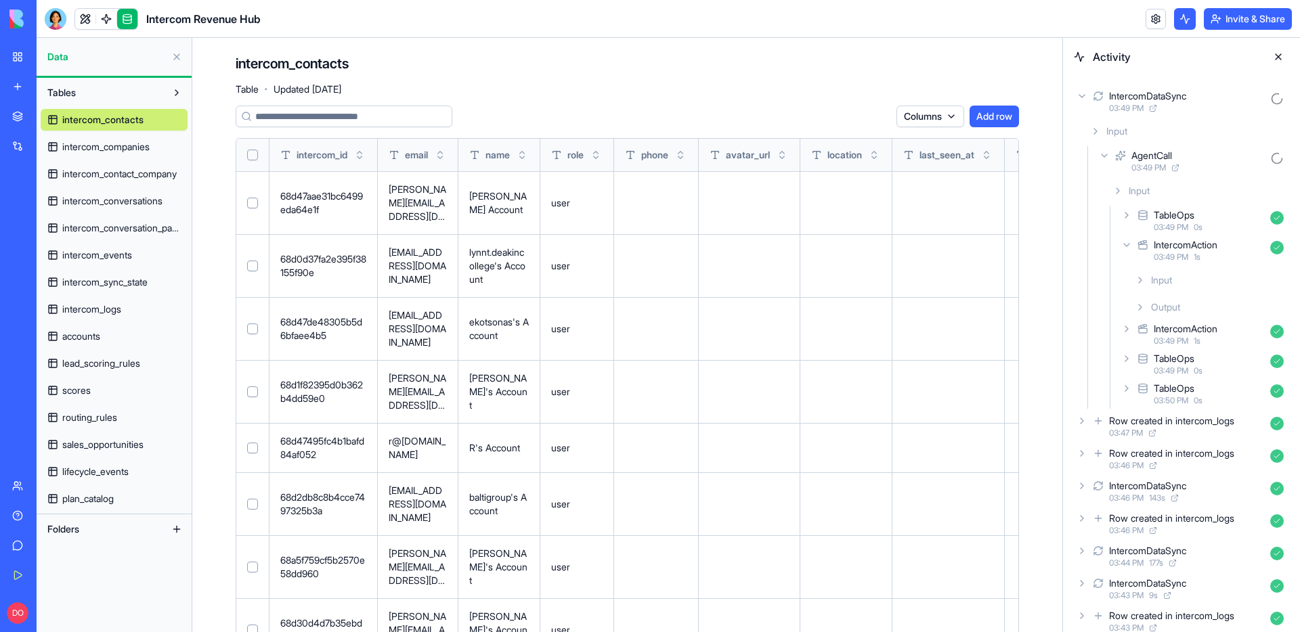
click at [93, 349] on div "intercom_contacts intercom_companies intercom_contact_company intercom_conversa…" at bounding box center [114, 307] width 147 height 406
click at [95, 334] on span "accounts" at bounding box center [81, 337] width 38 height 14
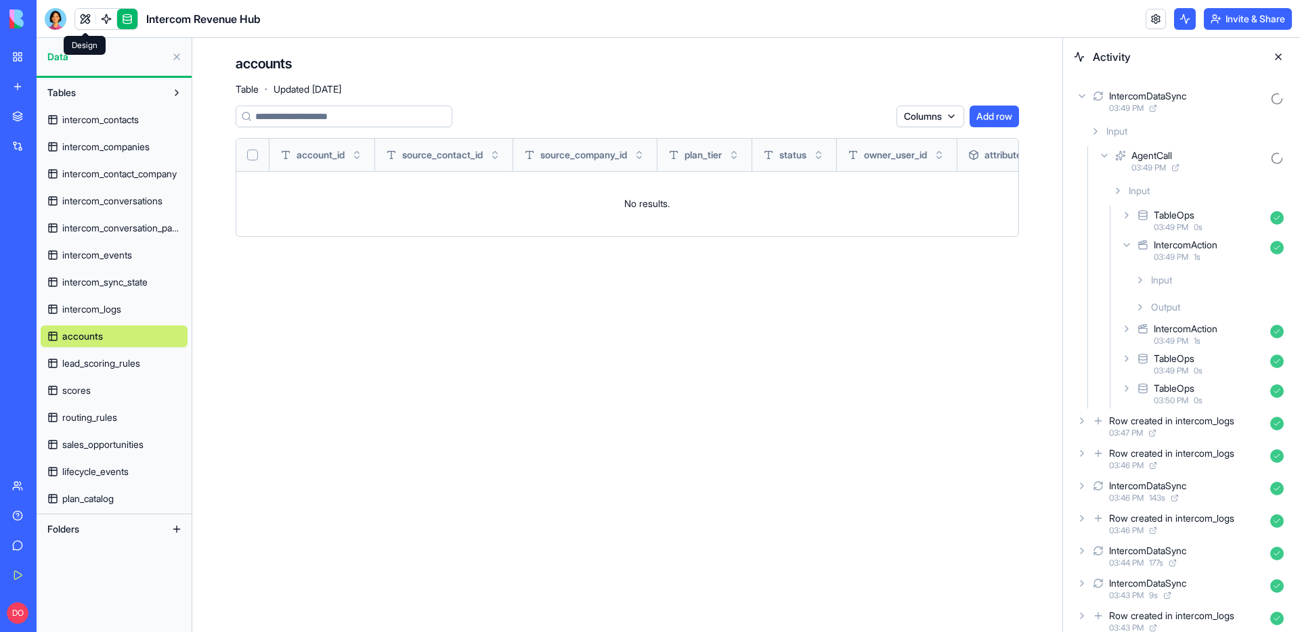
click at [83, 14] on link at bounding box center [85, 19] width 20 height 20
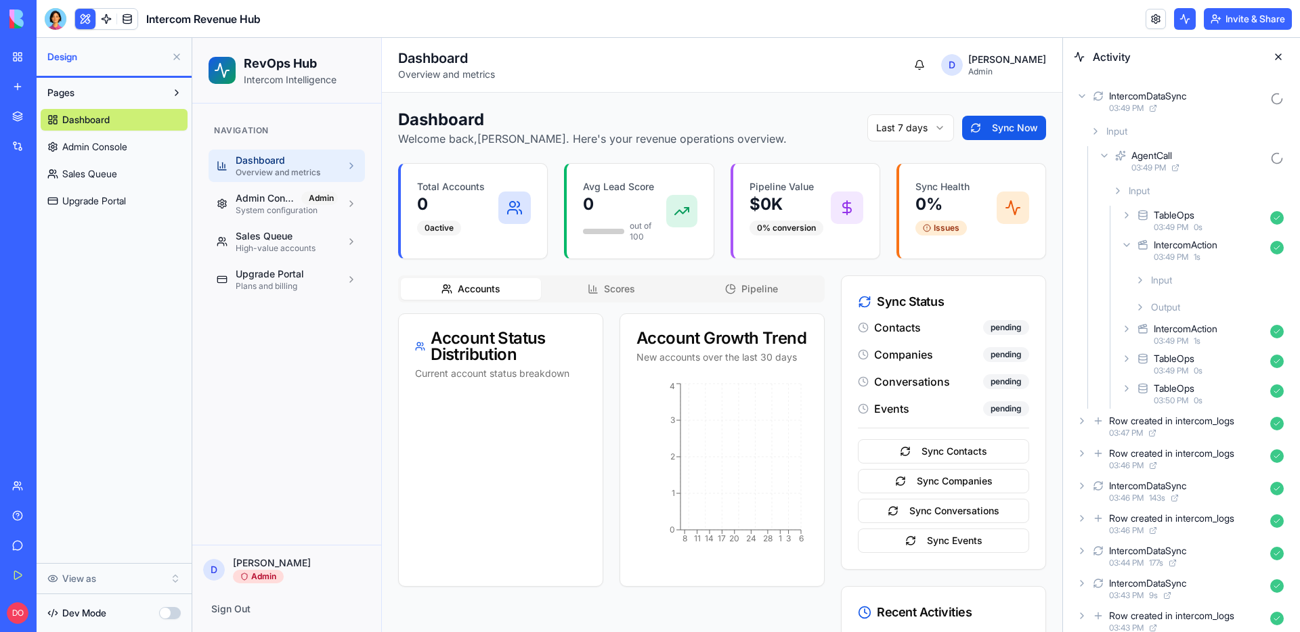
click at [170, 611] on button "button" at bounding box center [170, 613] width 22 height 12
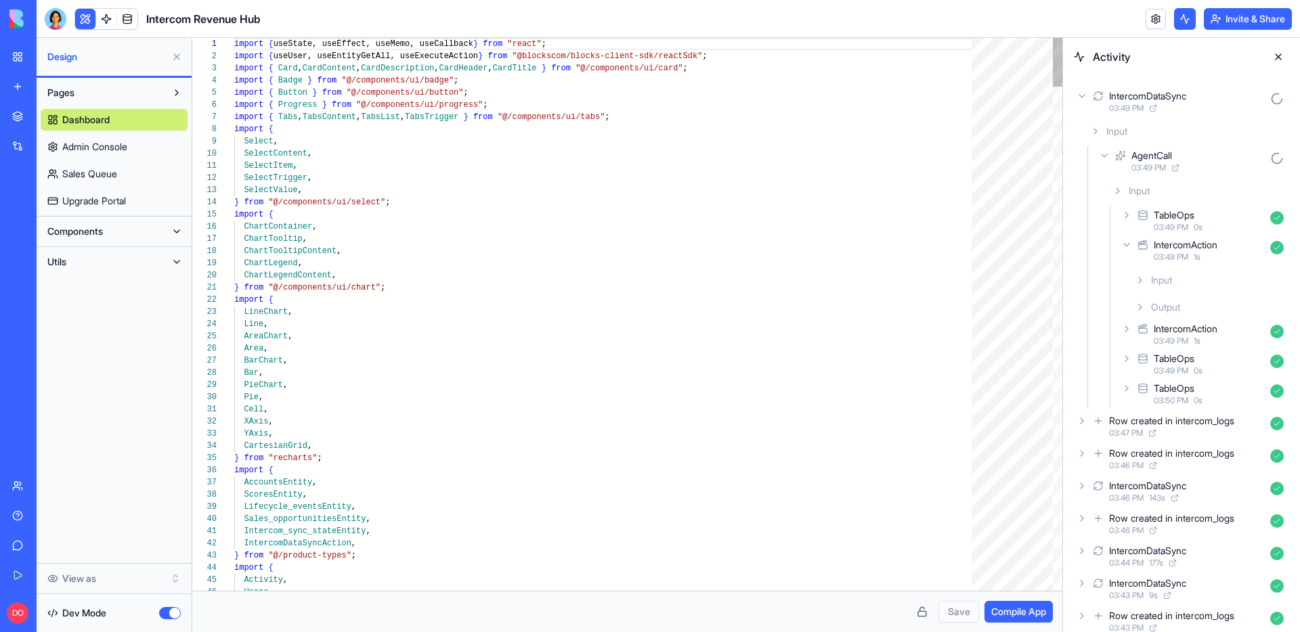
scroll to position [85, 0]
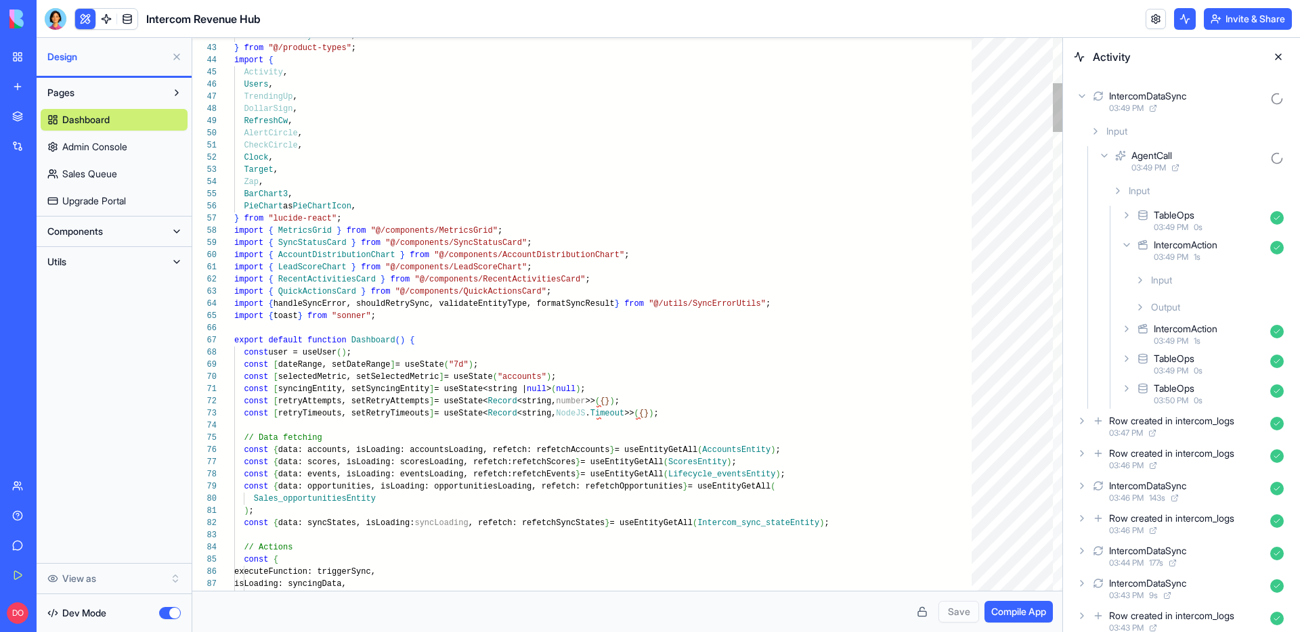
type textarea "**********"
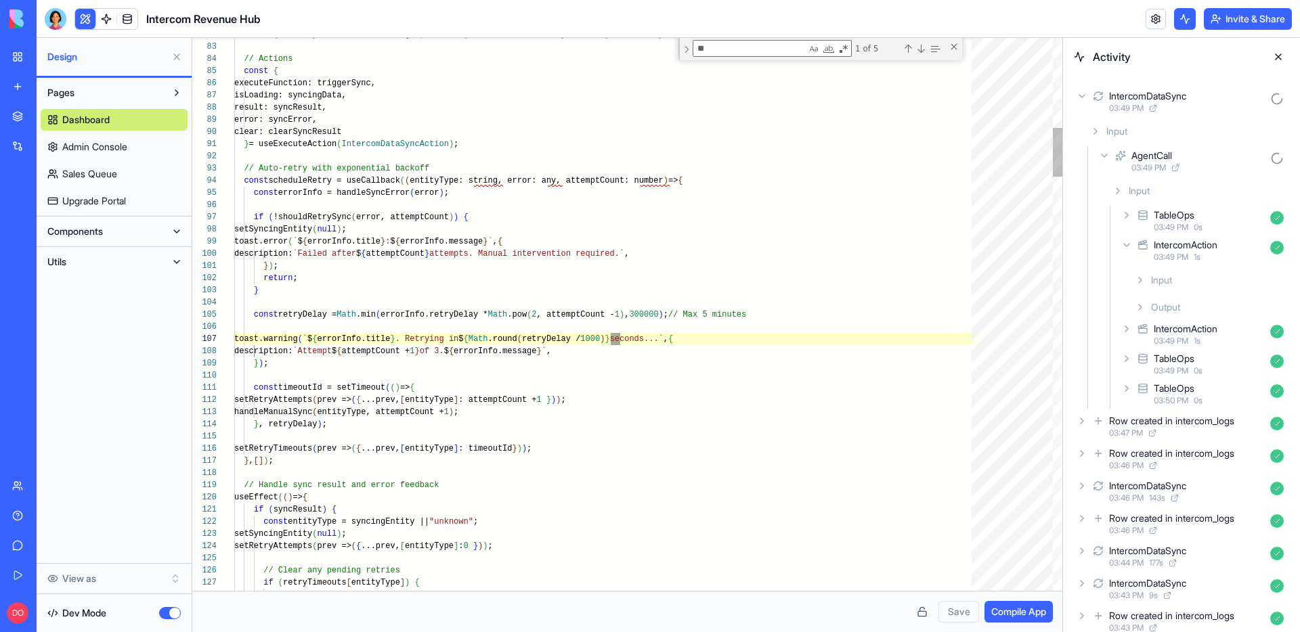
type textarea "***"
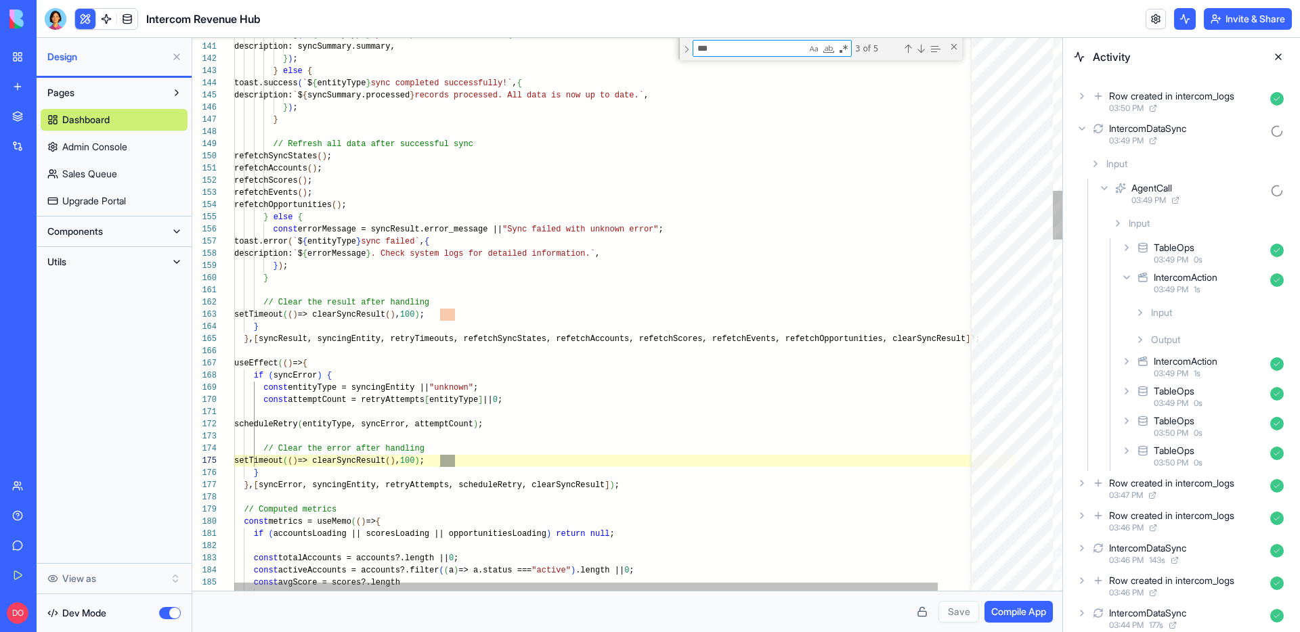
scroll to position [122, 445]
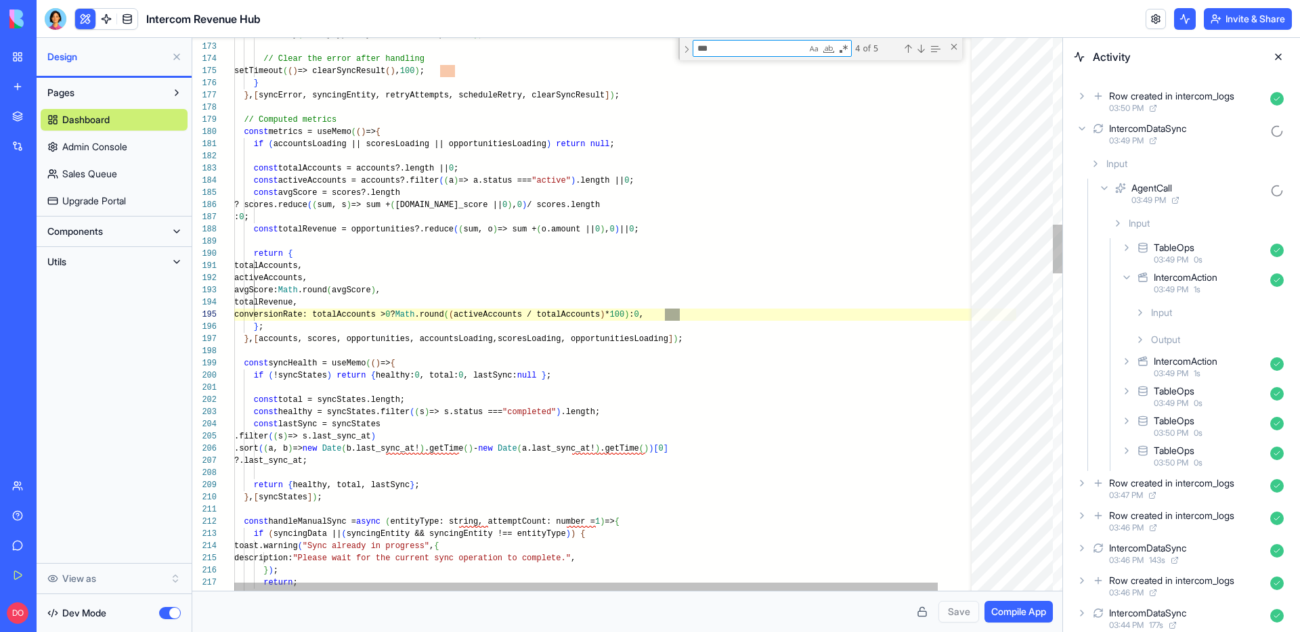
type textarea "**********"
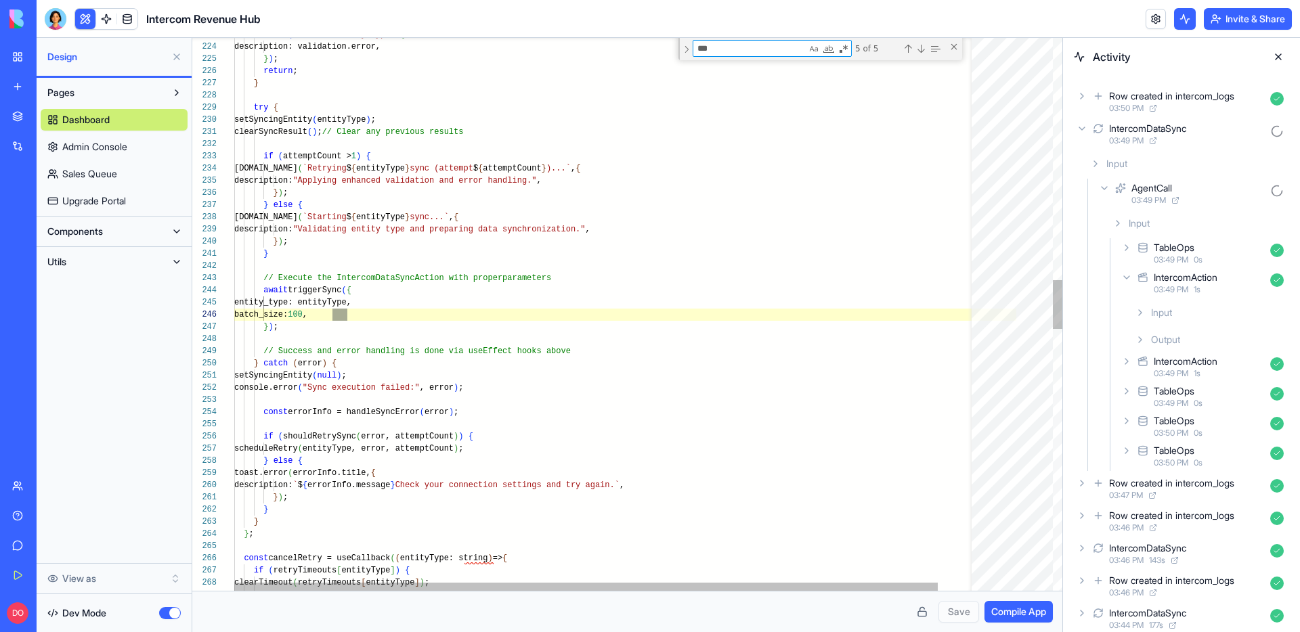
type textarea "***"
click at [337, 317] on div "toast.error ( "Invalid Entity Type" , { description: validation.error, } ) ; re…" at bounding box center [625, 428] width 782 height 6255
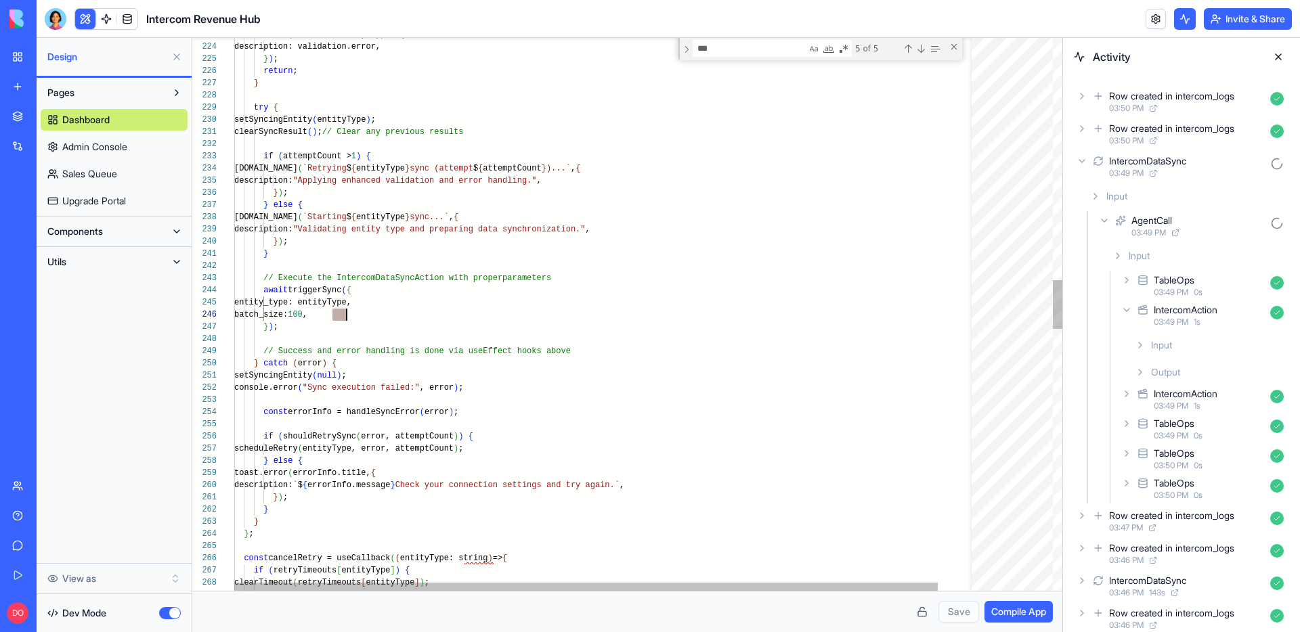
scroll to position [61, 108]
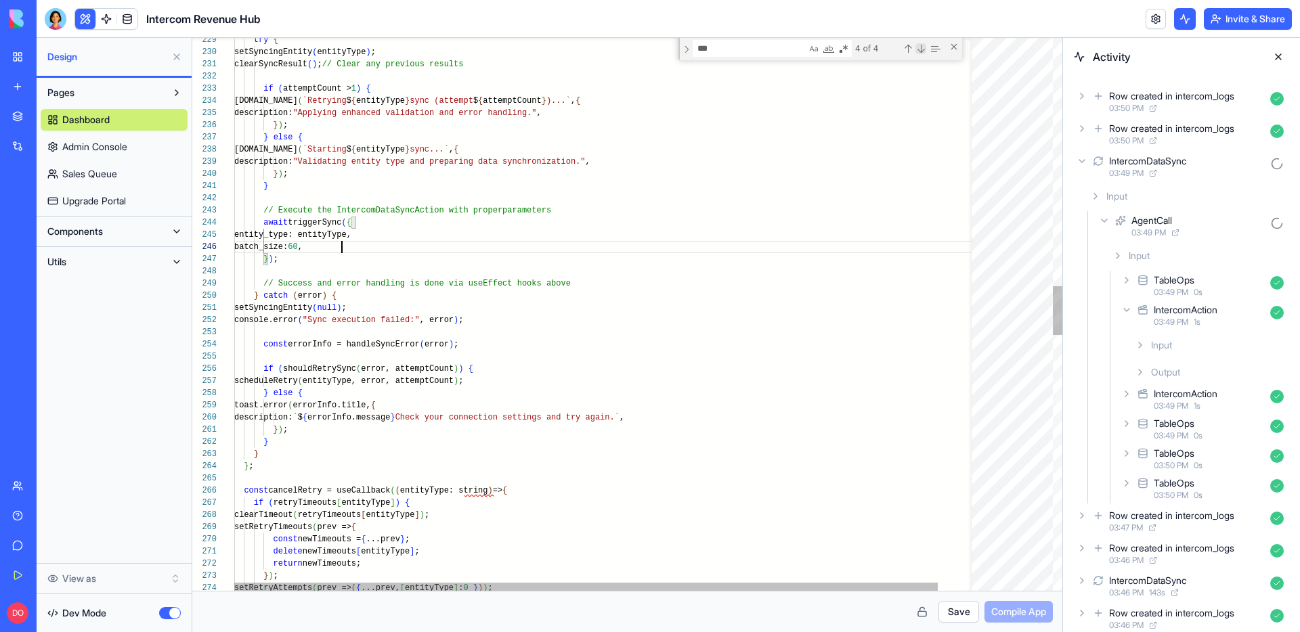
click at [920, 51] on div "Next Match (Enter)" at bounding box center [920, 48] width 11 height 11
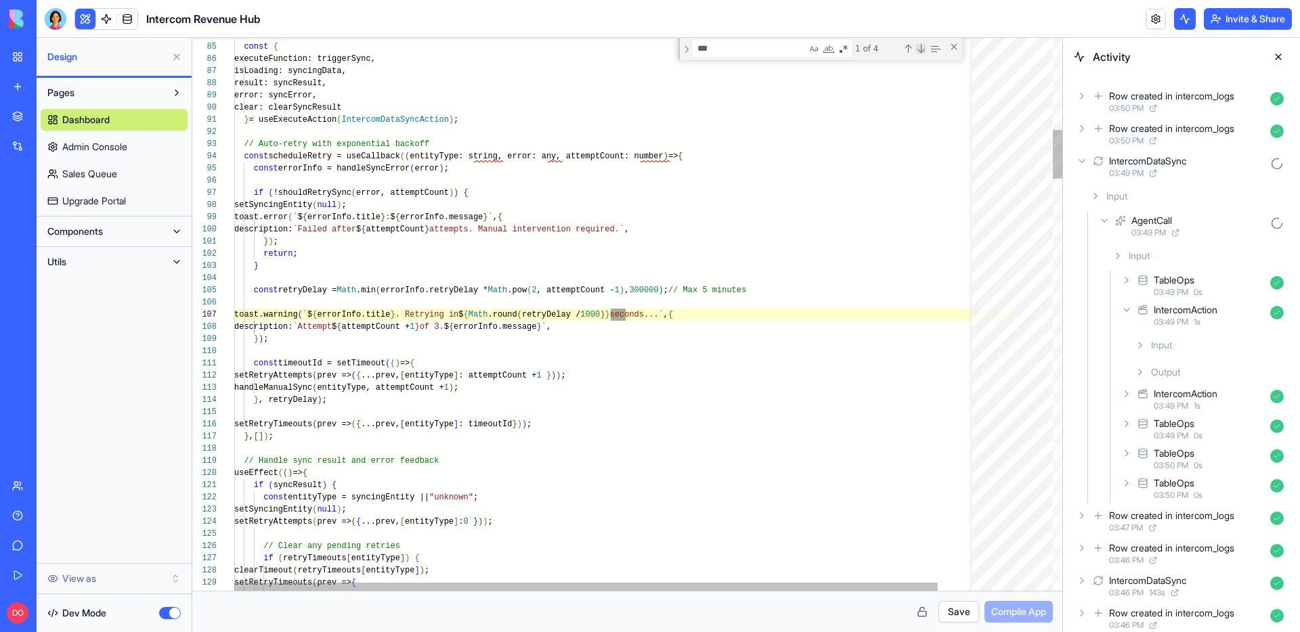
click at [920, 51] on div "Next Match (Enter)" at bounding box center [920, 48] width 11 height 11
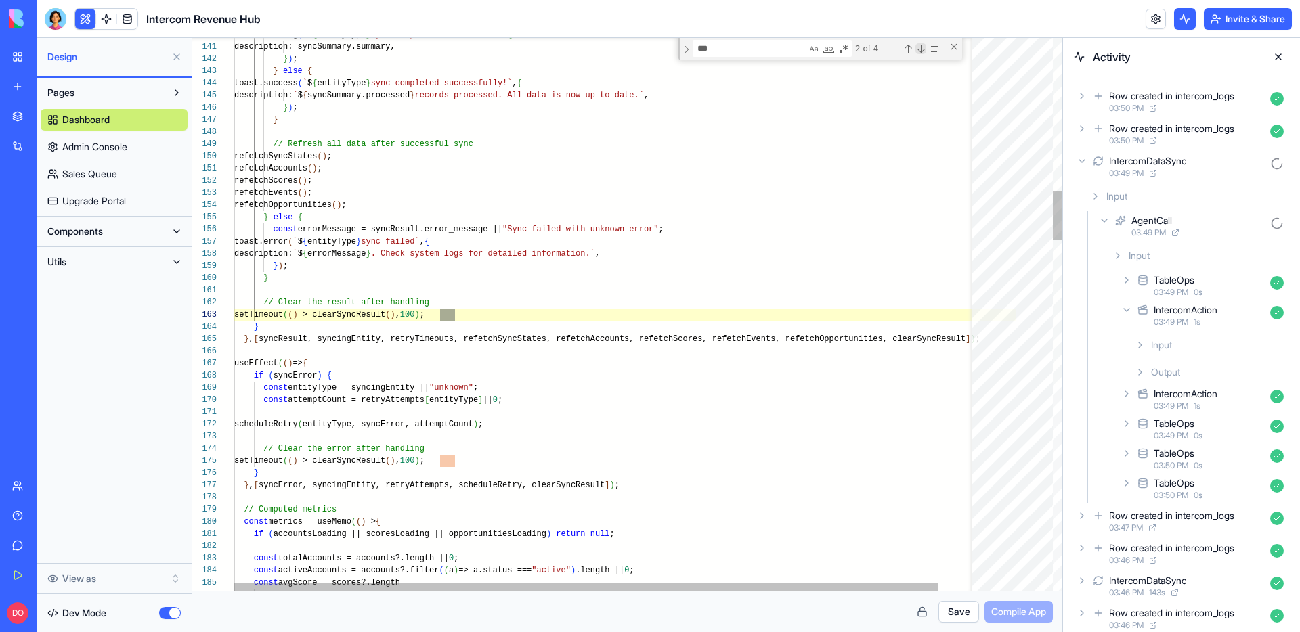
click at [920, 51] on div "Next Match (Enter)" at bounding box center [920, 48] width 11 height 11
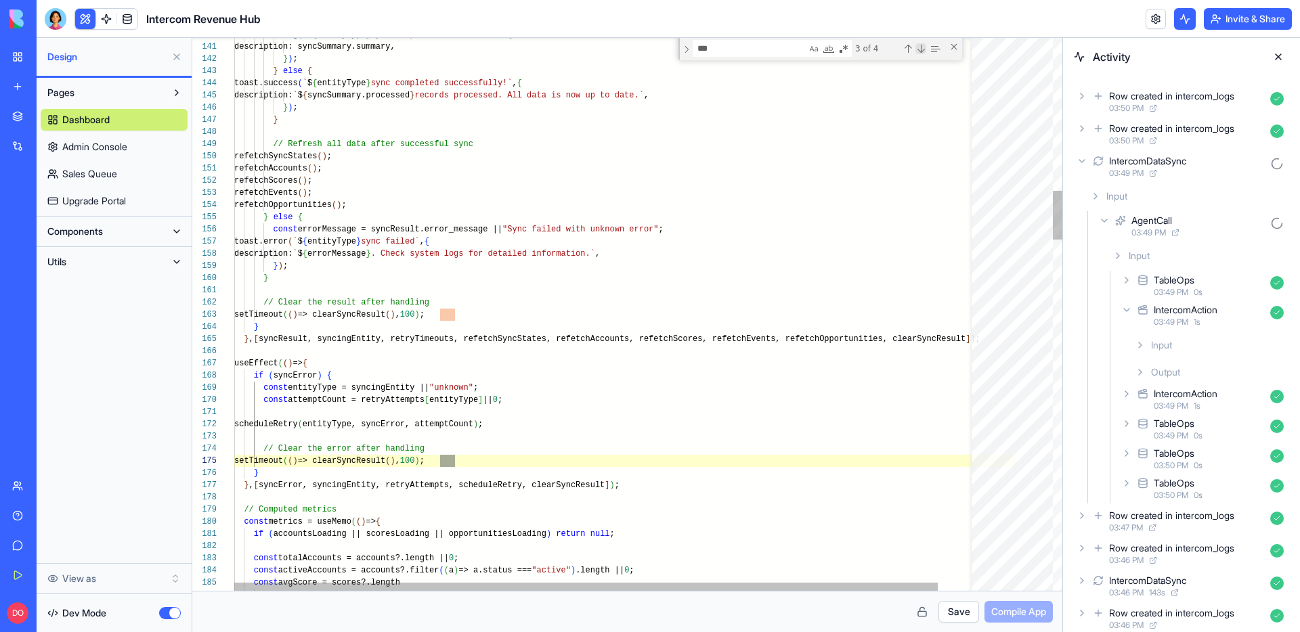
click at [920, 51] on div "Next Match (Enter)" at bounding box center [920, 48] width 11 height 11
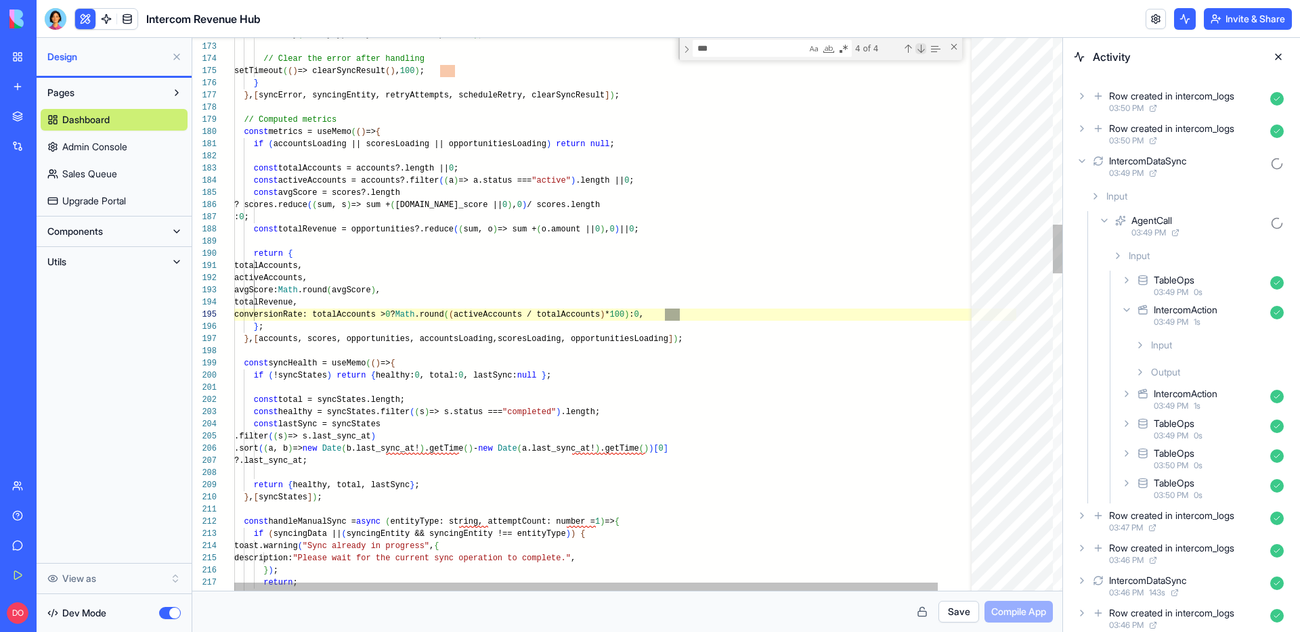
scroll to position [0, 445]
click at [920, 51] on div "Next Match (Enter)" at bounding box center [920, 48] width 11 height 11
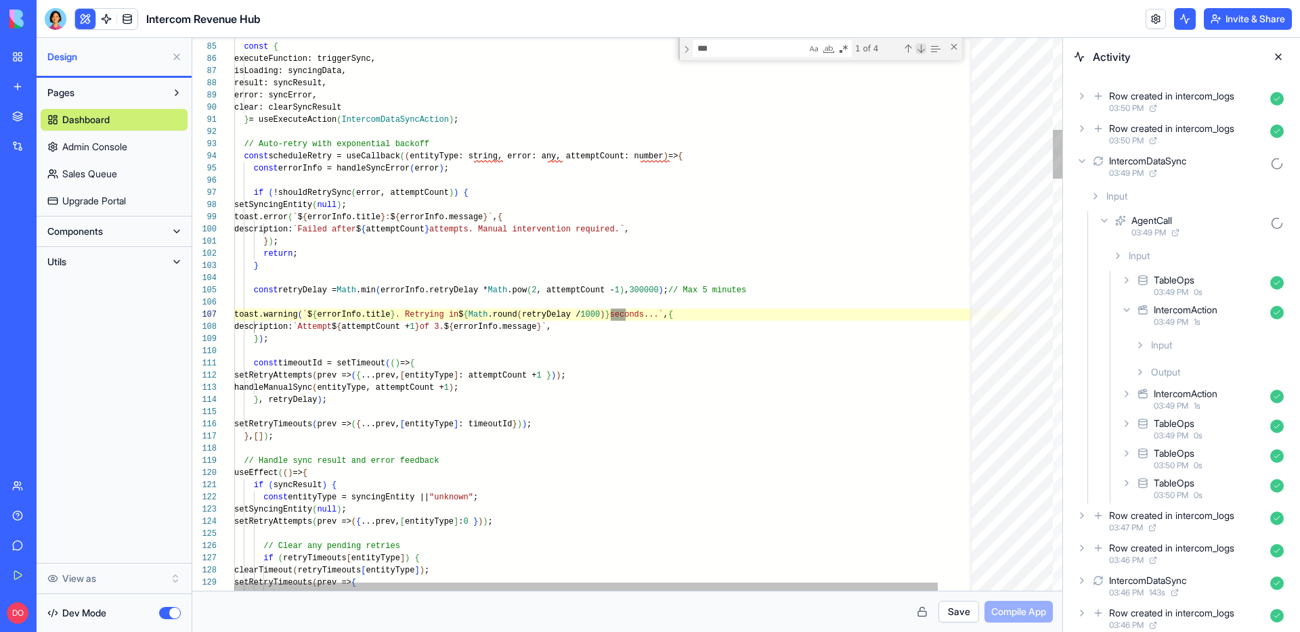
scroll to position [0, 391]
click at [920, 51] on div "Next Match (Enter)" at bounding box center [920, 48] width 11 height 11
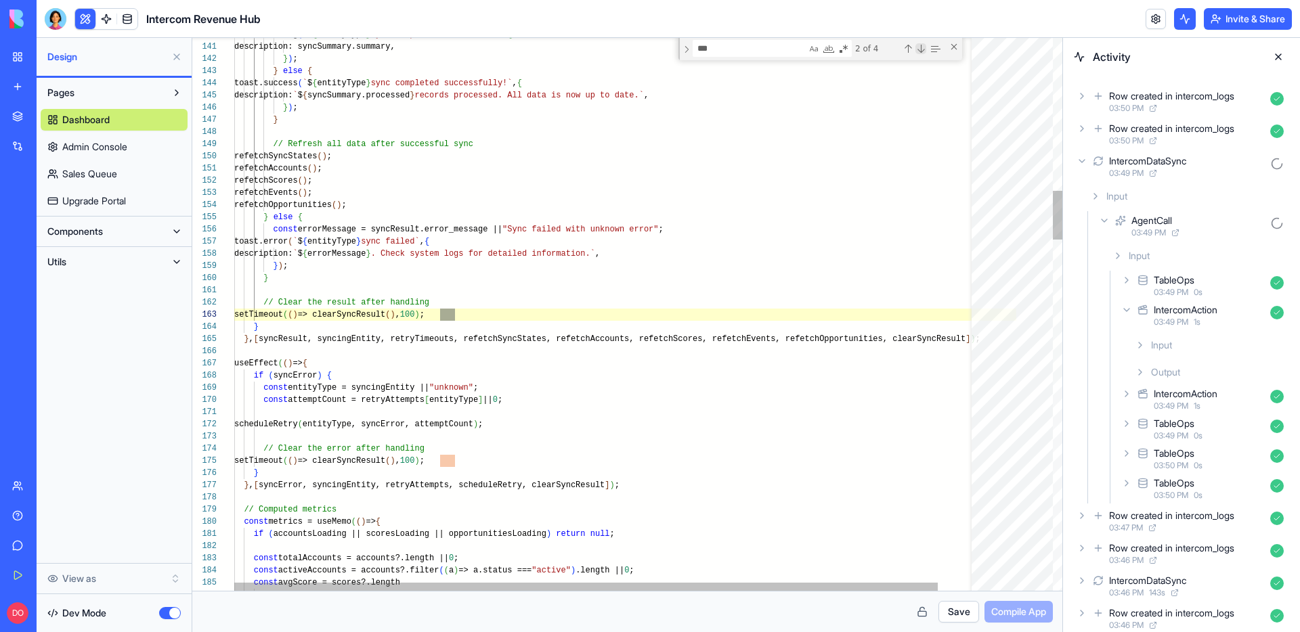
click at [920, 51] on div "Next Match (Enter)" at bounding box center [920, 48] width 11 height 11
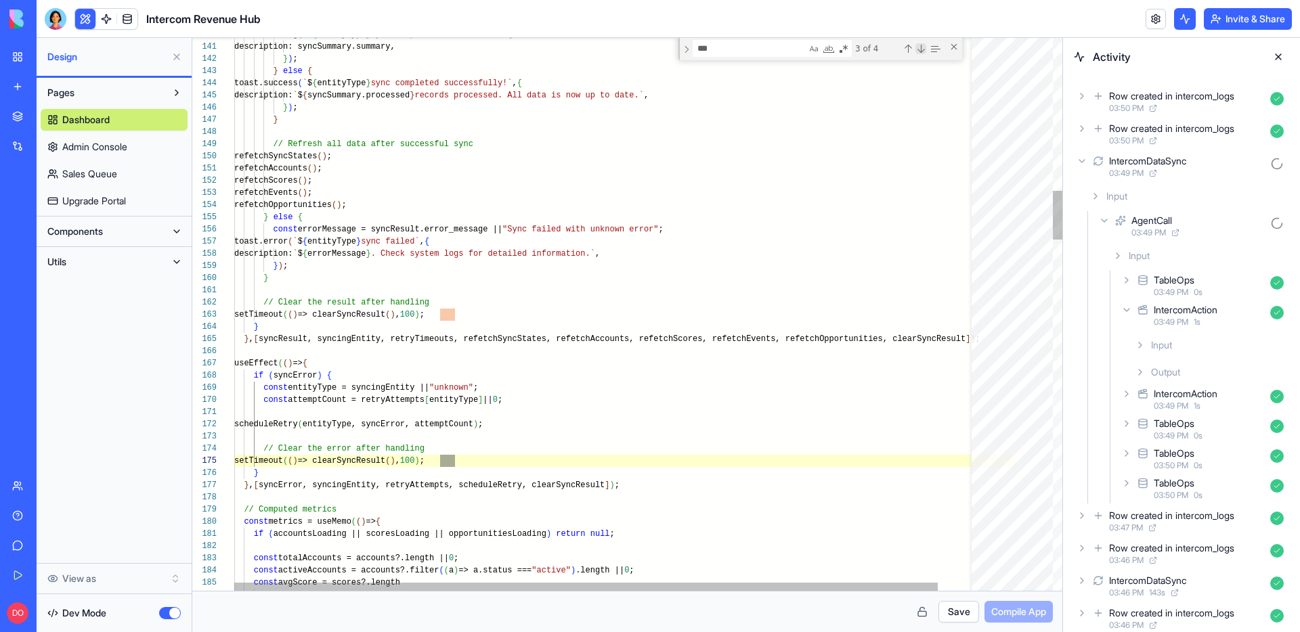
click at [920, 51] on div "Next Match (Enter)" at bounding box center [920, 48] width 11 height 11
type textarea "**********"
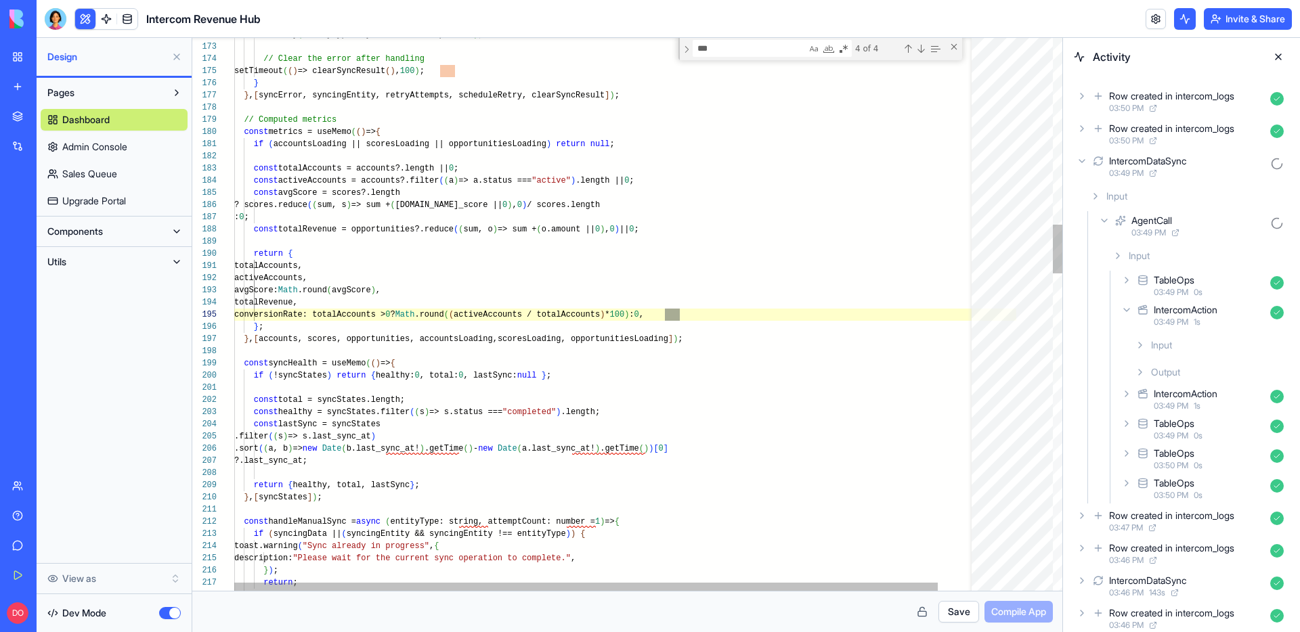
scroll to position [0, 445]
click at [954, 617] on button "Save" at bounding box center [958, 612] width 41 height 22
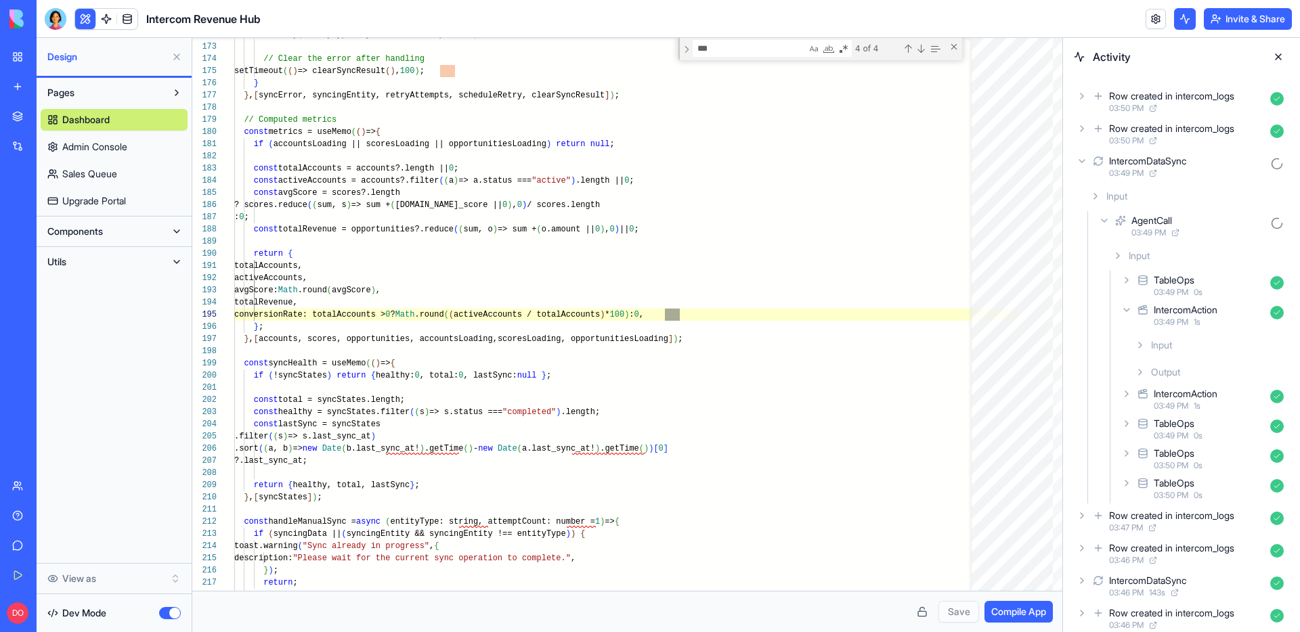
click at [992, 616] on span "Compile App" at bounding box center [1018, 612] width 55 height 14
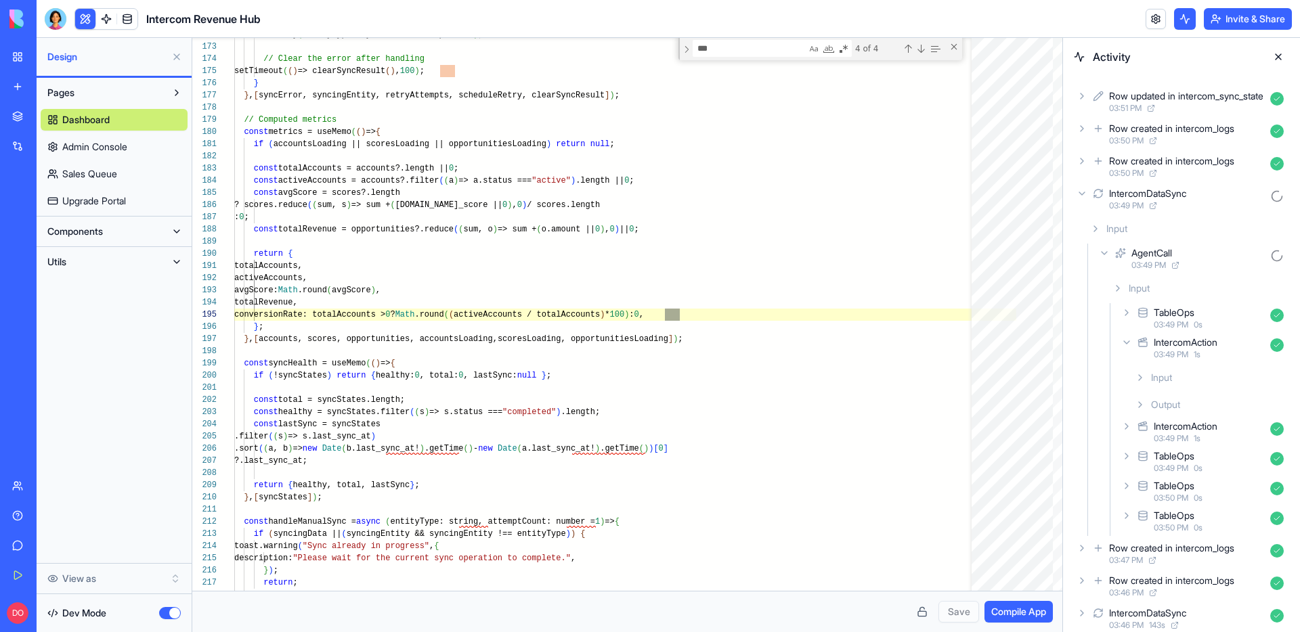
click at [165, 614] on button "button" at bounding box center [170, 613] width 22 height 12
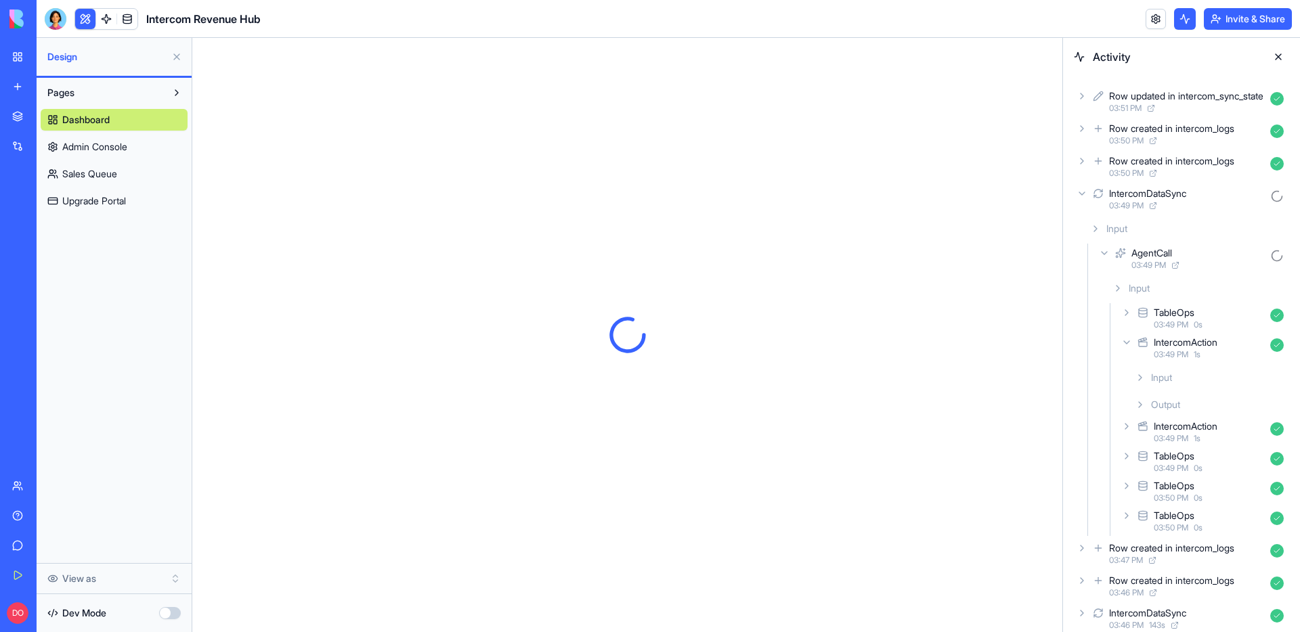
scroll to position [0, 0]
click at [1082, 188] on icon at bounding box center [1082, 193] width 11 height 11
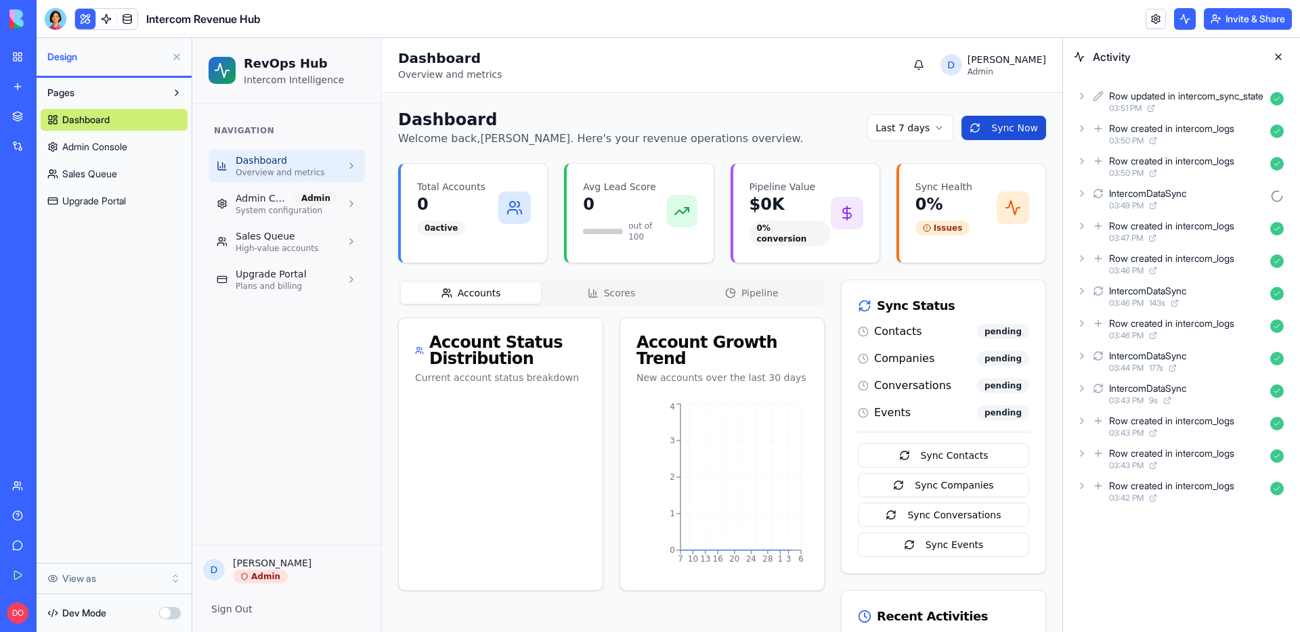
click at [1014, 129] on button "Sync Now" at bounding box center [1003, 128] width 85 height 24
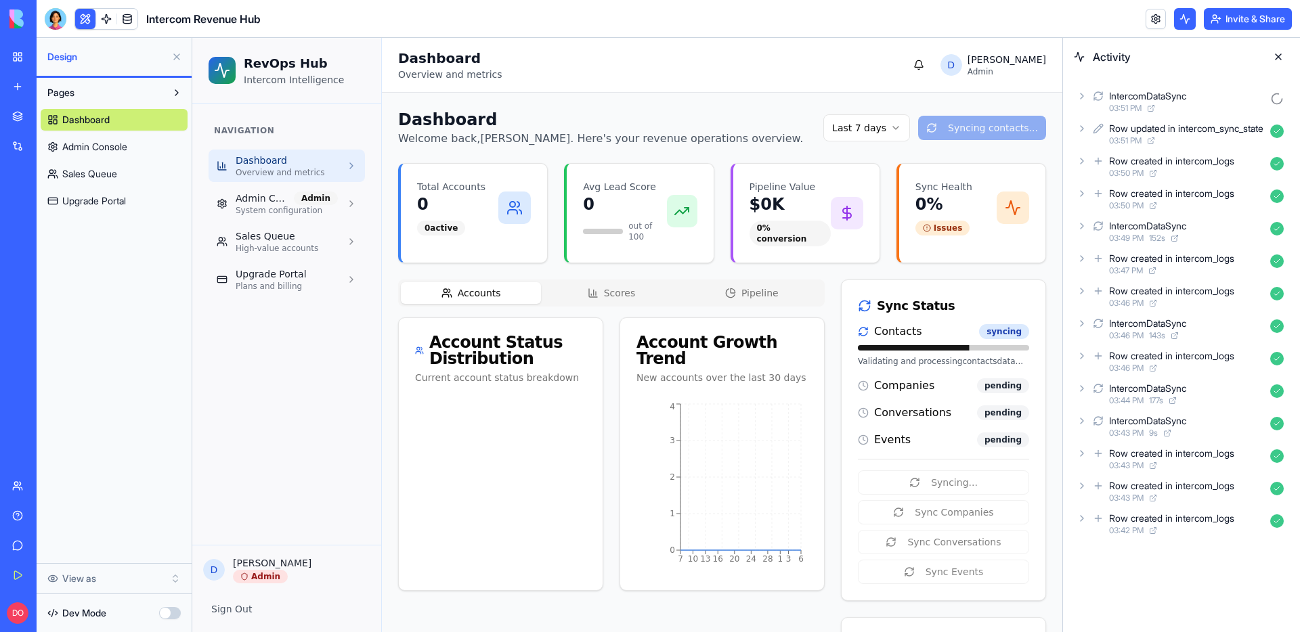
click at [1083, 96] on icon at bounding box center [1082, 95] width 3 height 5
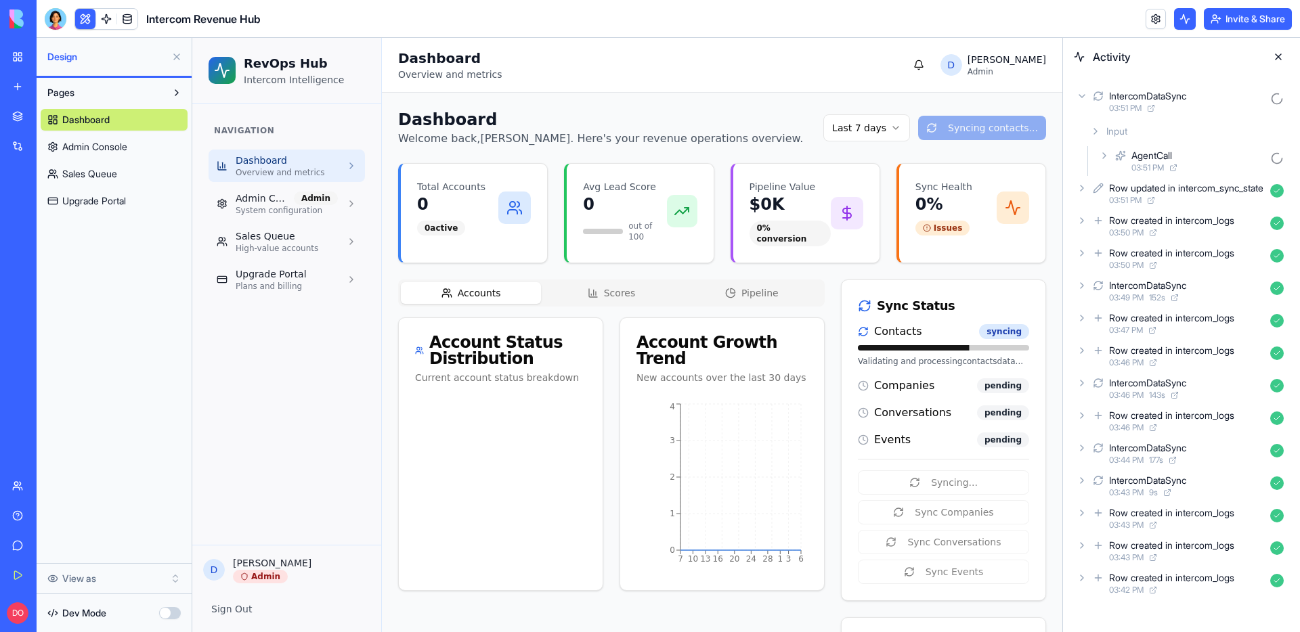
click at [1108, 157] on icon at bounding box center [1104, 155] width 11 height 11
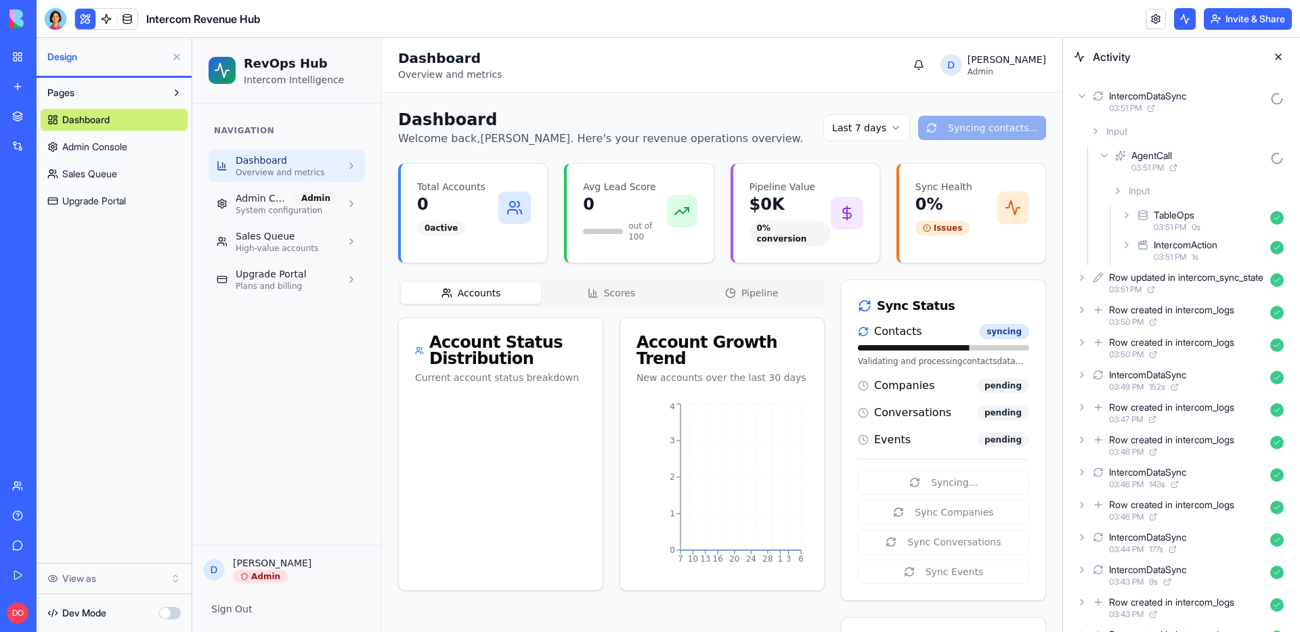
click at [1129, 241] on icon at bounding box center [1126, 245] width 11 height 11
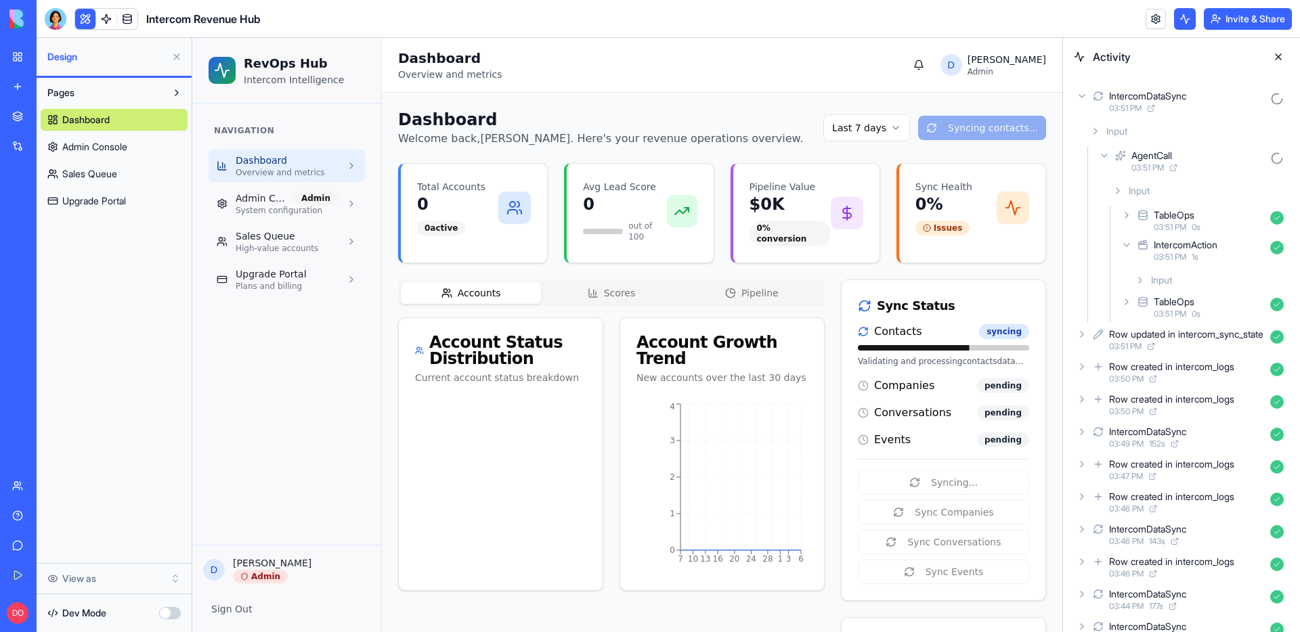
click at [1143, 280] on icon at bounding box center [1140, 280] width 11 height 11
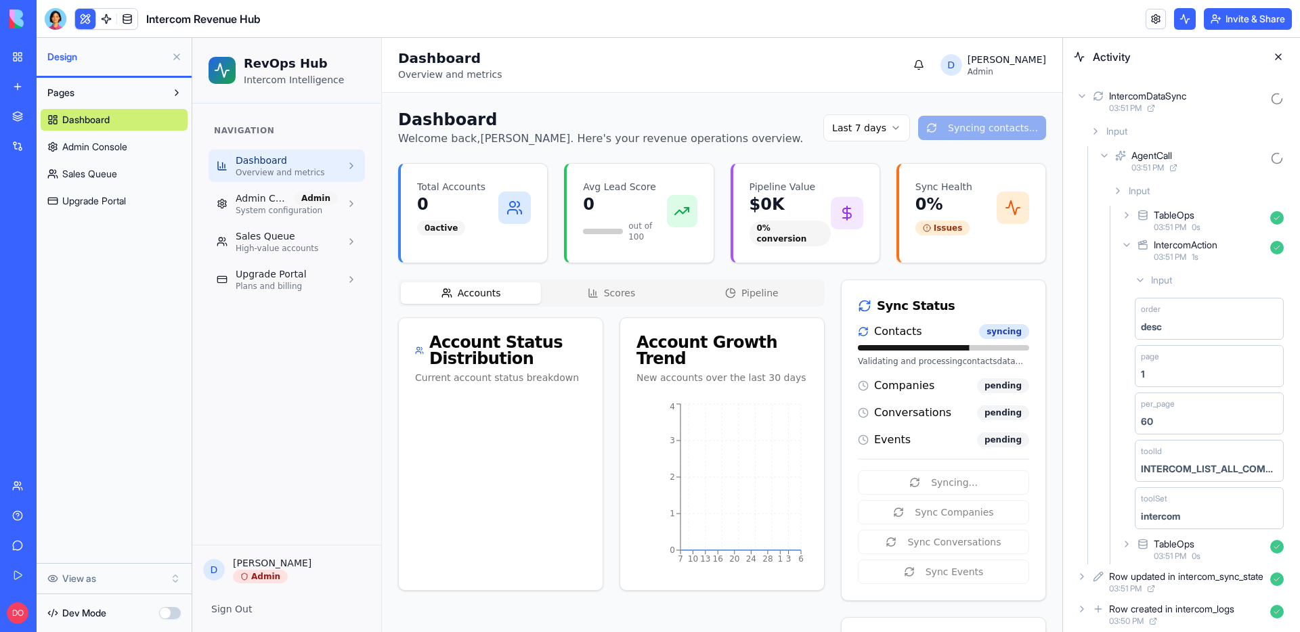
click at [1143, 280] on icon at bounding box center [1140, 280] width 11 height 11
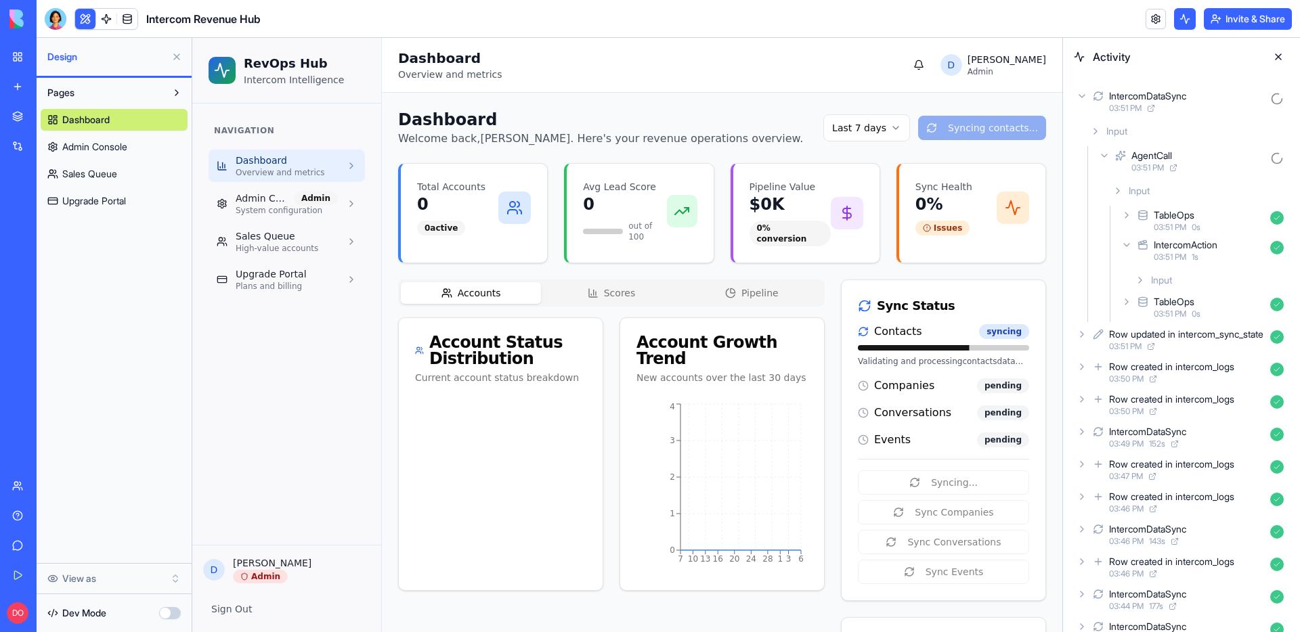
click at [1127, 246] on icon at bounding box center [1126, 245] width 11 height 11
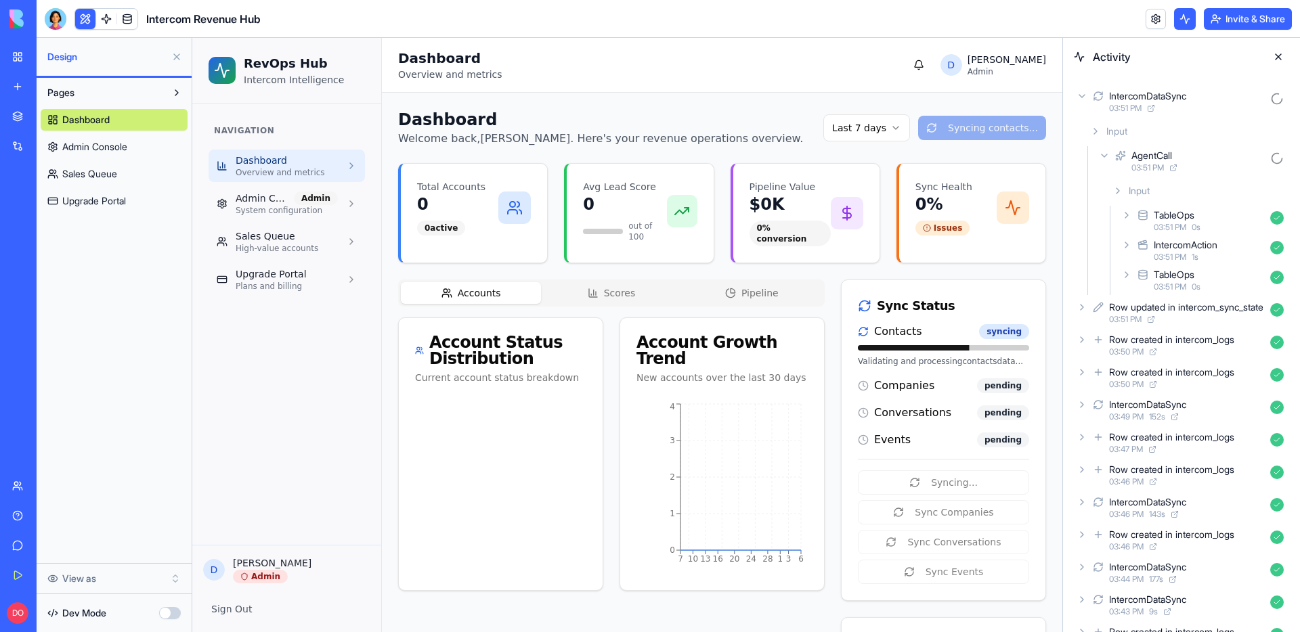
click at [1119, 191] on icon at bounding box center [1117, 191] width 11 height 11
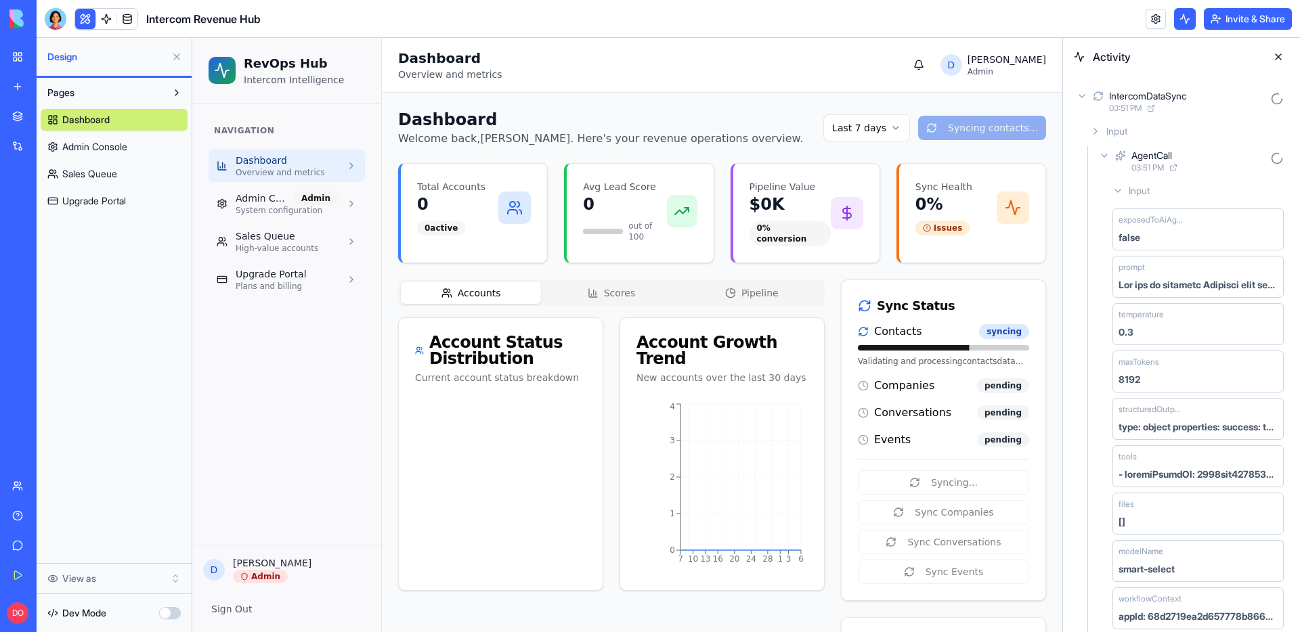
click at [1119, 191] on icon at bounding box center [1117, 191] width 11 height 11
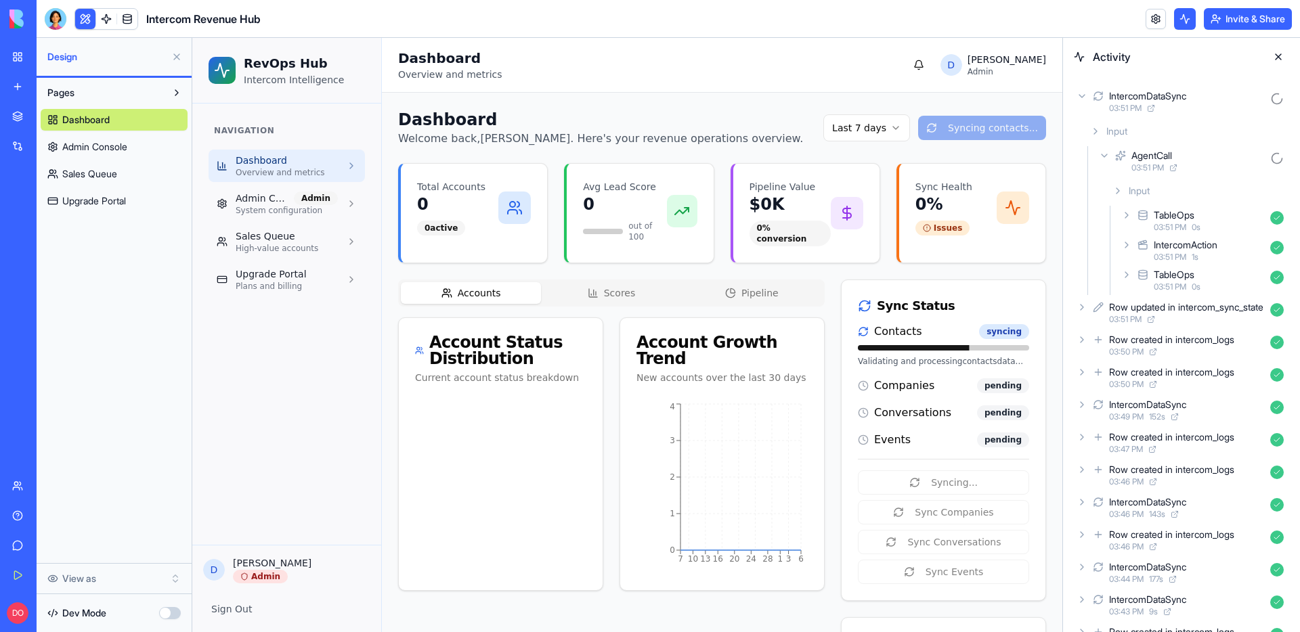
click at [1105, 156] on icon at bounding box center [1104, 155] width 5 height 3
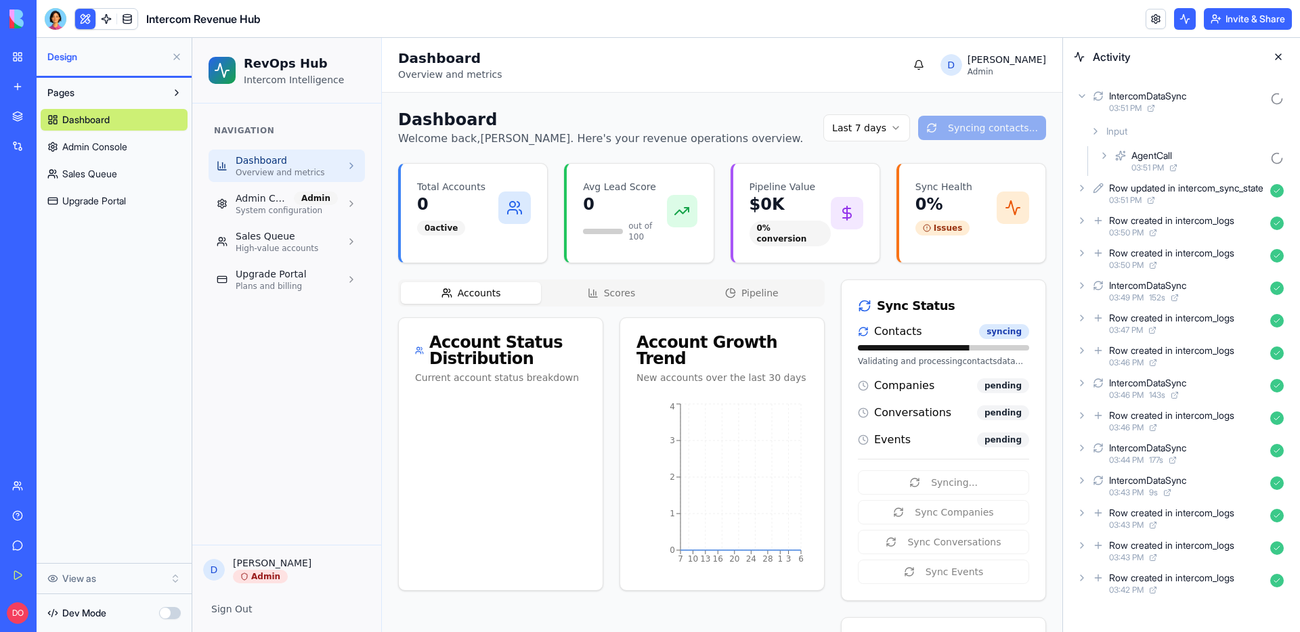
click at [1095, 136] on icon at bounding box center [1095, 131] width 11 height 11
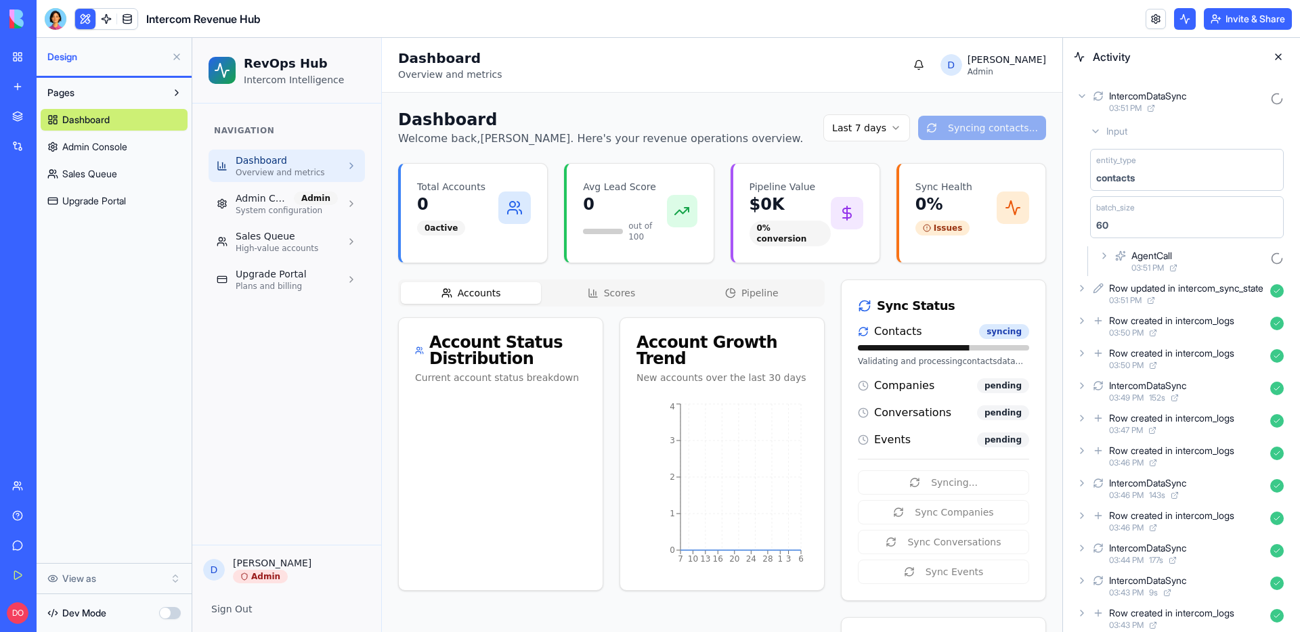
click at [1079, 98] on icon at bounding box center [1082, 96] width 11 height 11
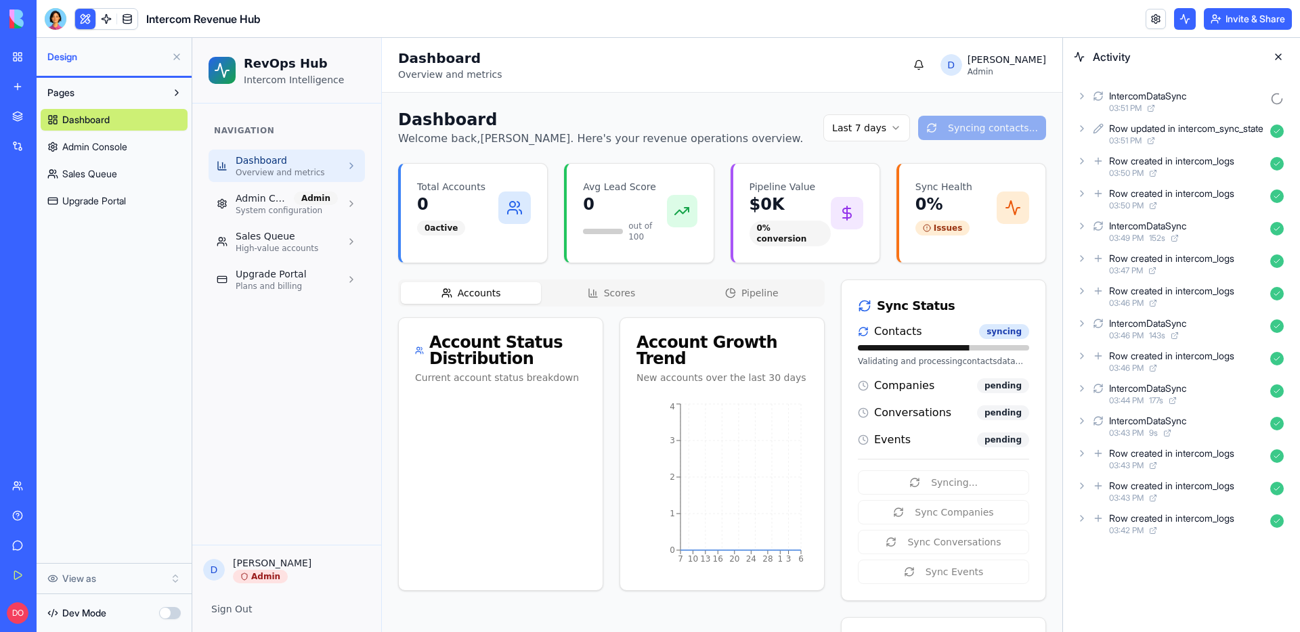
click at [1078, 102] on div "IntercomDataSync 03:51 PM" at bounding box center [1181, 102] width 215 height 30
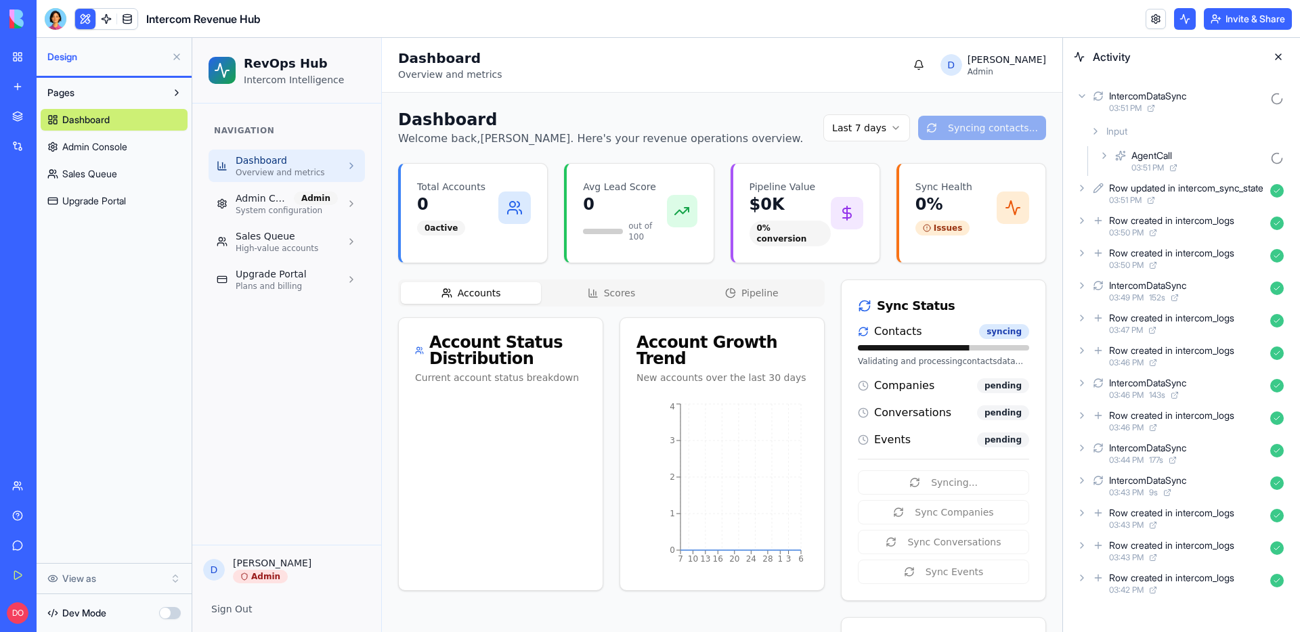
click at [1101, 153] on icon at bounding box center [1104, 155] width 11 height 11
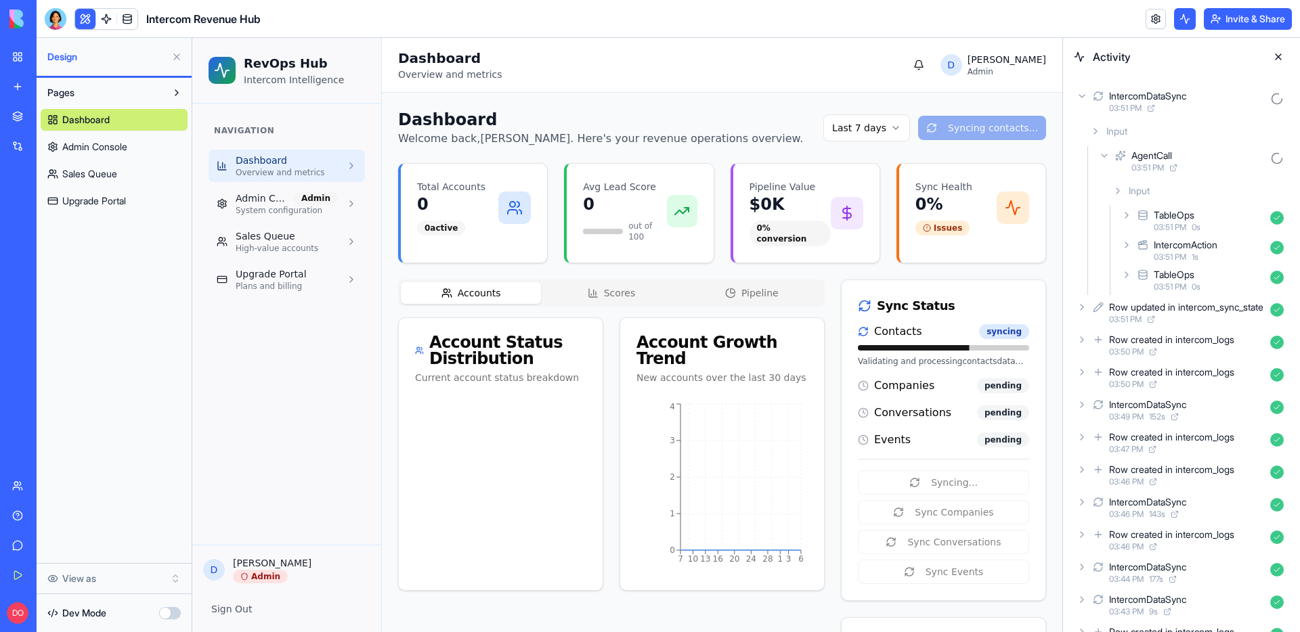
click at [1129, 249] on icon at bounding box center [1126, 245] width 11 height 11
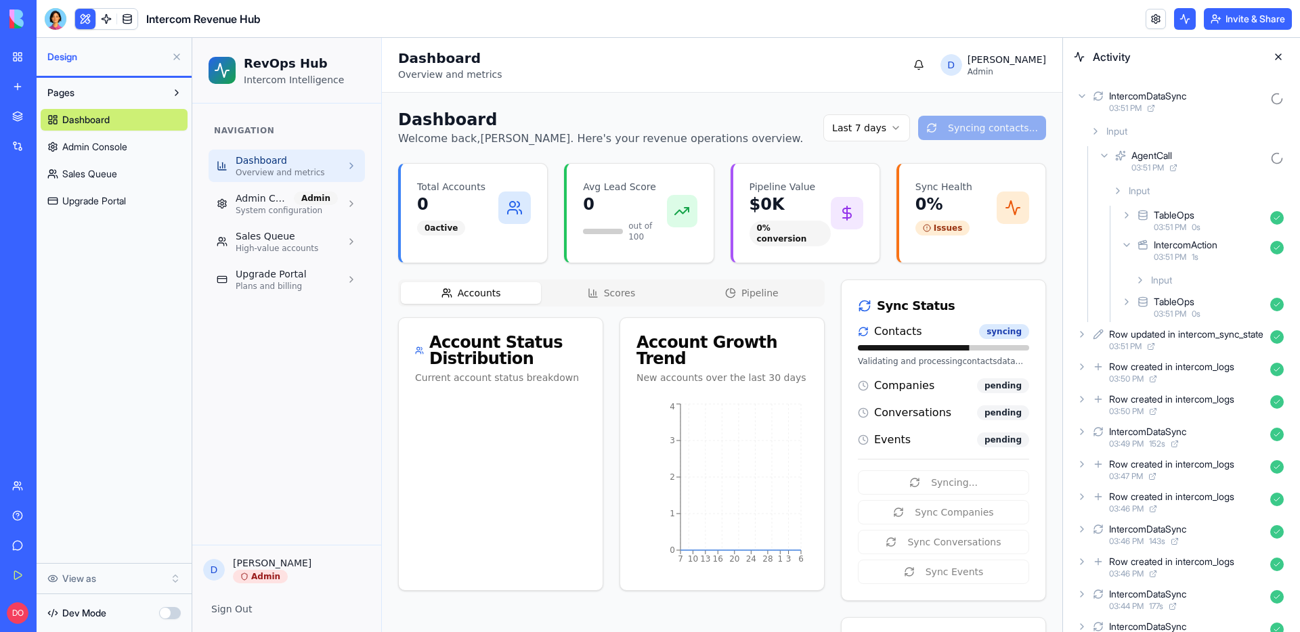
click at [1126, 246] on icon at bounding box center [1126, 245] width 5 height 3
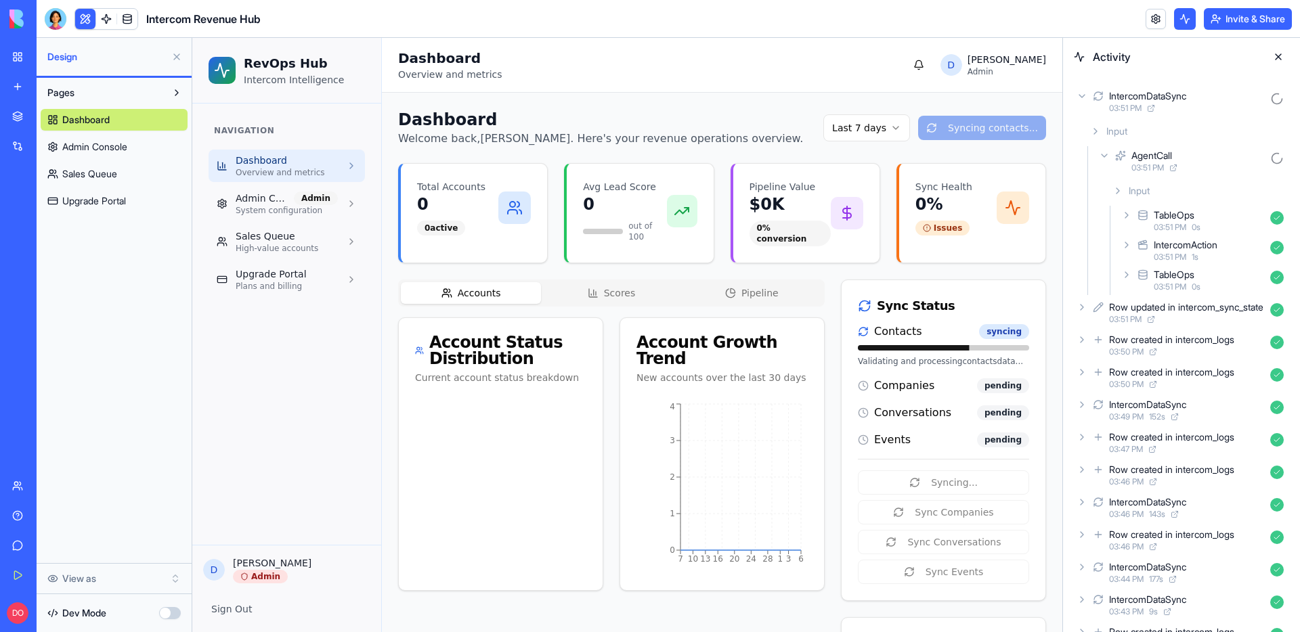
click at [1117, 190] on icon at bounding box center [1117, 191] width 11 height 11
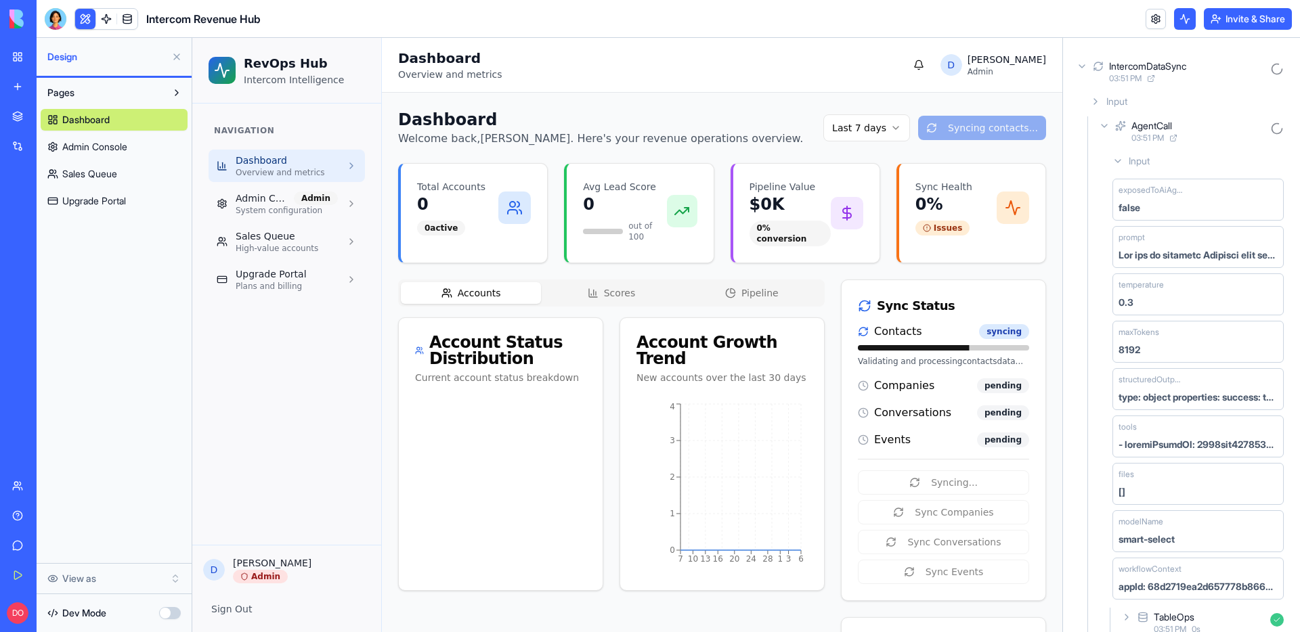
scroll to position [15, 0]
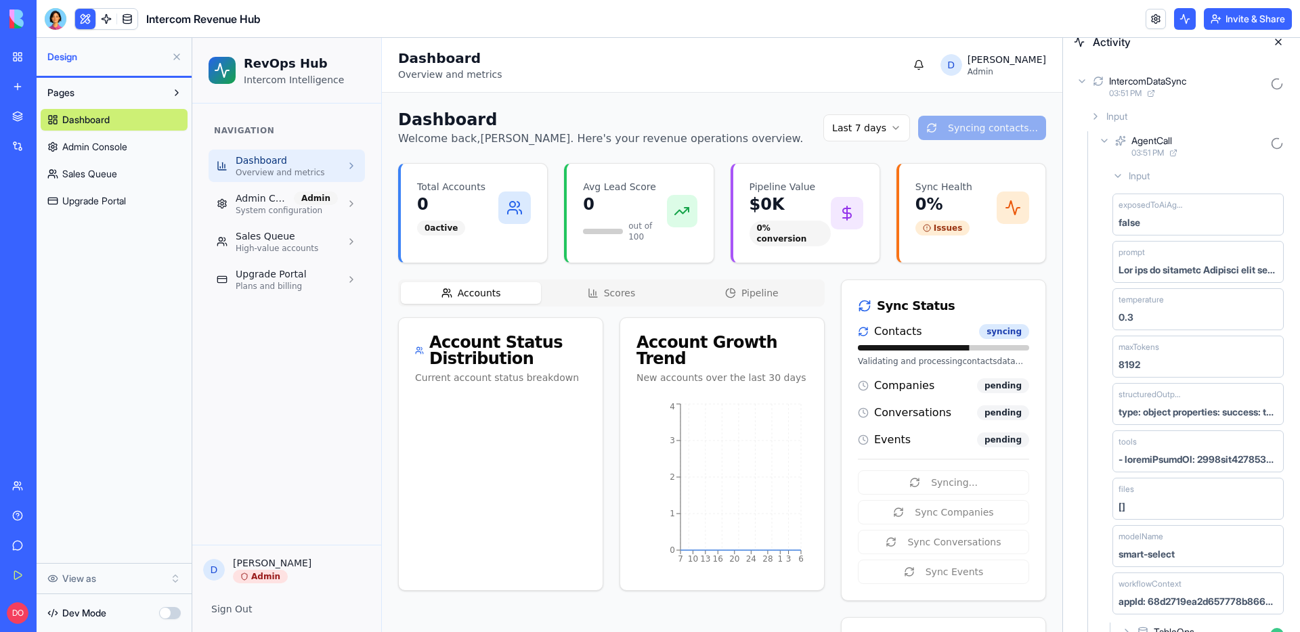
click at [1118, 177] on icon at bounding box center [1117, 176] width 5 height 3
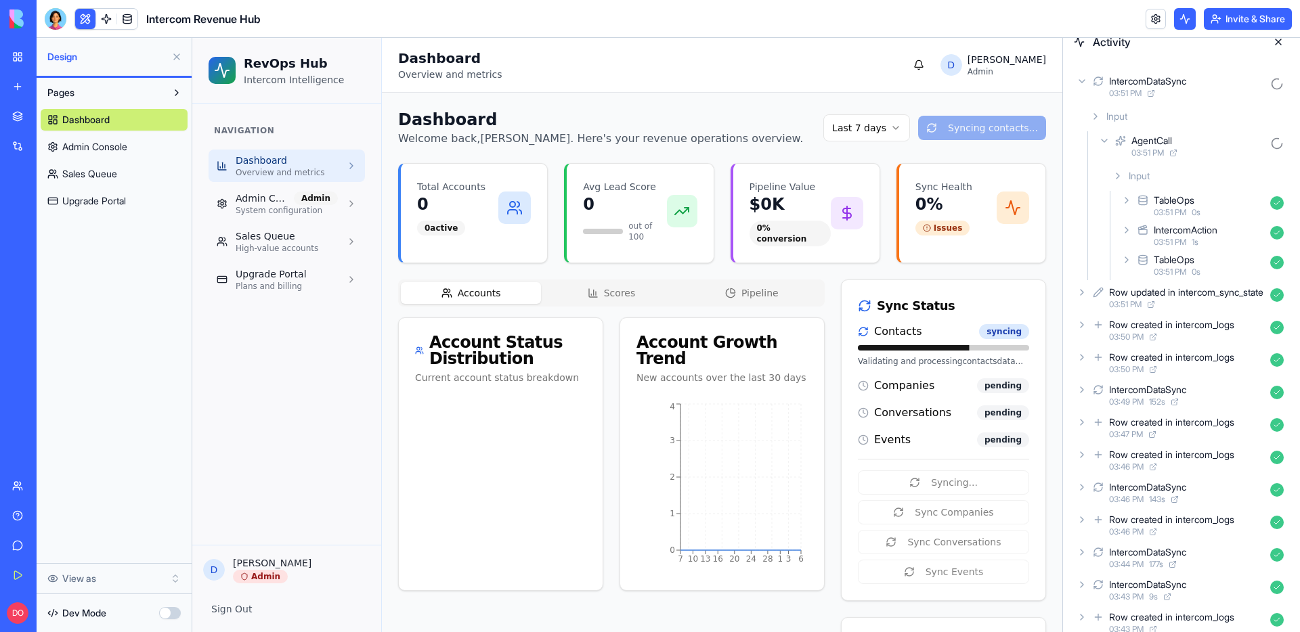
click at [1128, 228] on icon at bounding box center [1126, 230] width 11 height 11
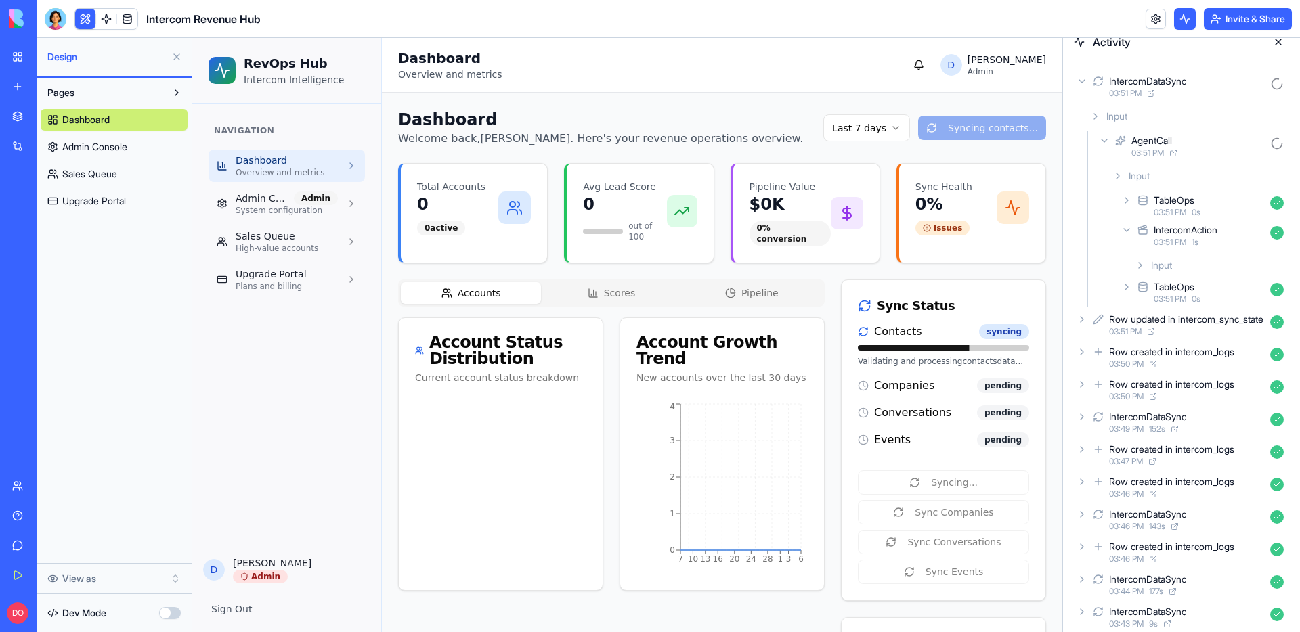
click at [1128, 228] on icon at bounding box center [1126, 230] width 11 height 11
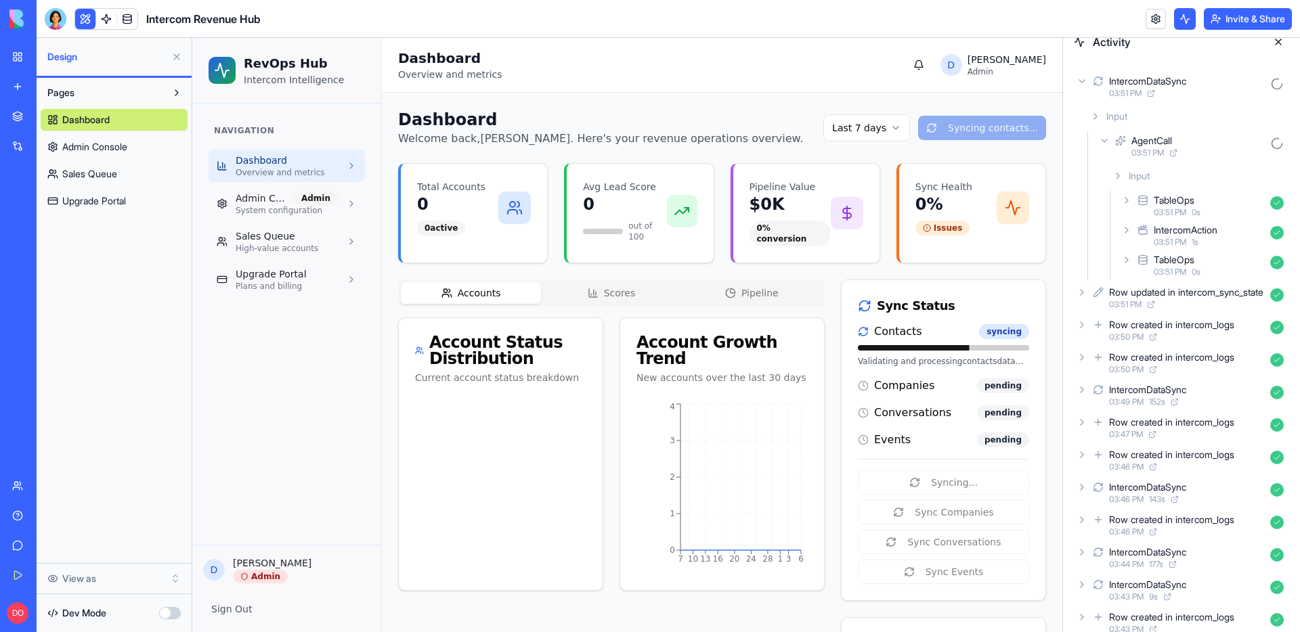
click at [1122, 199] on icon at bounding box center [1126, 200] width 11 height 11
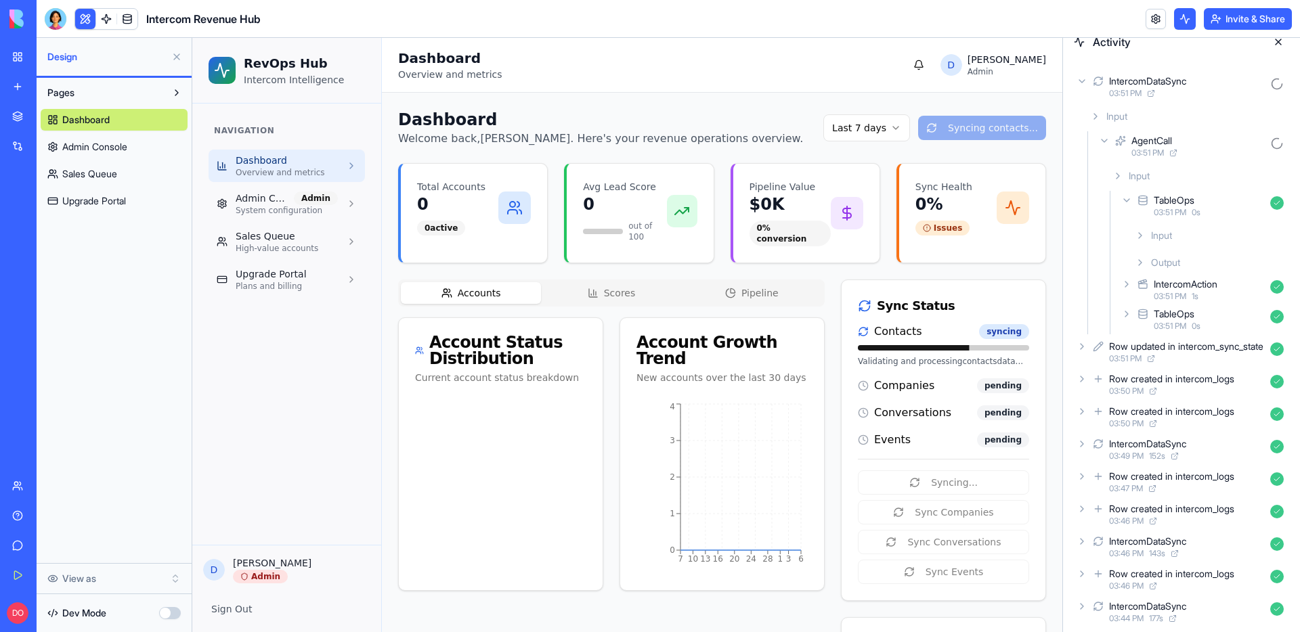
click at [1122, 199] on icon at bounding box center [1126, 200] width 11 height 11
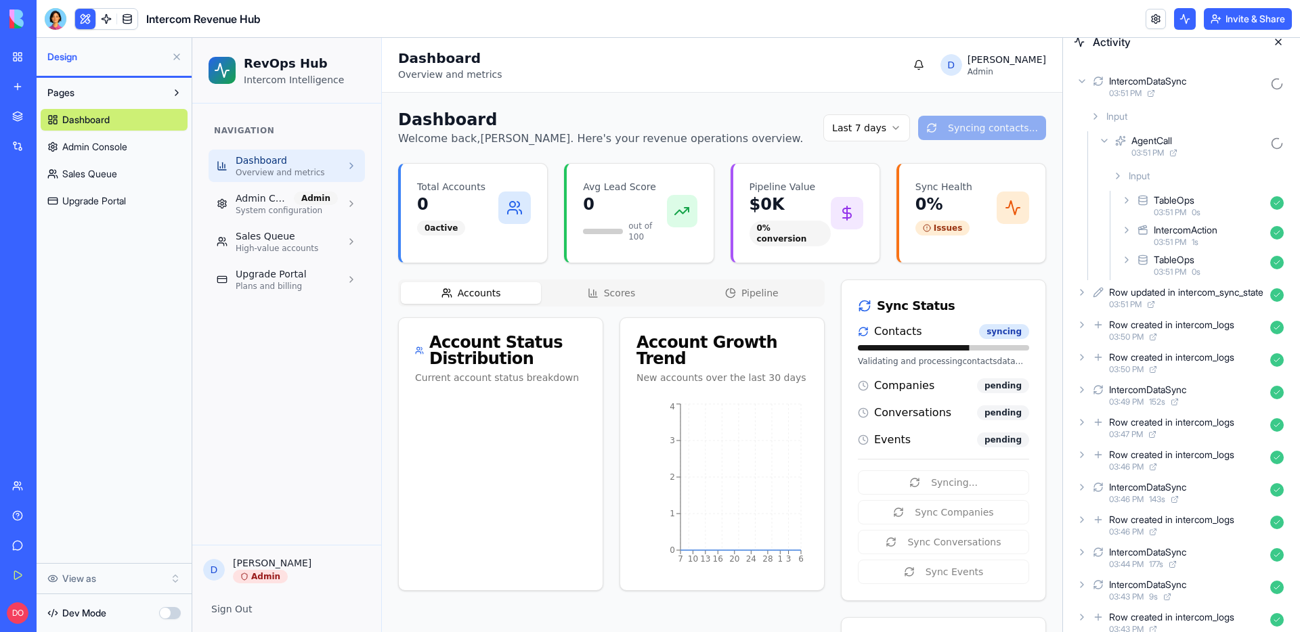
click at [1106, 144] on icon at bounding box center [1104, 140] width 11 height 11
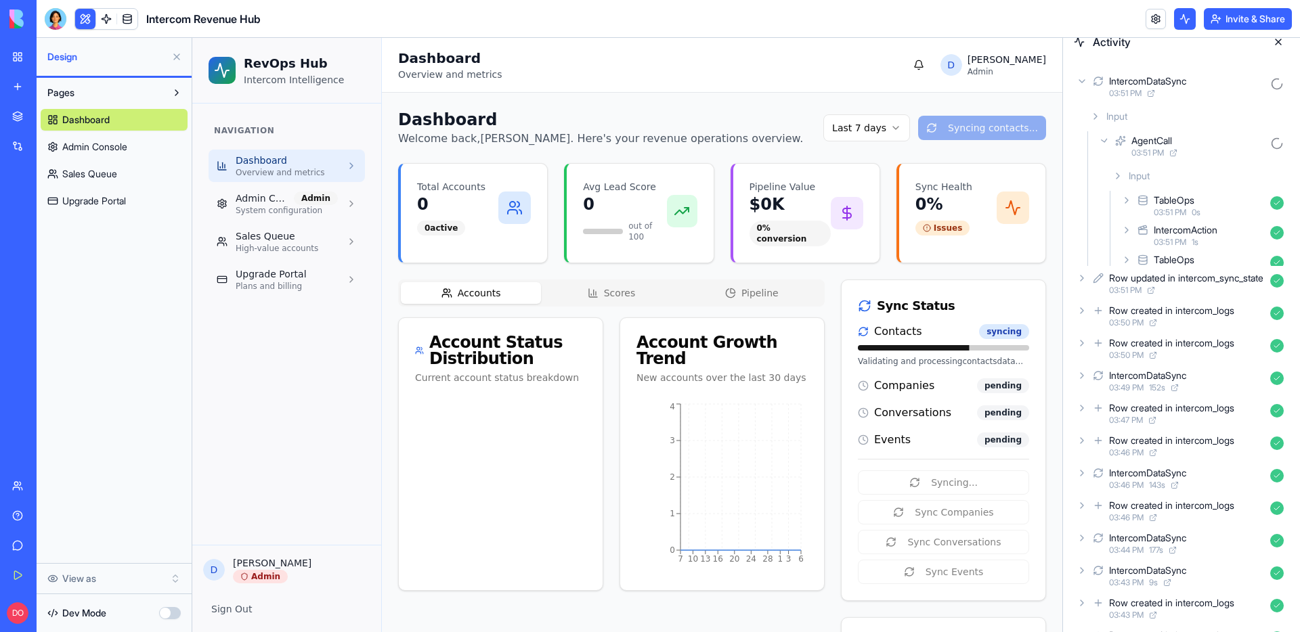
scroll to position [0, 0]
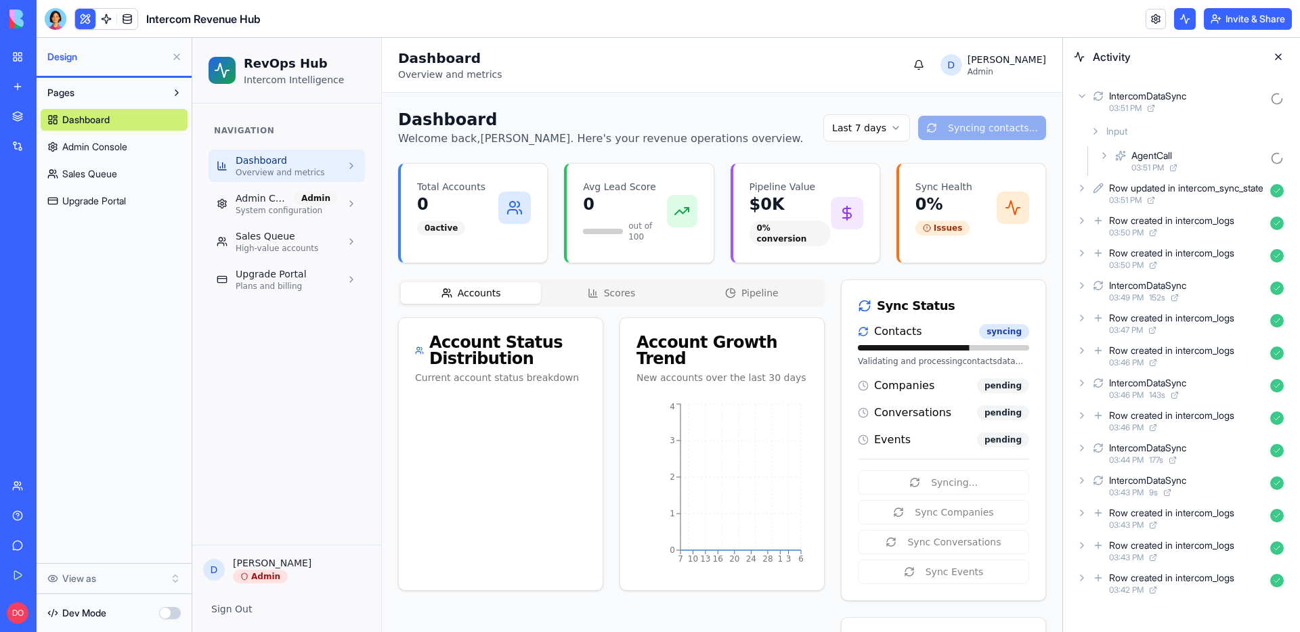
click at [1095, 129] on icon at bounding box center [1095, 131] width 11 height 11
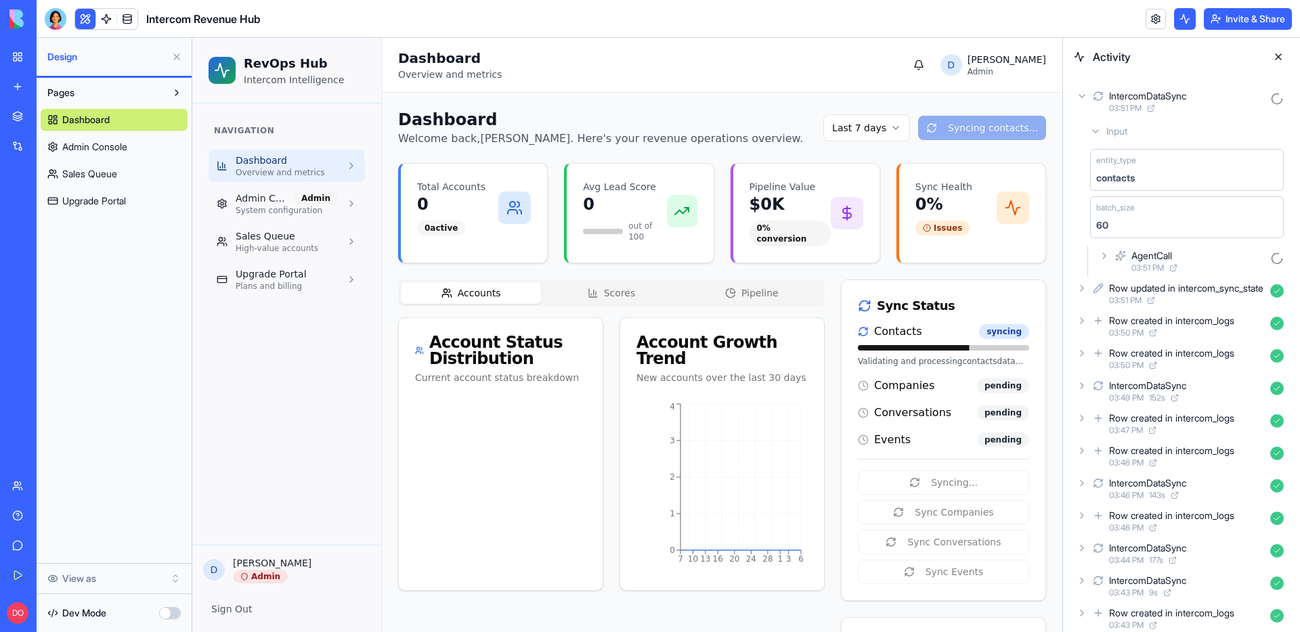
click at [1095, 129] on icon at bounding box center [1095, 131] width 11 height 11
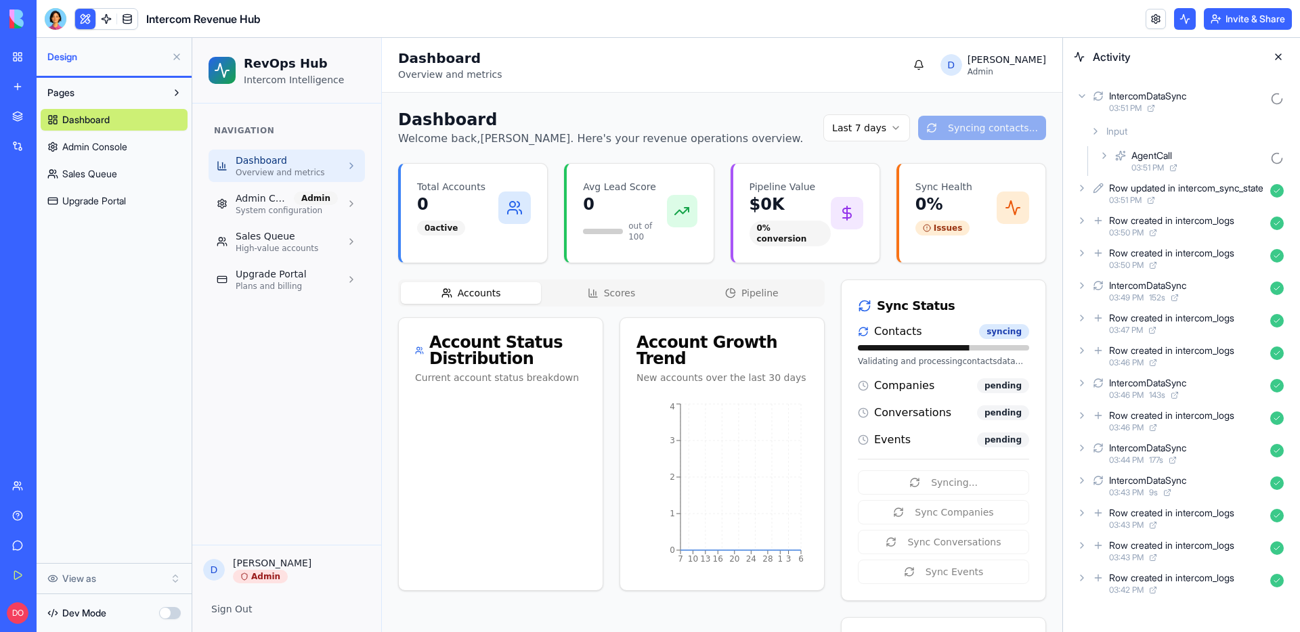
click at [1082, 95] on icon at bounding box center [1082, 96] width 11 height 11
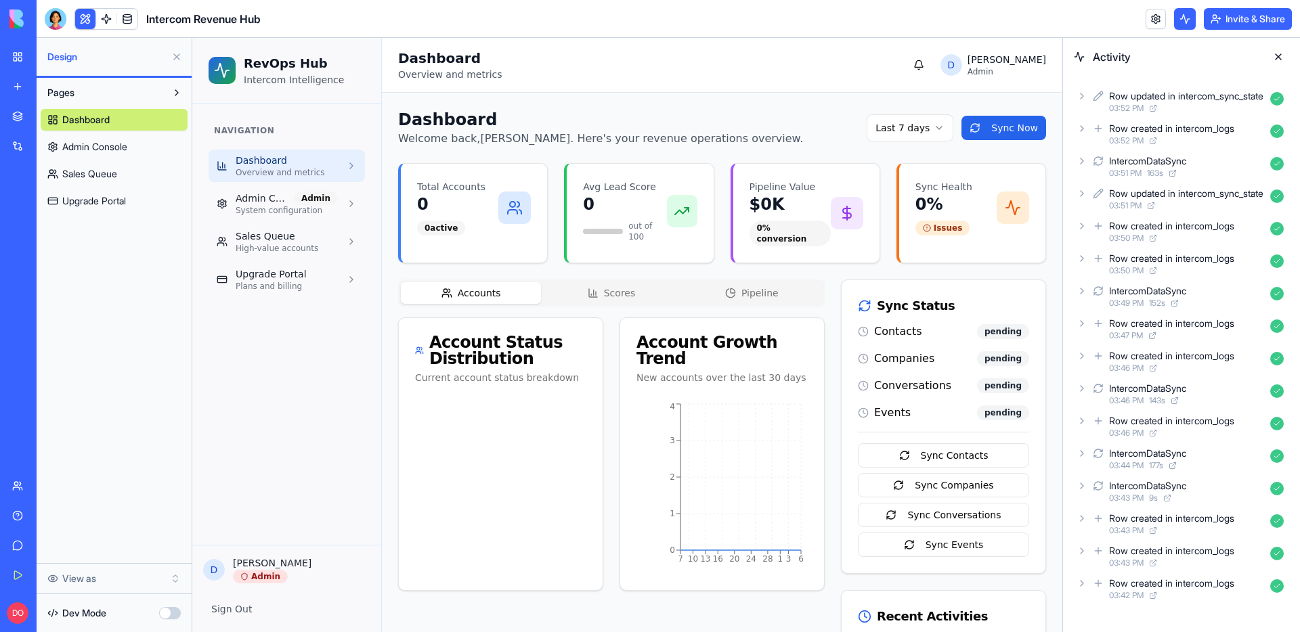
click at [1079, 126] on icon at bounding box center [1082, 128] width 11 height 11
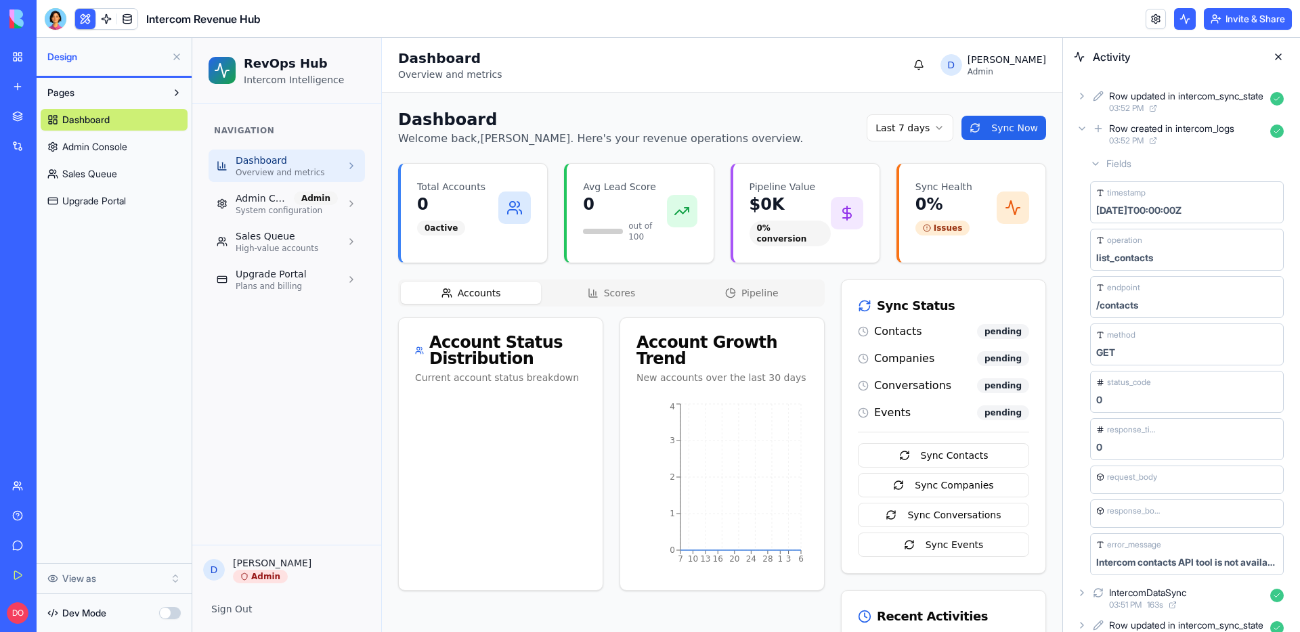
click at [1080, 127] on icon at bounding box center [1082, 128] width 11 height 11
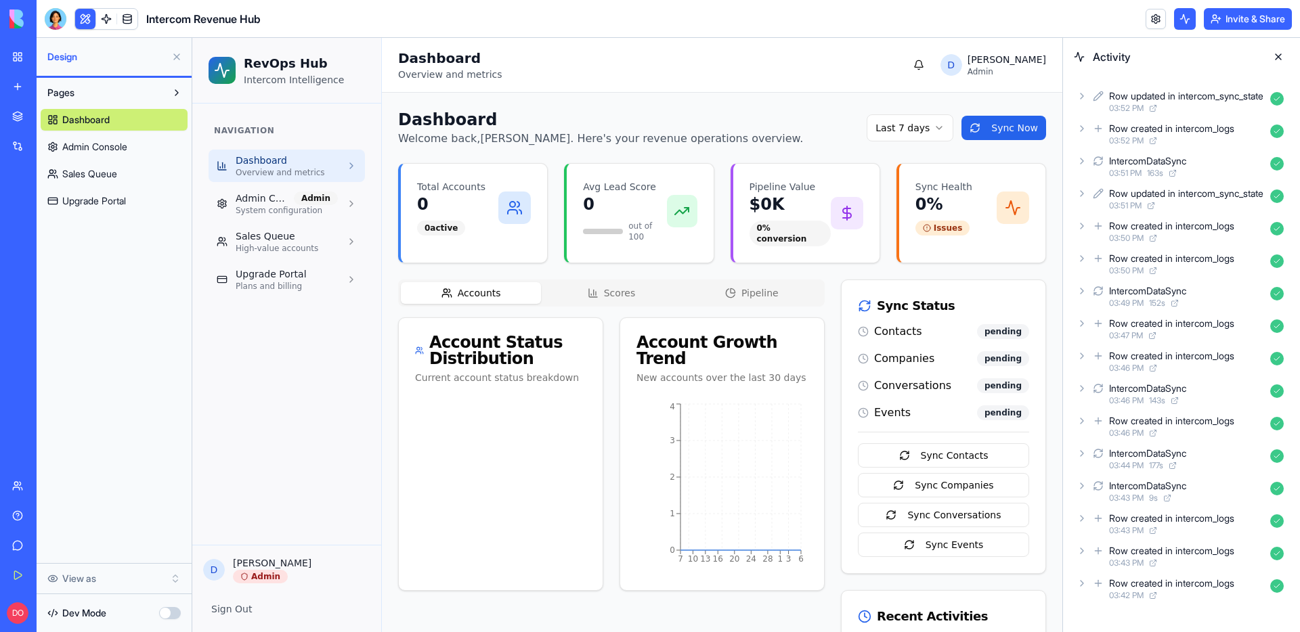
click at [1079, 160] on icon at bounding box center [1082, 161] width 11 height 11
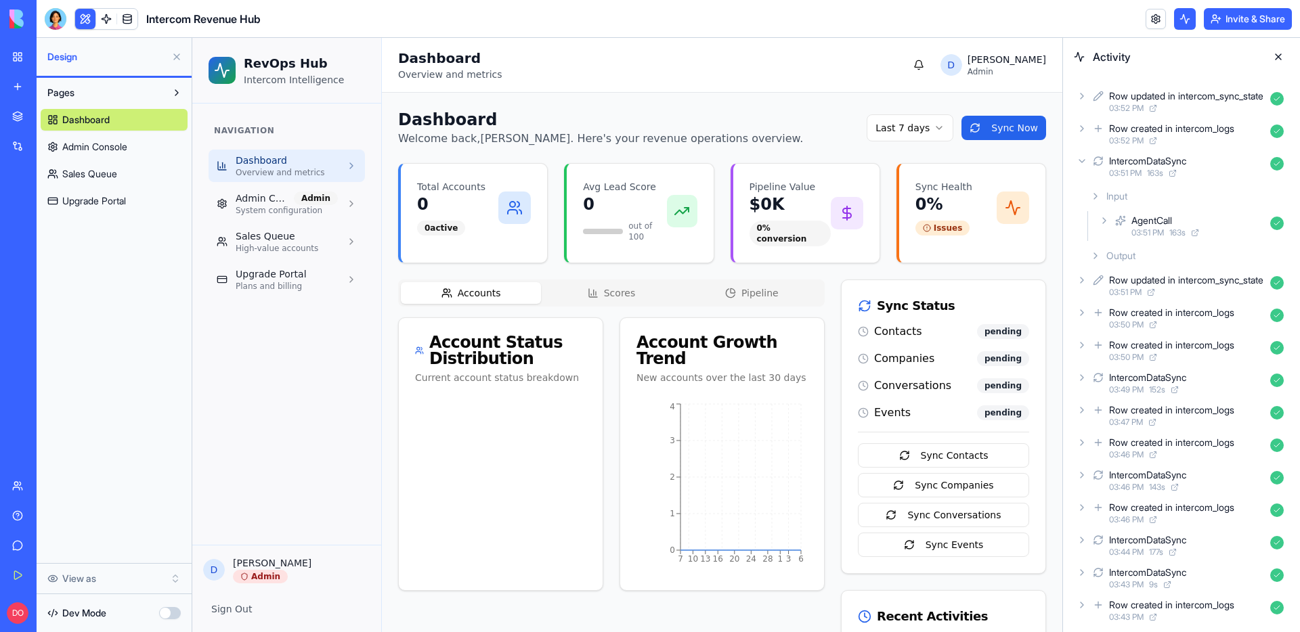
click at [1103, 217] on icon at bounding box center [1104, 220] width 11 height 11
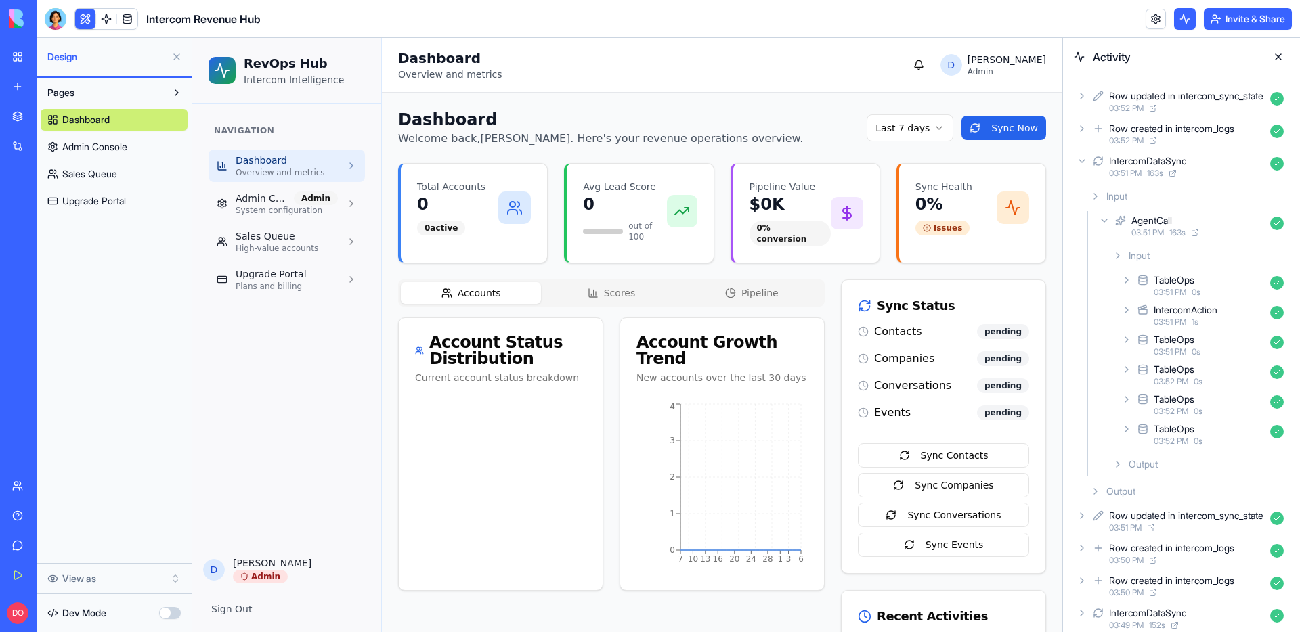
click at [1124, 315] on icon at bounding box center [1126, 310] width 11 height 11
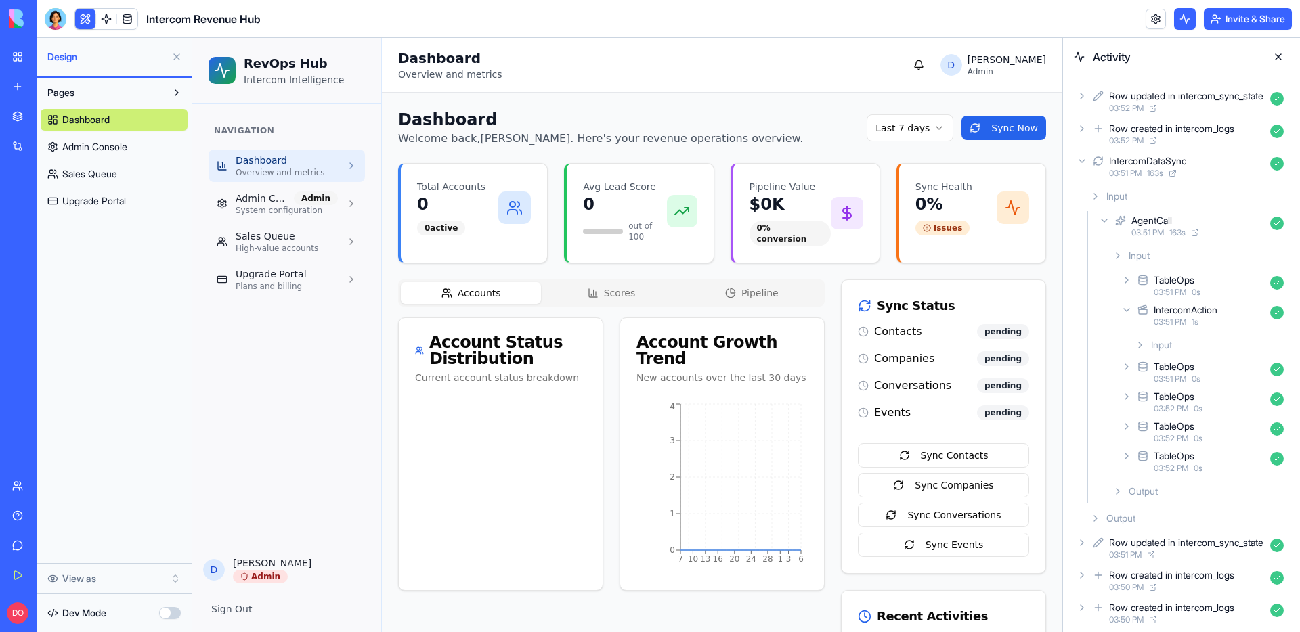
click at [1135, 345] on icon at bounding box center [1140, 345] width 11 height 11
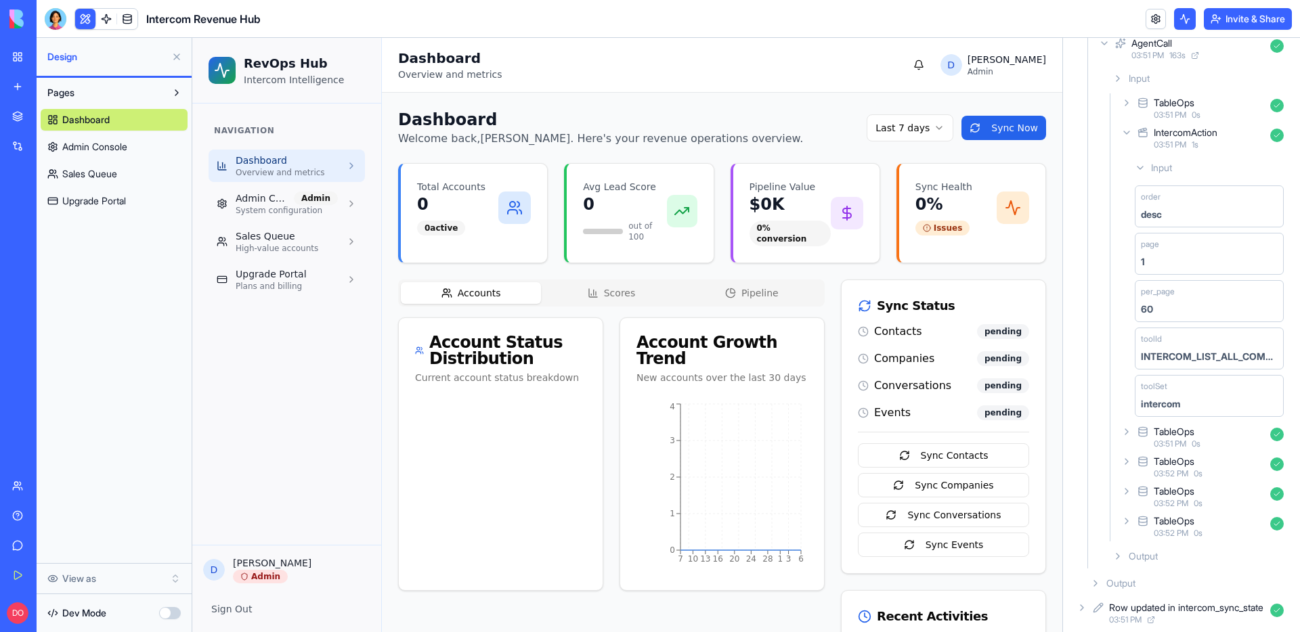
scroll to position [147, 0]
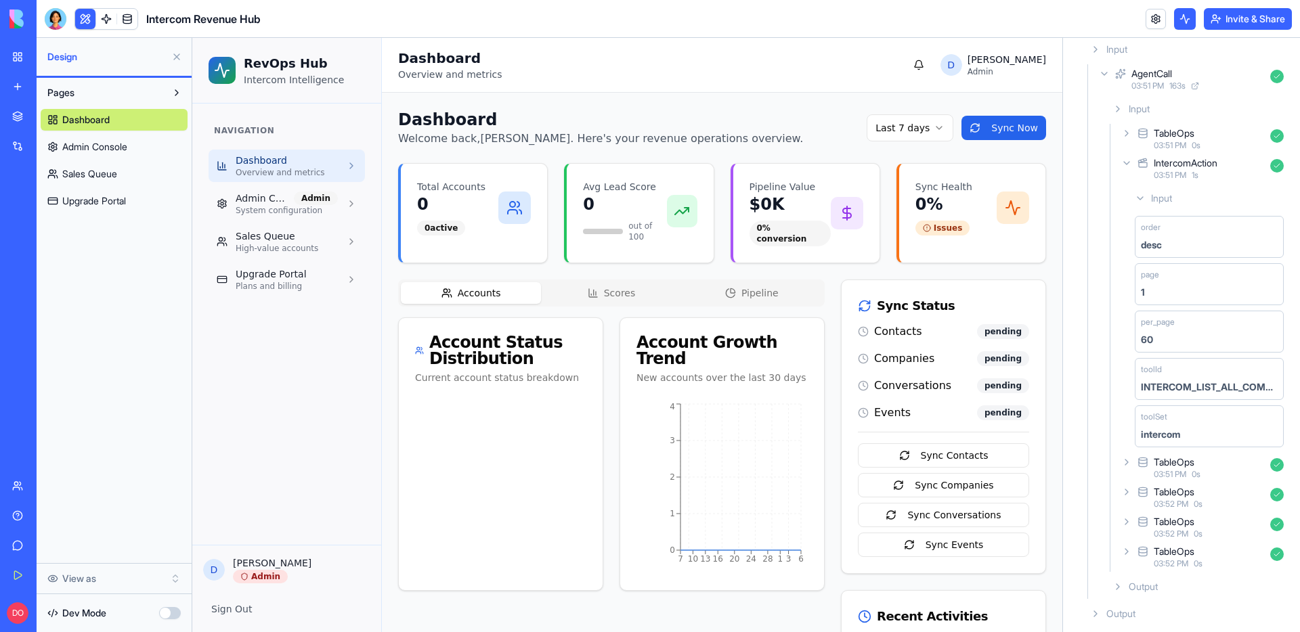
click at [1137, 197] on icon at bounding box center [1139, 198] width 5 height 3
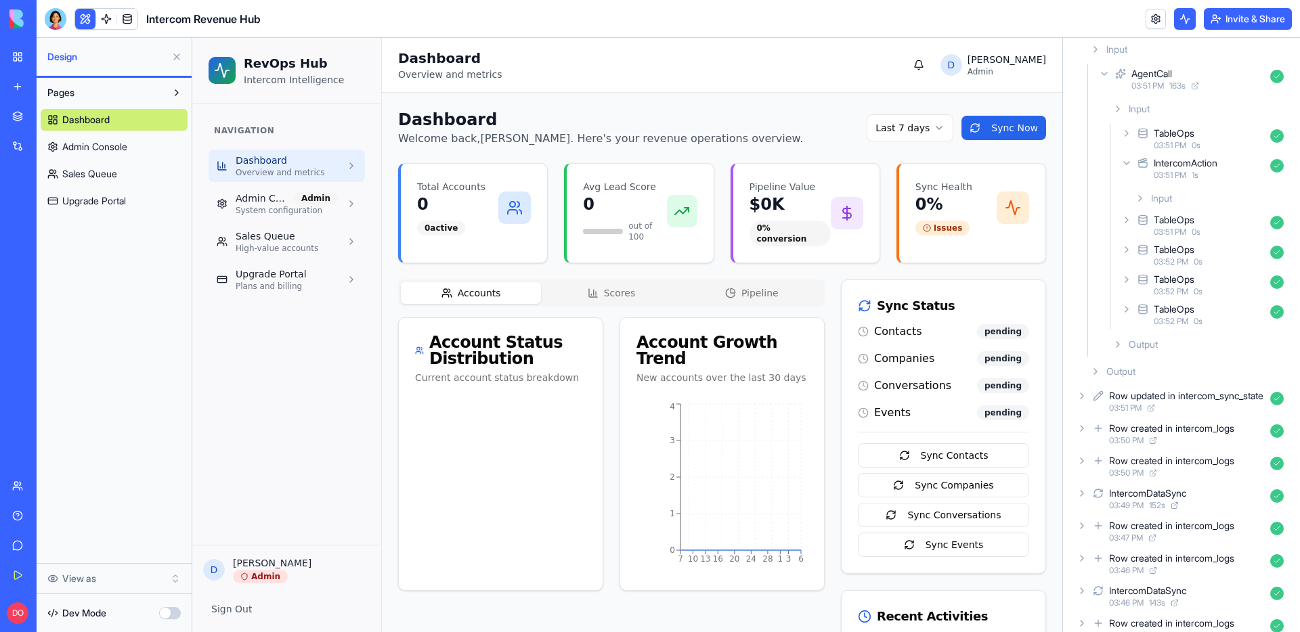
click at [1119, 341] on icon at bounding box center [1117, 344] width 11 height 11
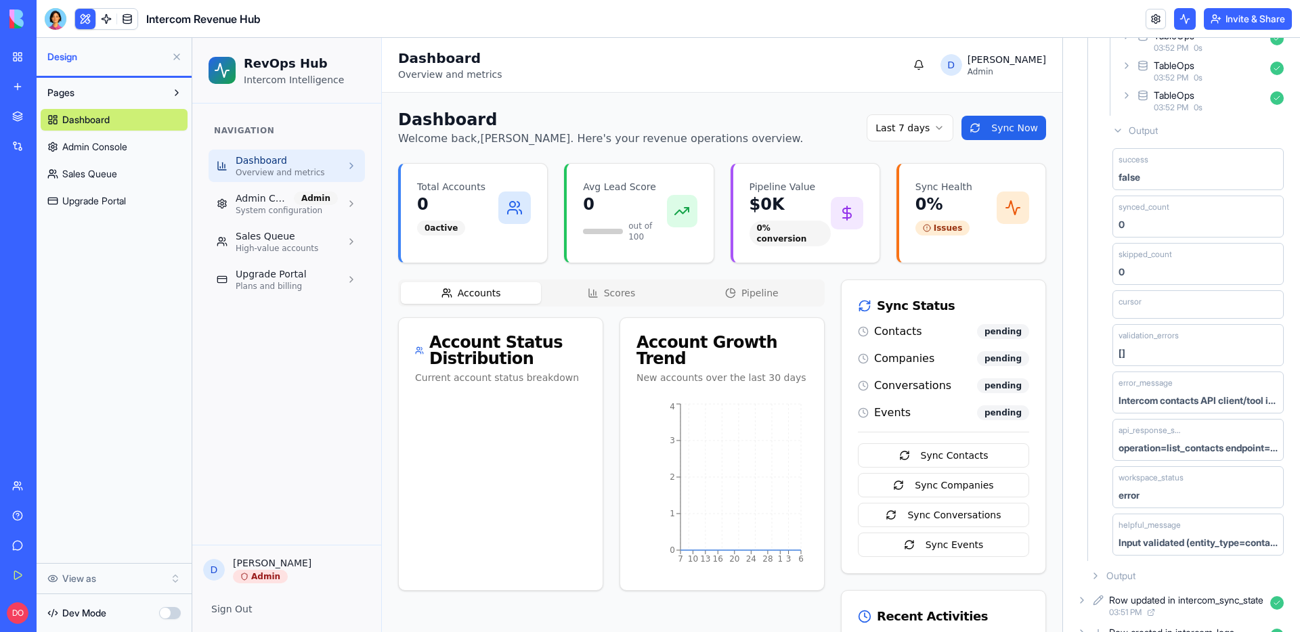
scroll to position [398, 0]
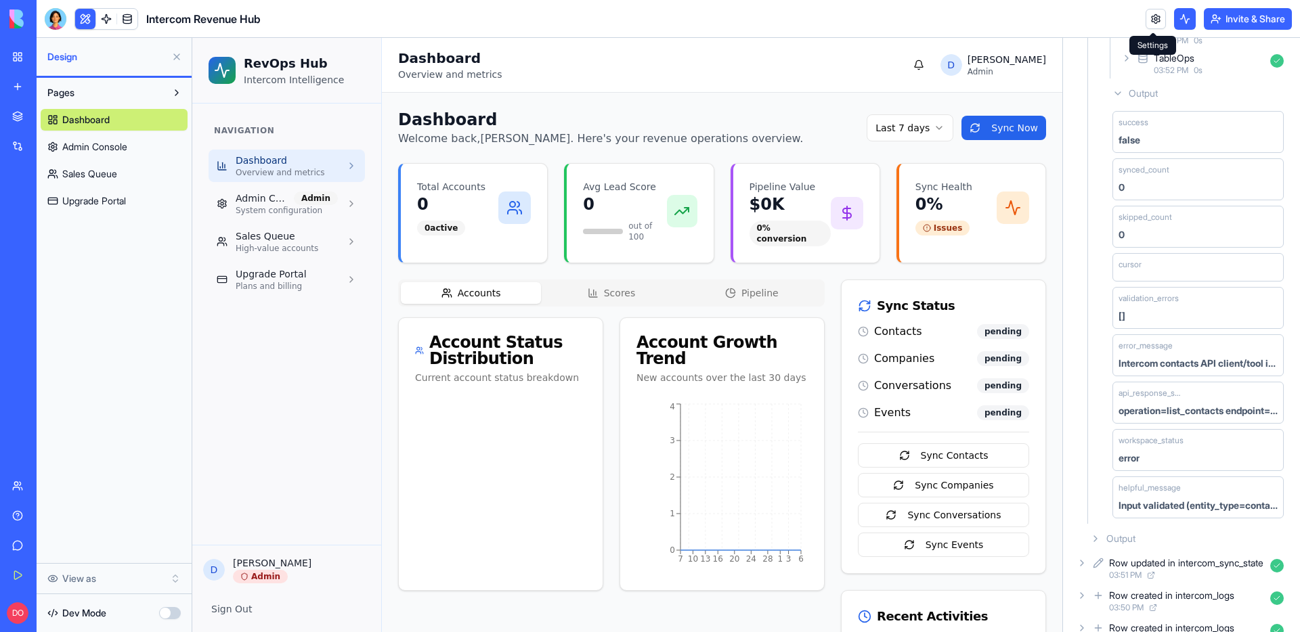
click at [1154, 21] on link at bounding box center [1156, 19] width 20 height 20
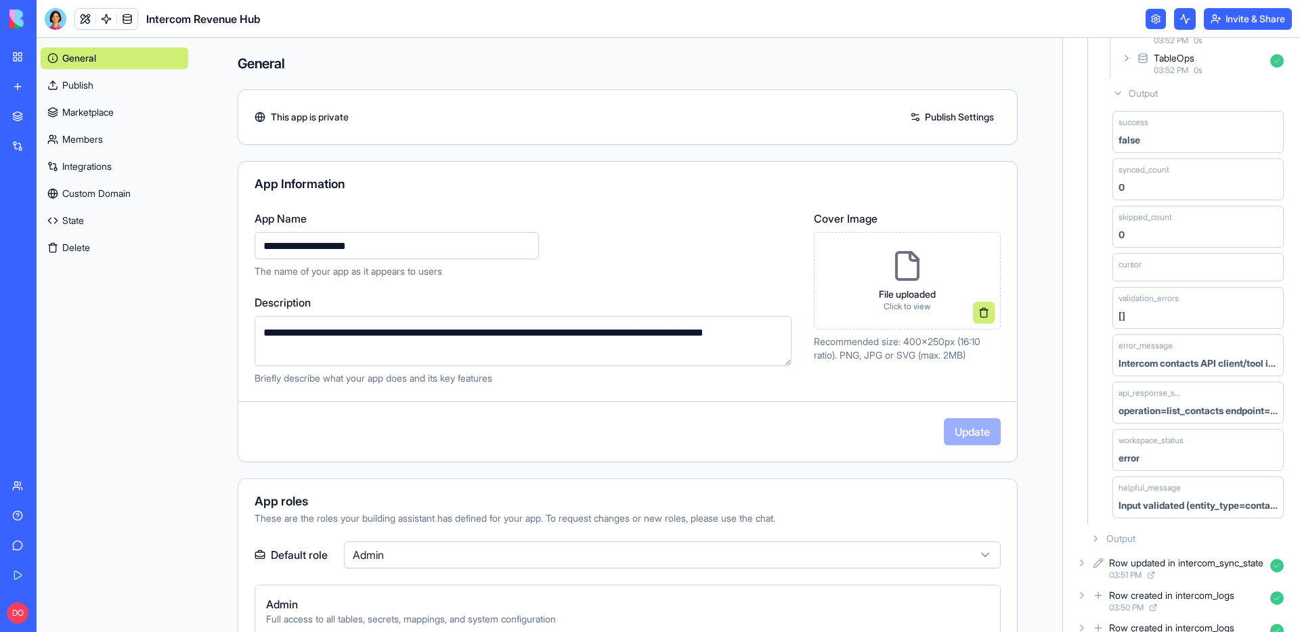
click at [81, 177] on link "Integrations" at bounding box center [115, 167] width 148 height 22
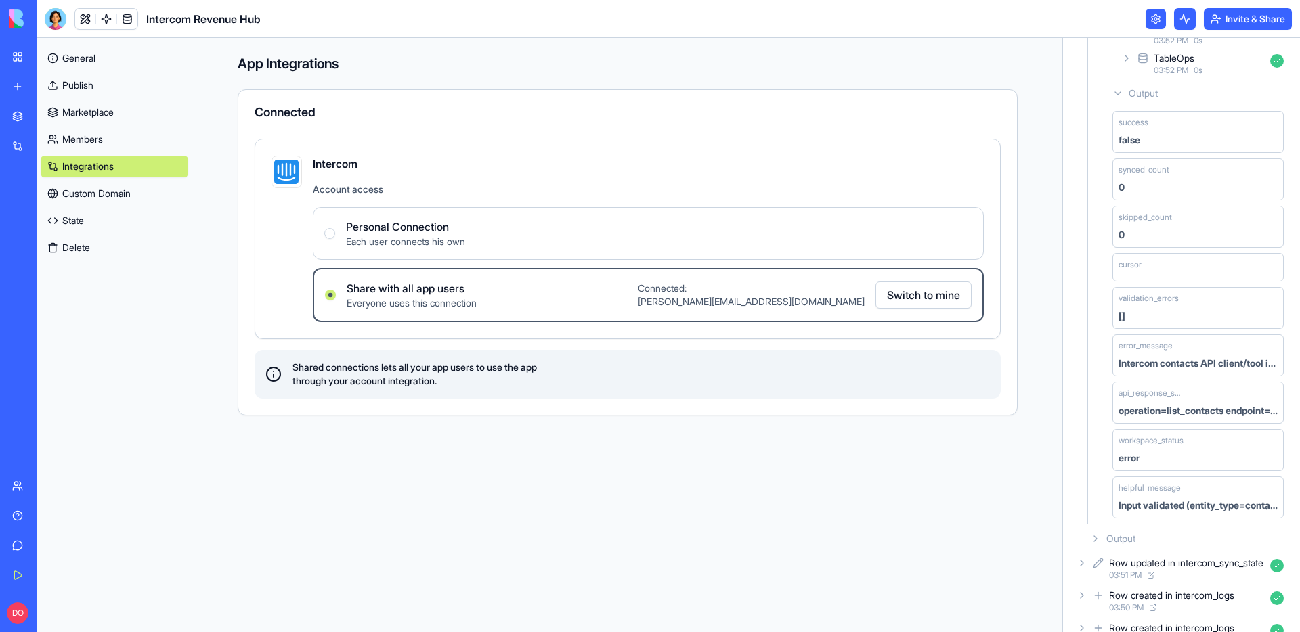
click at [916, 299] on button "Switch to mine" at bounding box center [923, 295] width 96 height 27
click at [1154, 18] on link at bounding box center [1156, 19] width 20 height 20
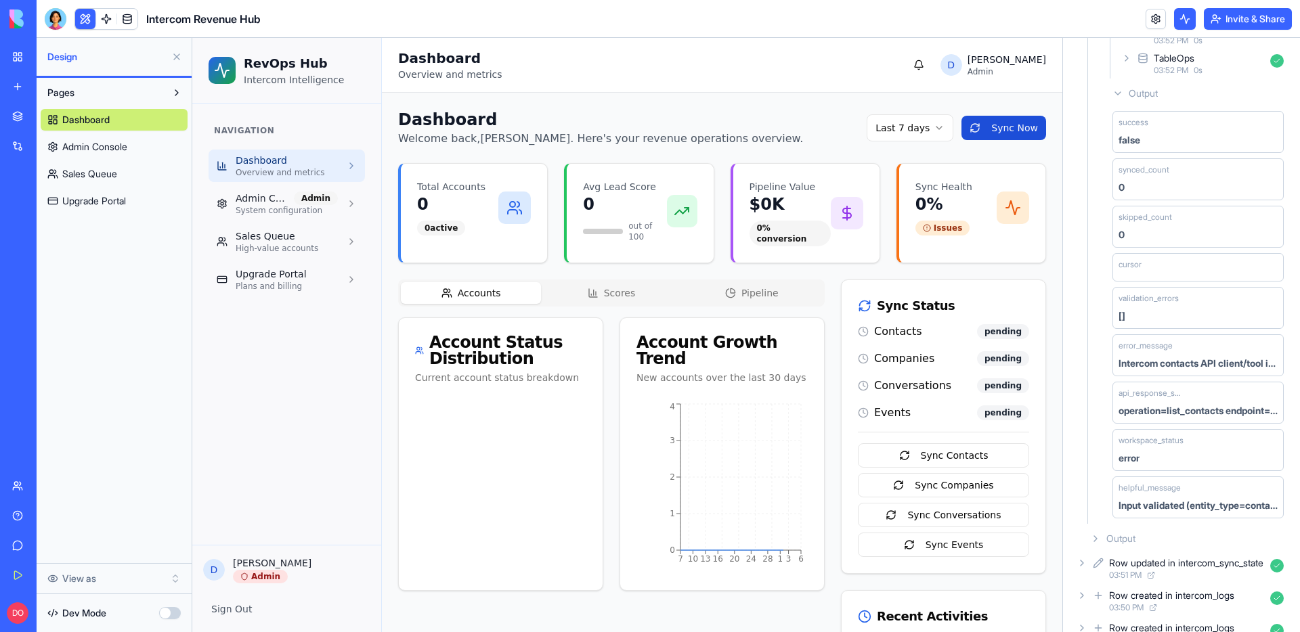
click at [996, 128] on button "Sync Now" at bounding box center [1003, 128] width 85 height 24
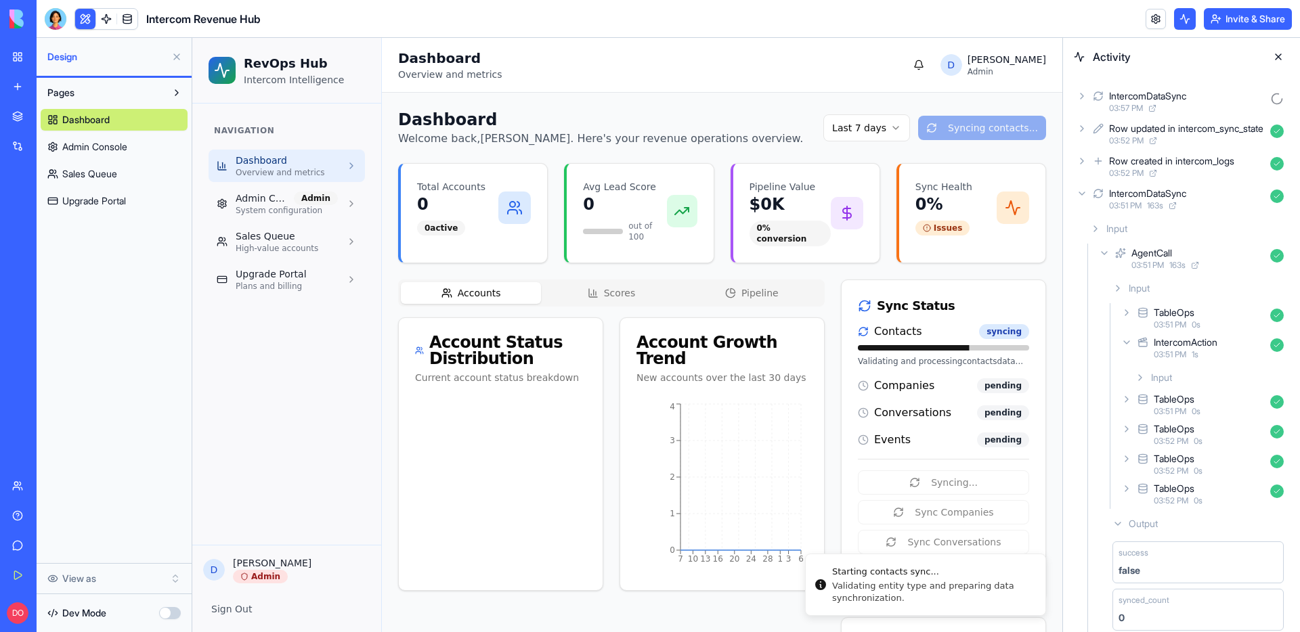
click at [1083, 189] on icon at bounding box center [1082, 193] width 11 height 11
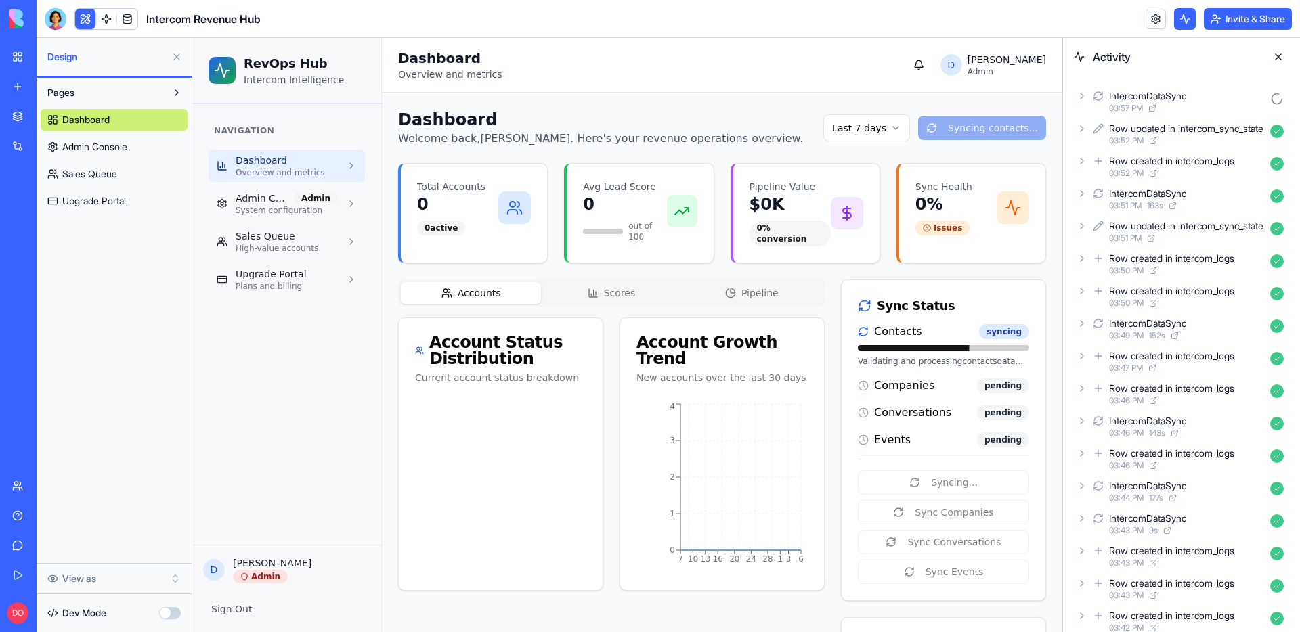
click at [1080, 97] on icon at bounding box center [1082, 96] width 11 height 11
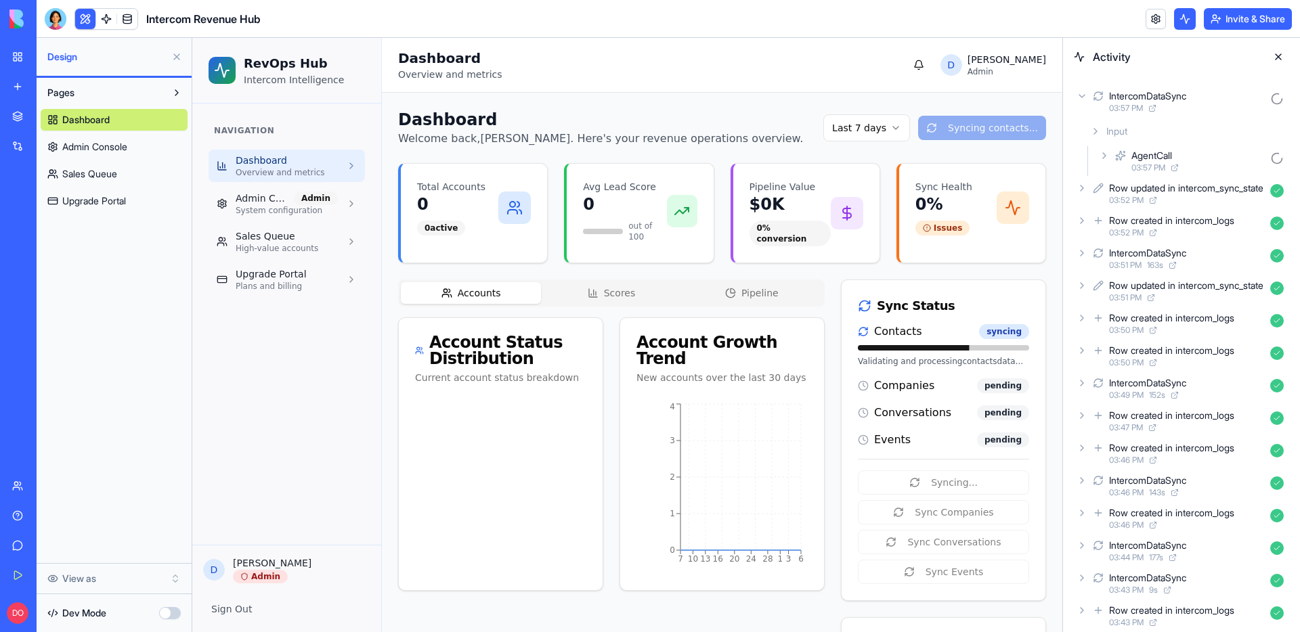
click at [1101, 153] on icon at bounding box center [1104, 155] width 11 height 11
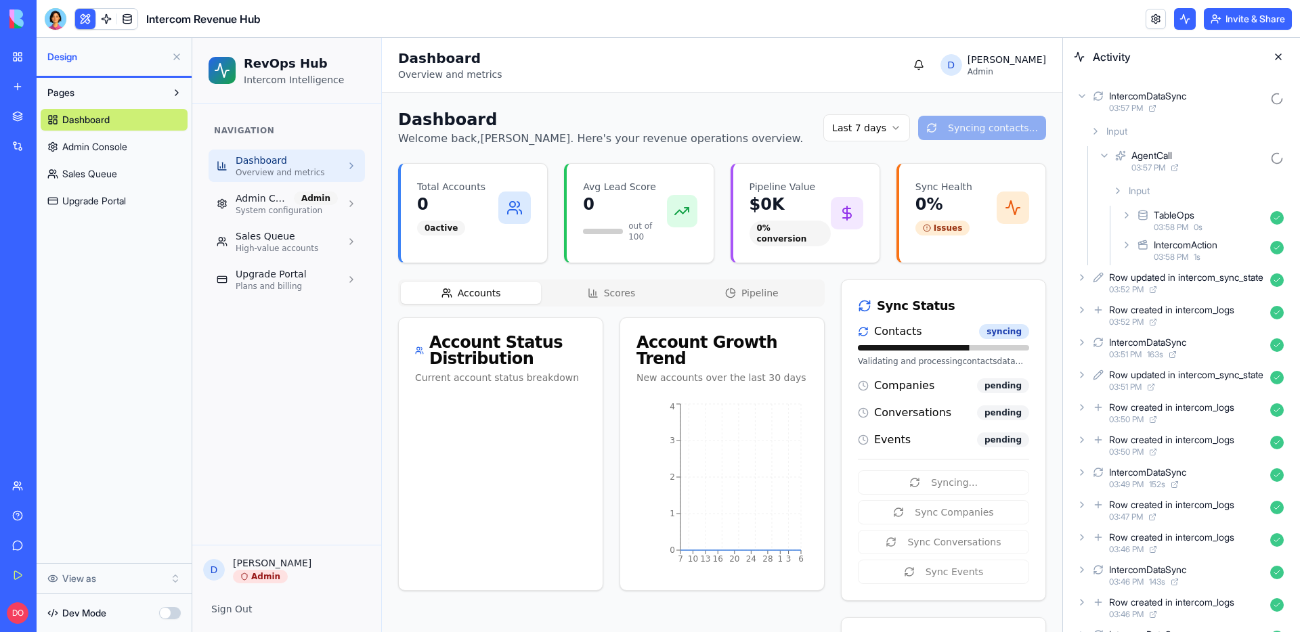
click at [1127, 242] on icon at bounding box center [1126, 245] width 11 height 11
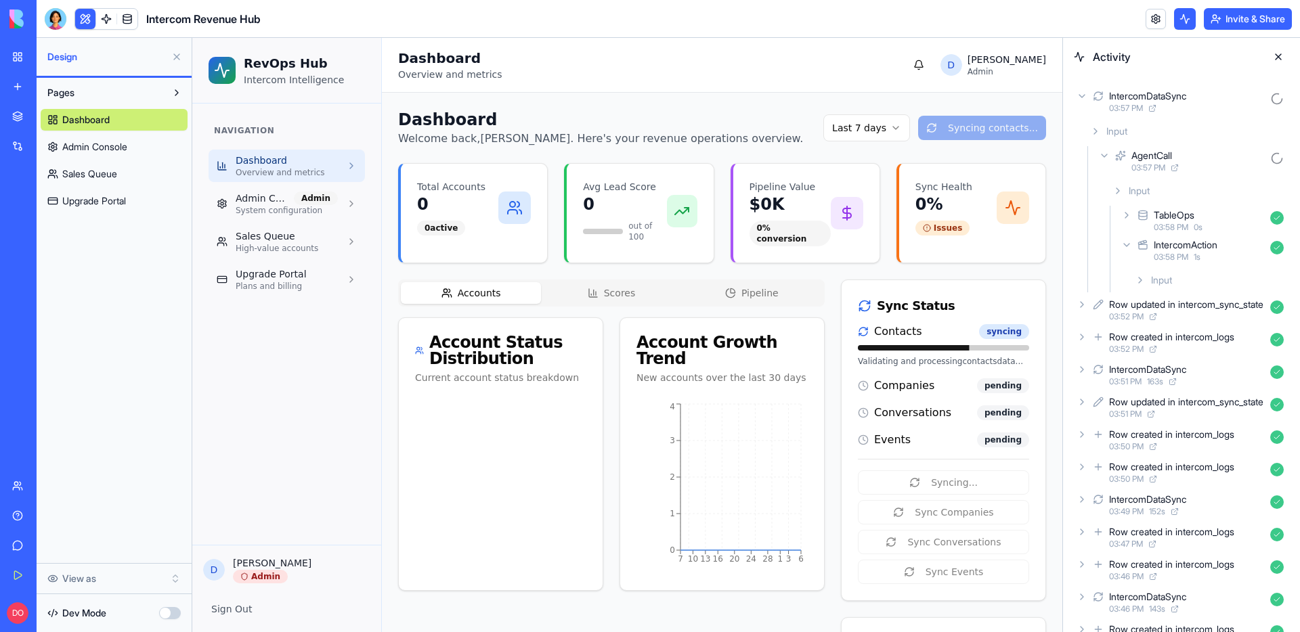
click at [1138, 278] on icon at bounding box center [1140, 280] width 11 height 11
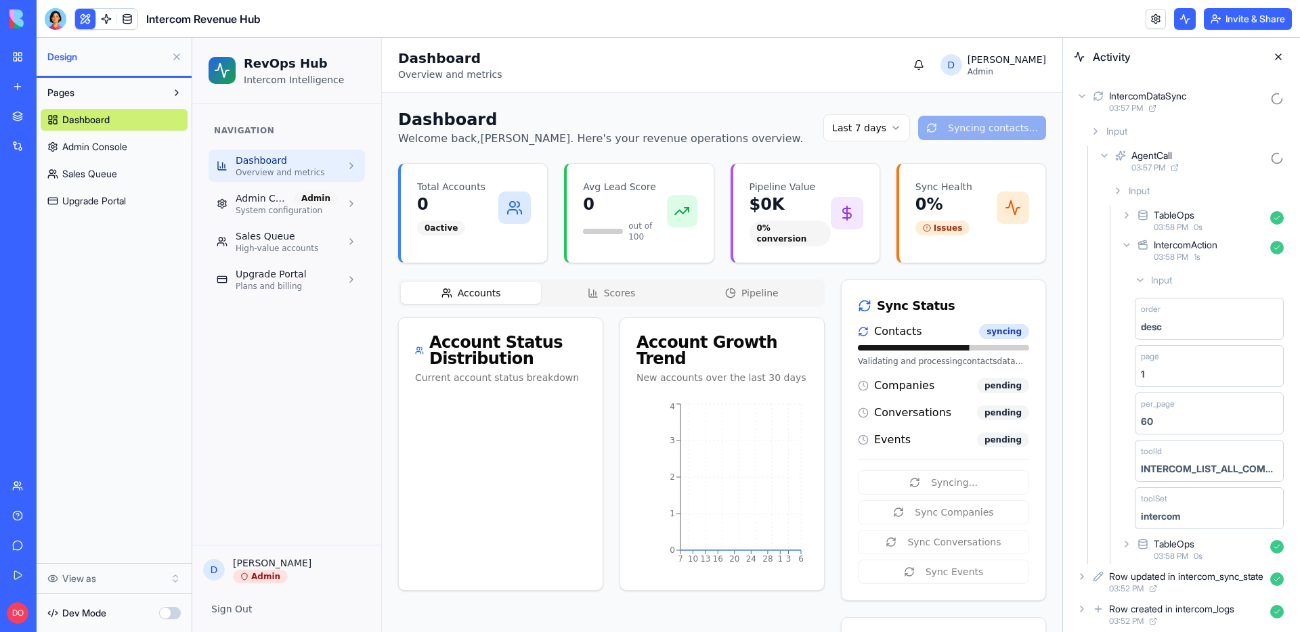
click at [1138, 278] on icon at bounding box center [1140, 280] width 11 height 11
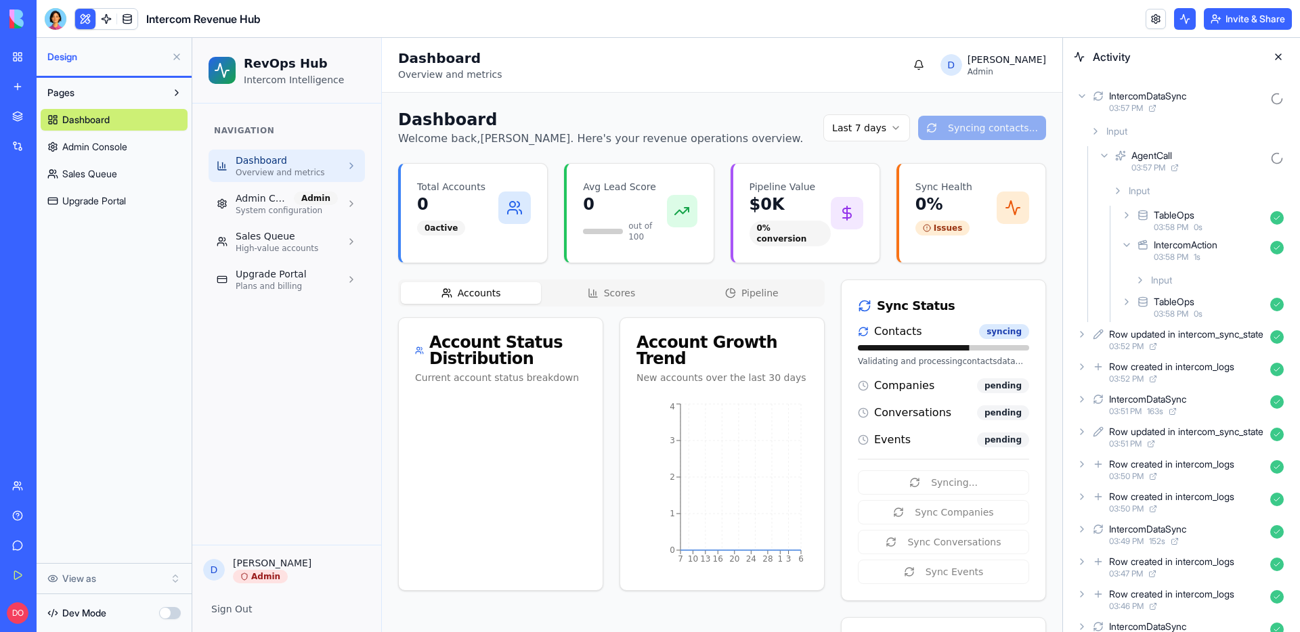
click at [1122, 238] on div "IntercomAction 03:58 PM 1 s" at bounding box center [1203, 251] width 171 height 30
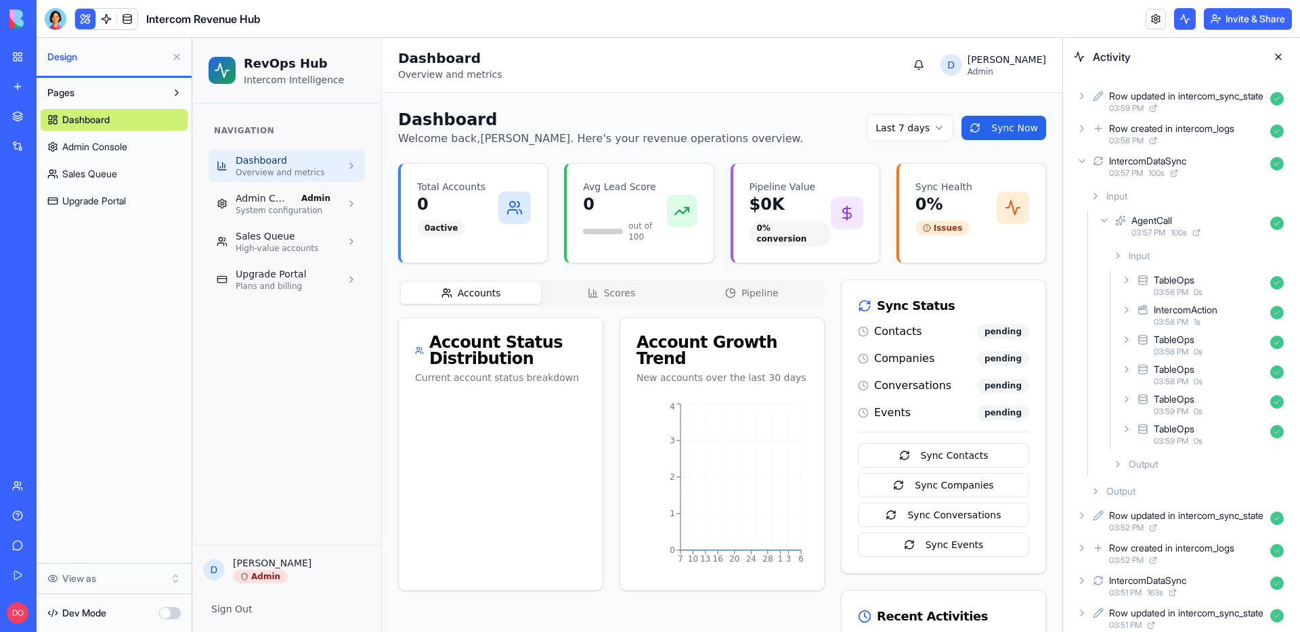
click at [1120, 462] on icon at bounding box center [1117, 464] width 11 height 11
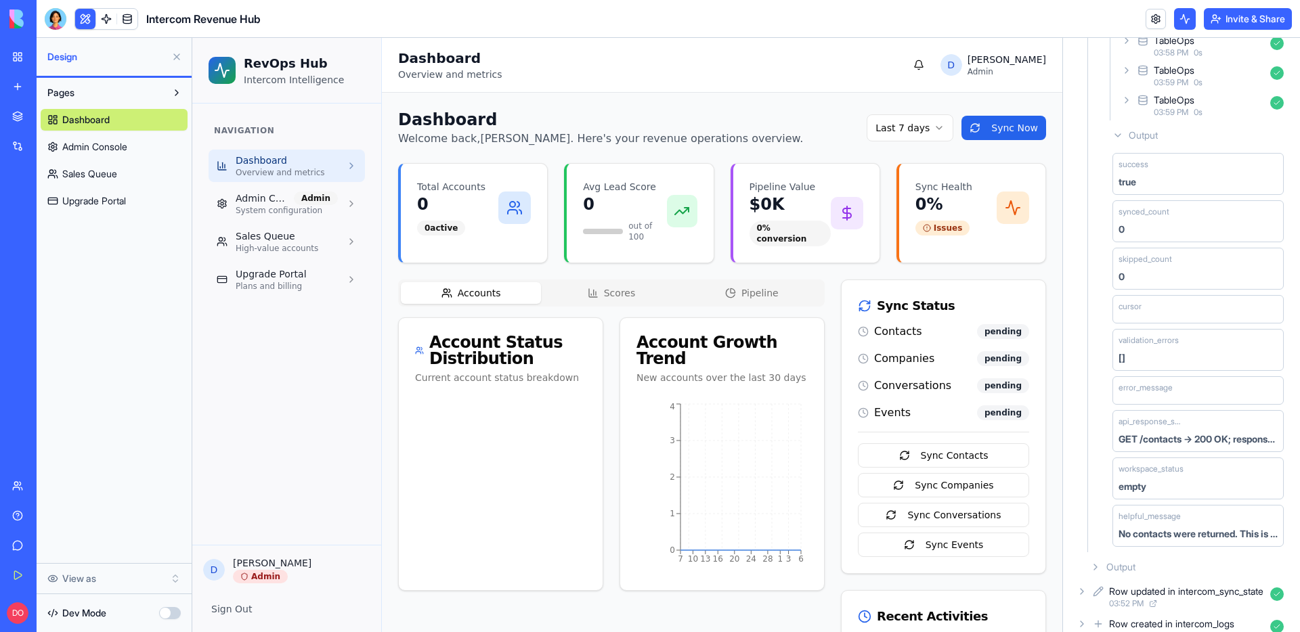
scroll to position [334, 0]
click at [105, 19] on link at bounding box center [106, 19] width 20 height 20
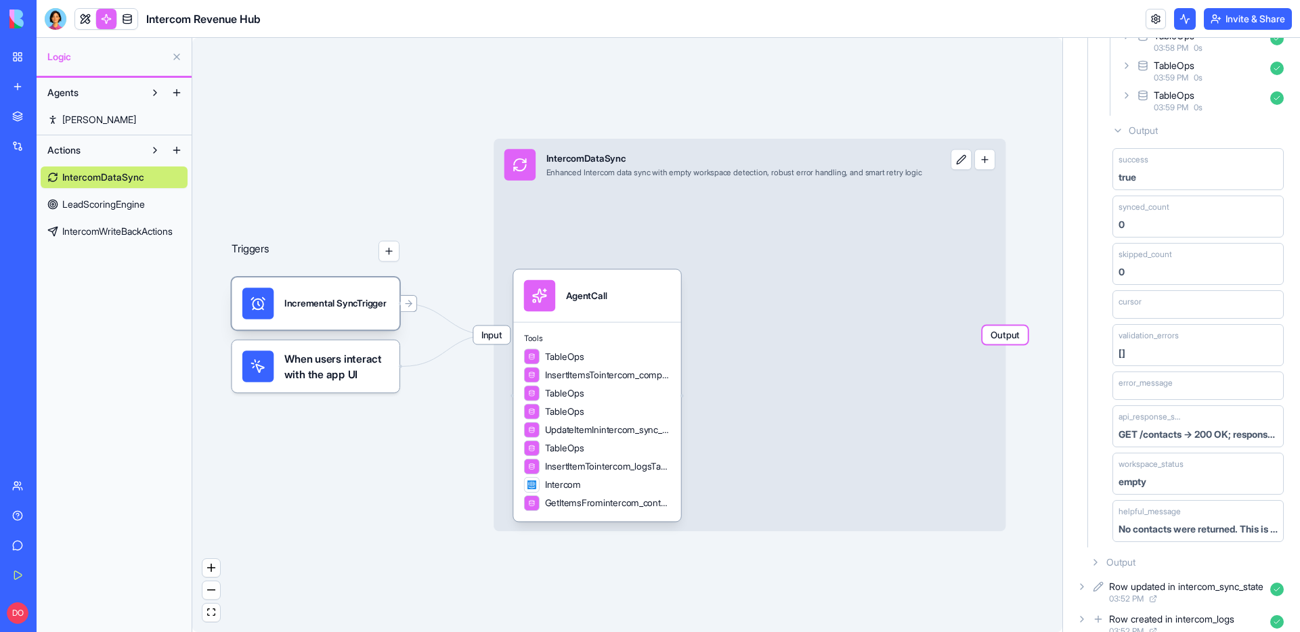
click at [344, 314] on div "Incremental SyncTrigger" at bounding box center [335, 303] width 102 height 31
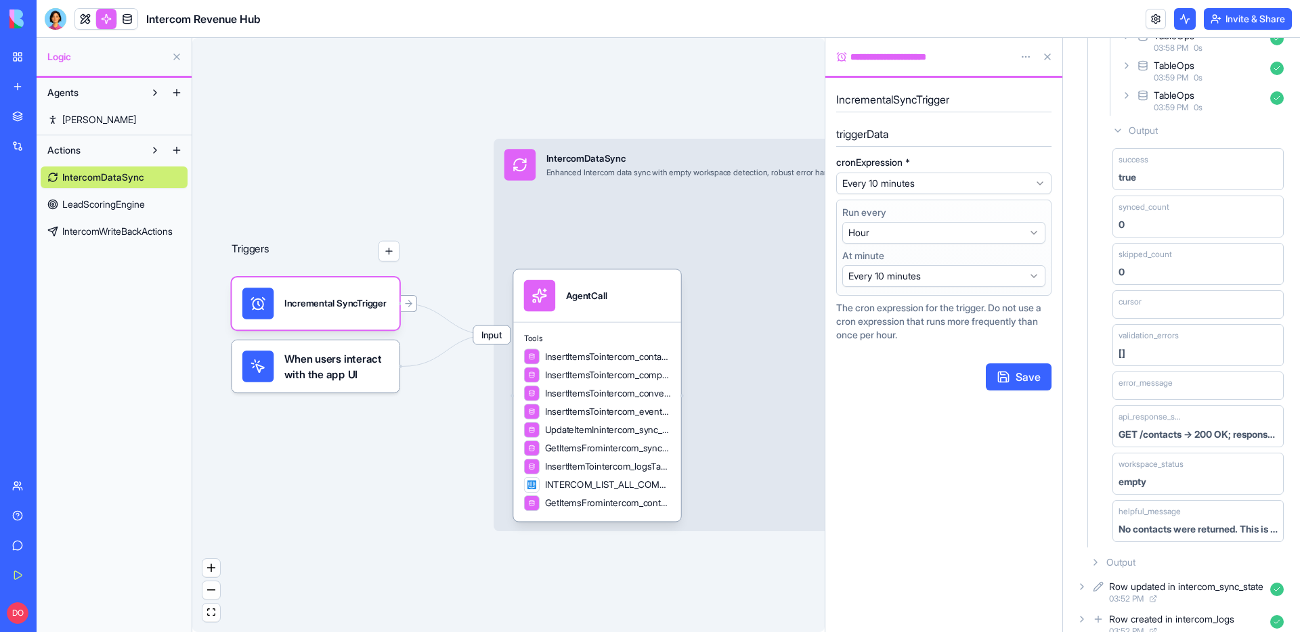
click at [1020, 56] on html "**********" at bounding box center [650, 316] width 1300 height 632
click at [994, 104] on span "Delete" at bounding box center [989, 107] width 28 height 14
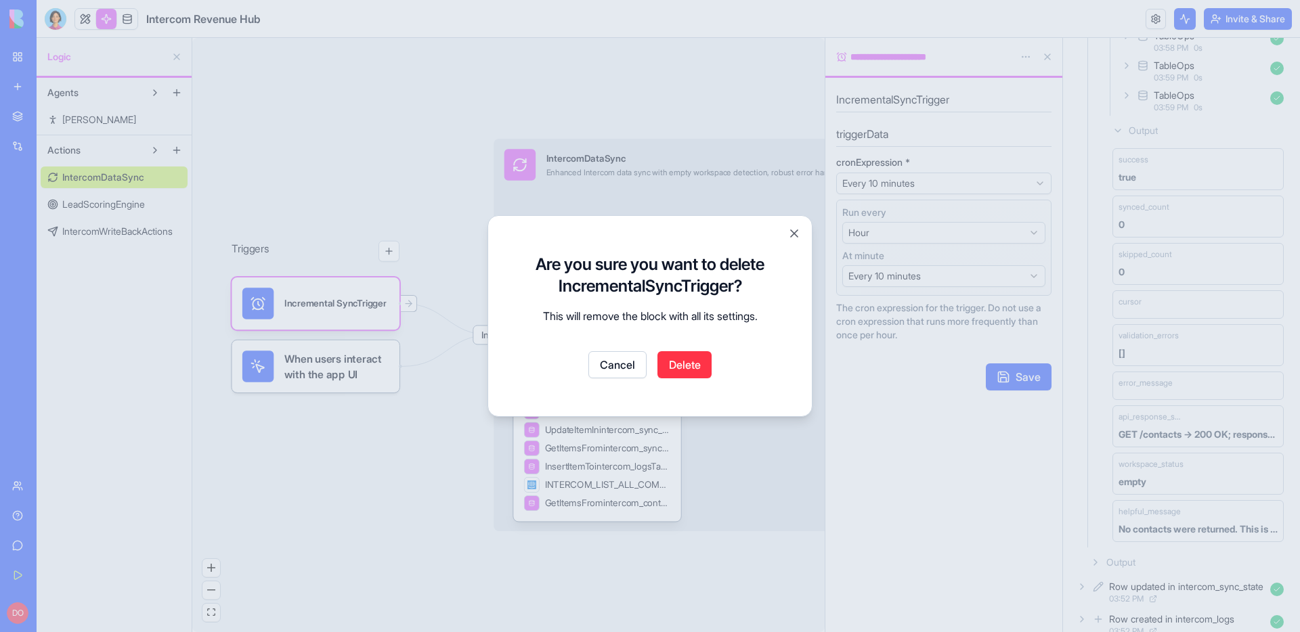
click at [681, 357] on button "Delete" at bounding box center [684, 364] width 54 height 27
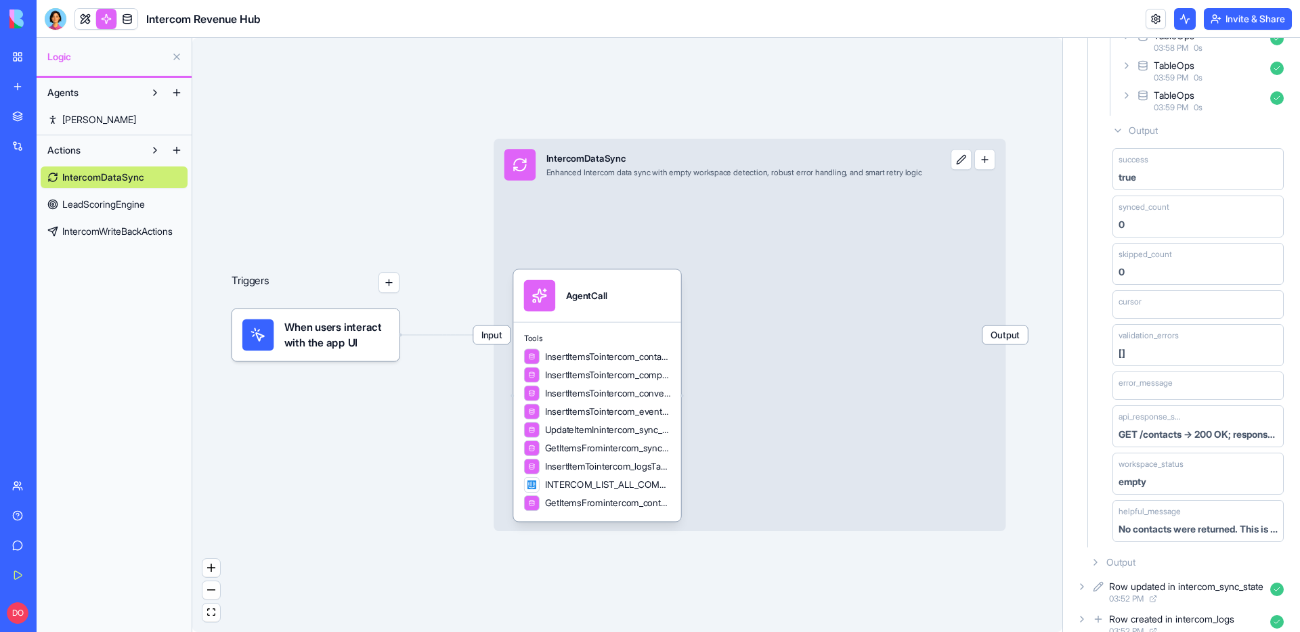
click at [26, 49] on link "My Workspace" at bounding box center [31, 56] width 54 height 27
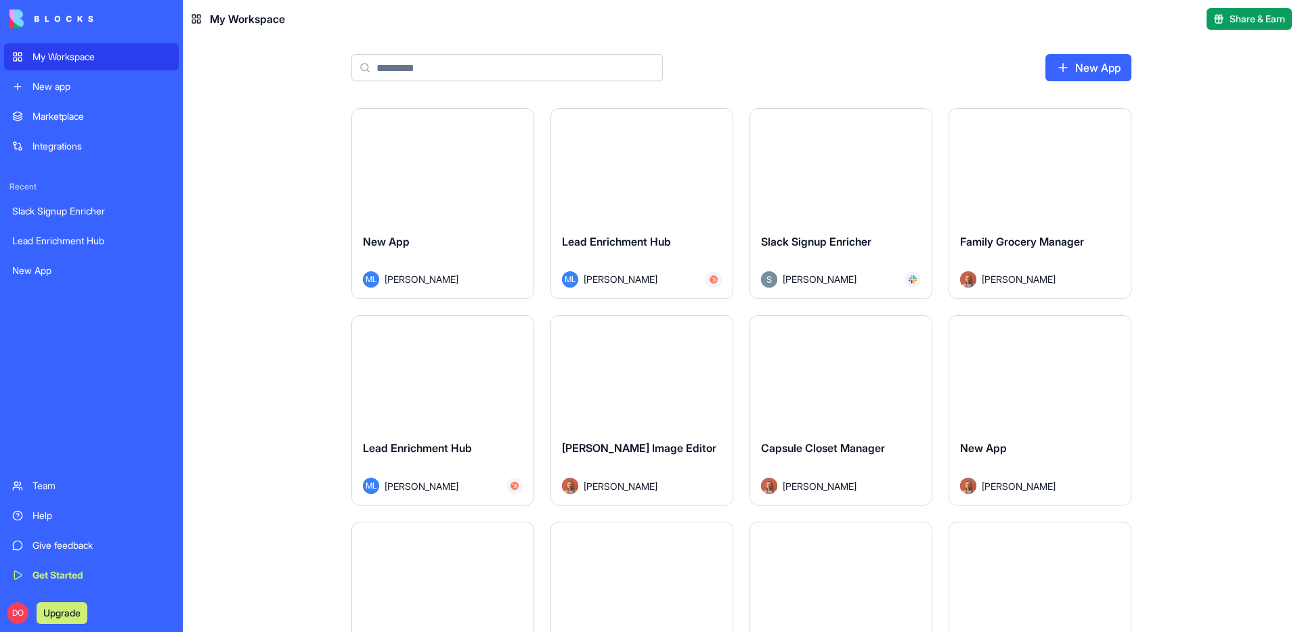
click at [60, 479] on div "Team" at bounding box center [101, 486] width 138 height 14
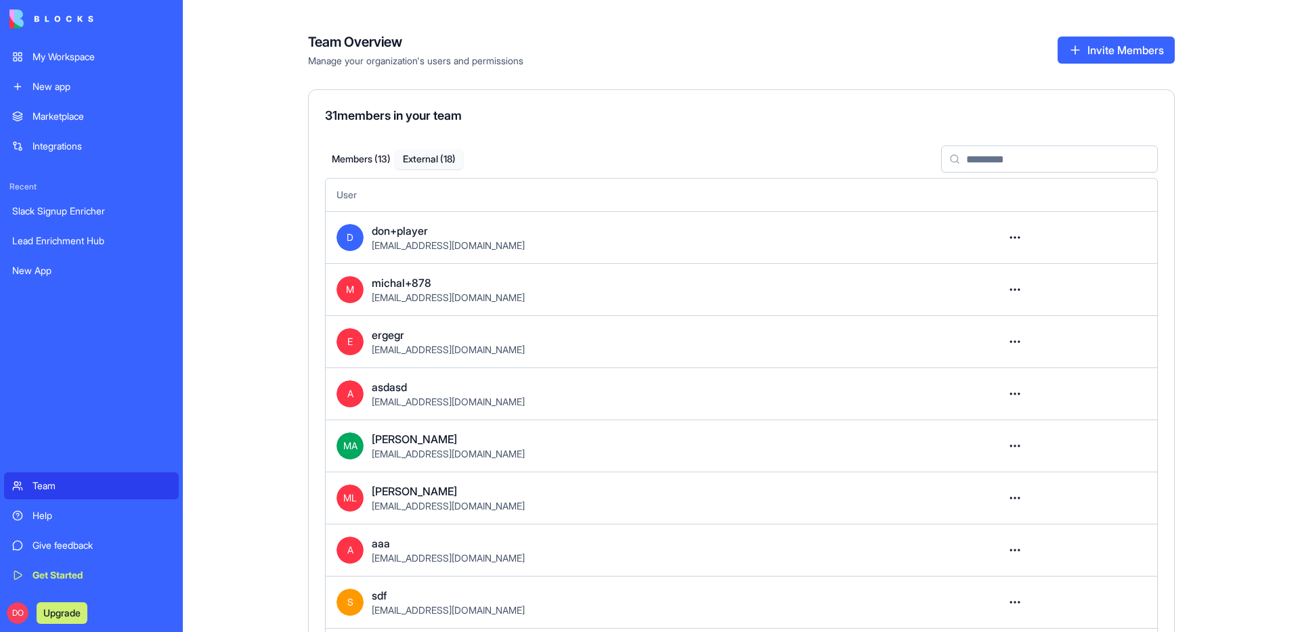
click at [431, 165] on button "External ( 18 )" at bounding box center [429, 160] width 68 height 20
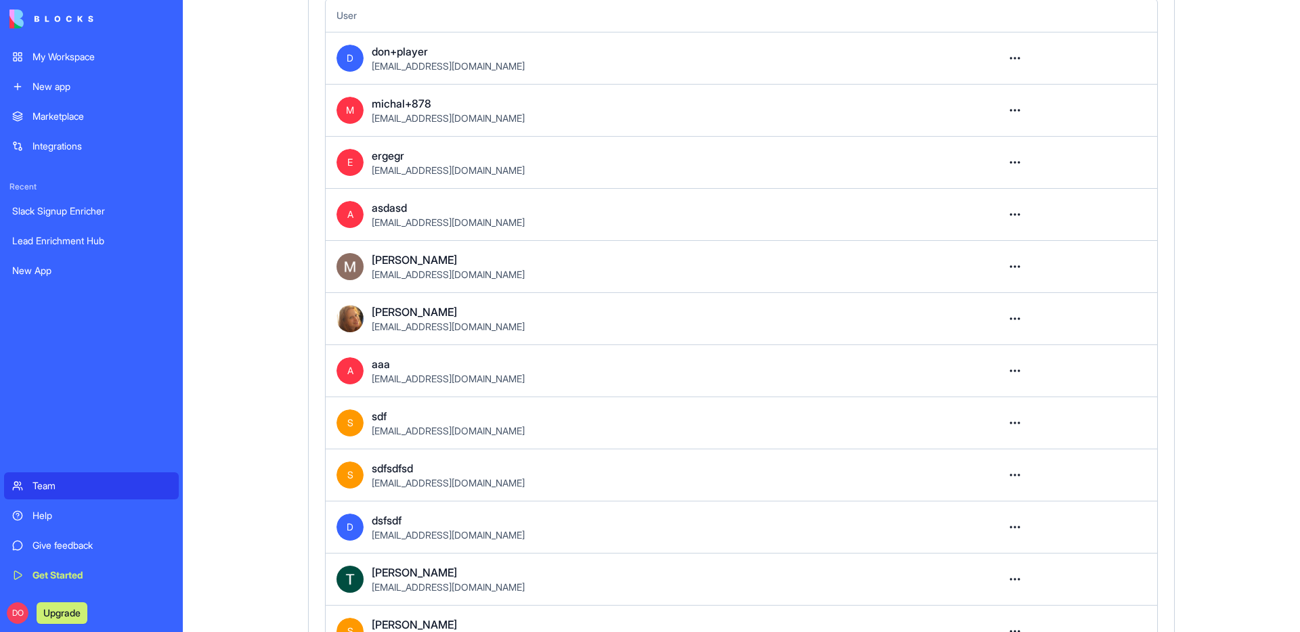
scroll to position [578, 0]
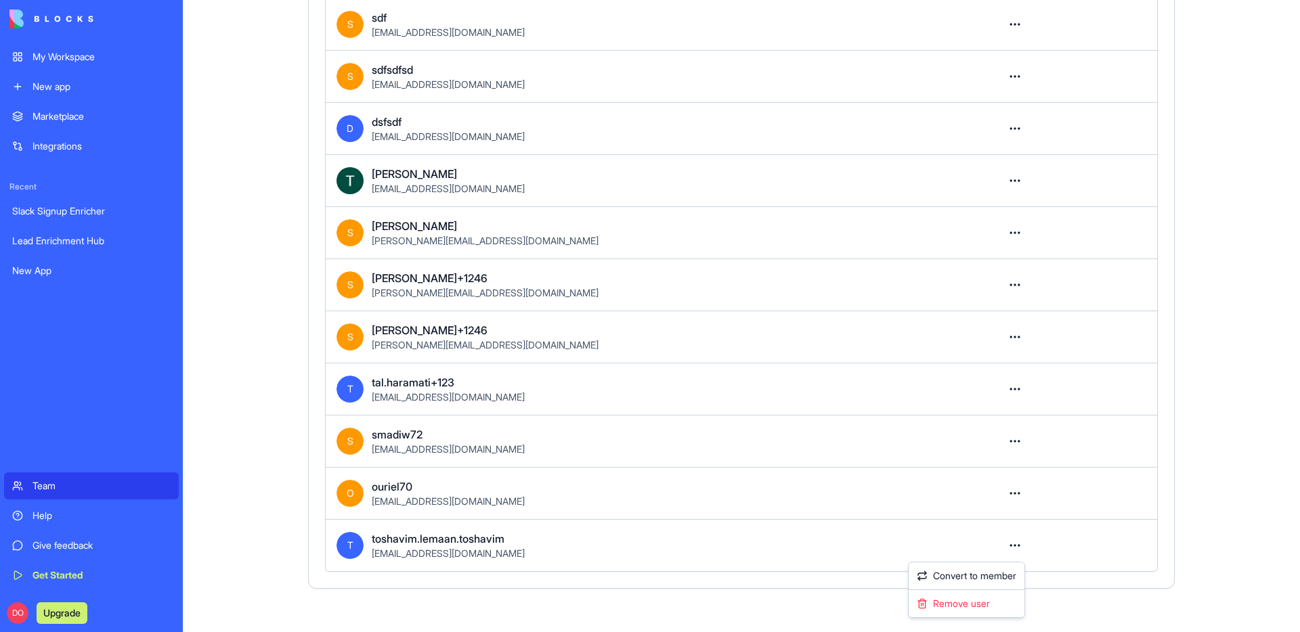
click at [1018, 547] on html "My Workspace New app Marketplace Integrations Recent Slack Signup Enricher Lead…" at bounding box center [650, 316] width 1300 height 632
click at [257, 514] on html "My Workspace New app Marketplace Integrations Recent Slack Signup Enricher Lead…" at bounding box center [650, 316] width 1300 height 632
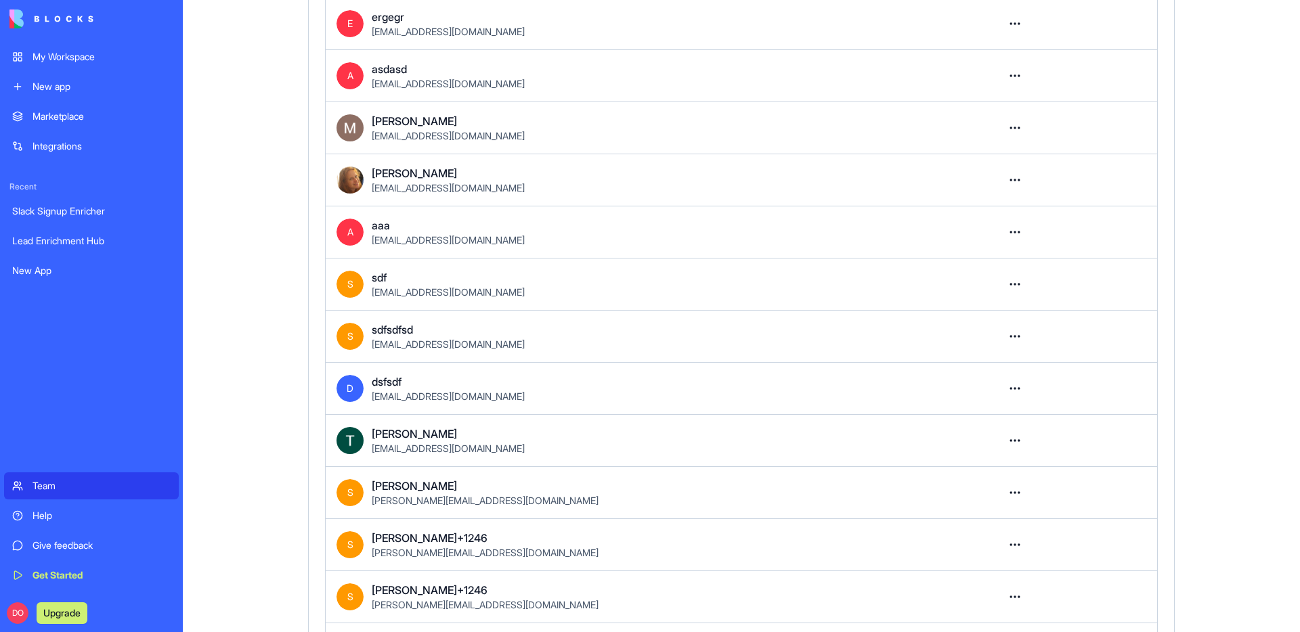
scroll to position [0, 0]
